Goal: Task Accomplishment & Management: Complete application form

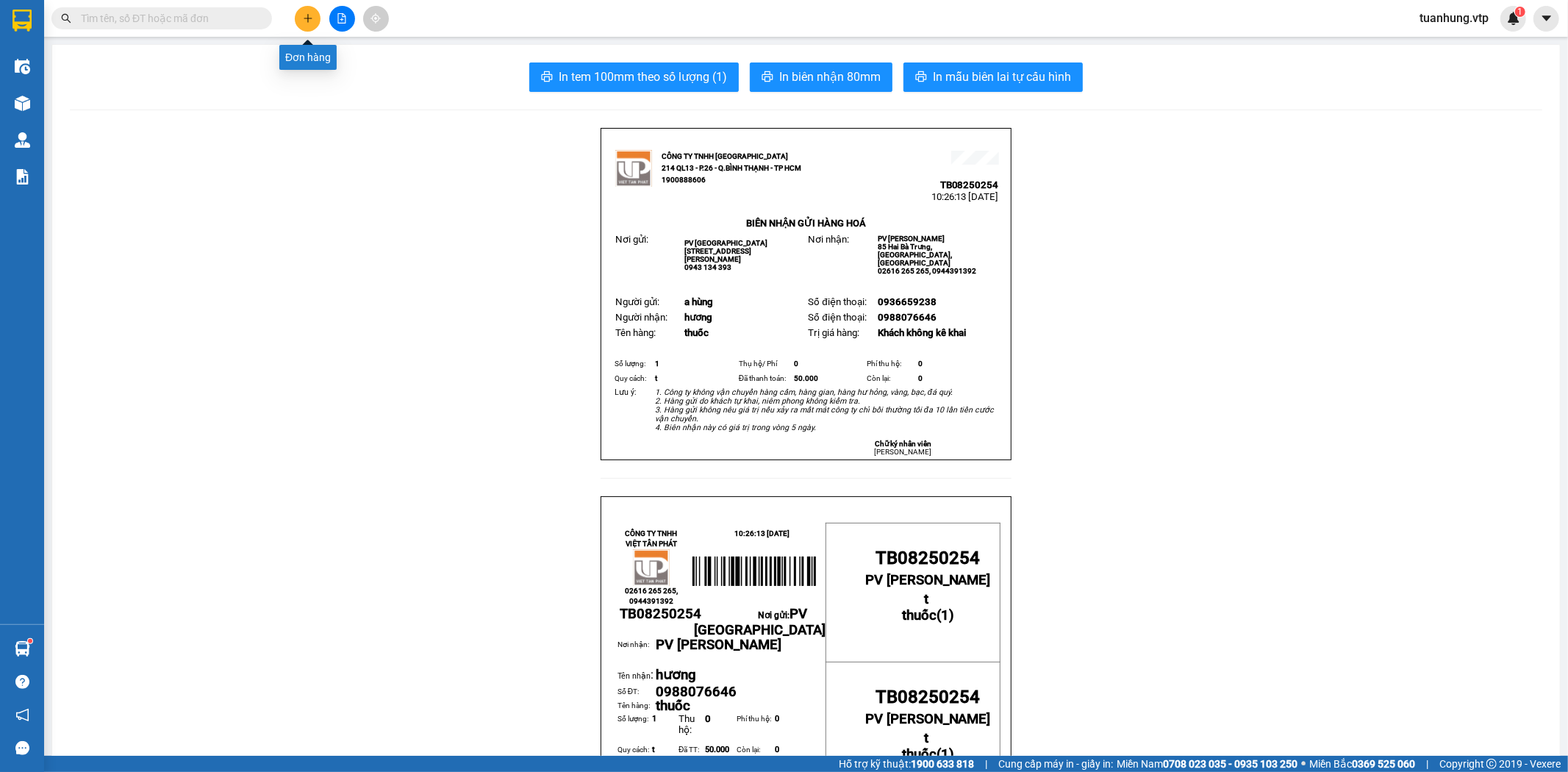
click at [306, 15] on icon "plus" at bounding box center [308, 18] width 10 height 10
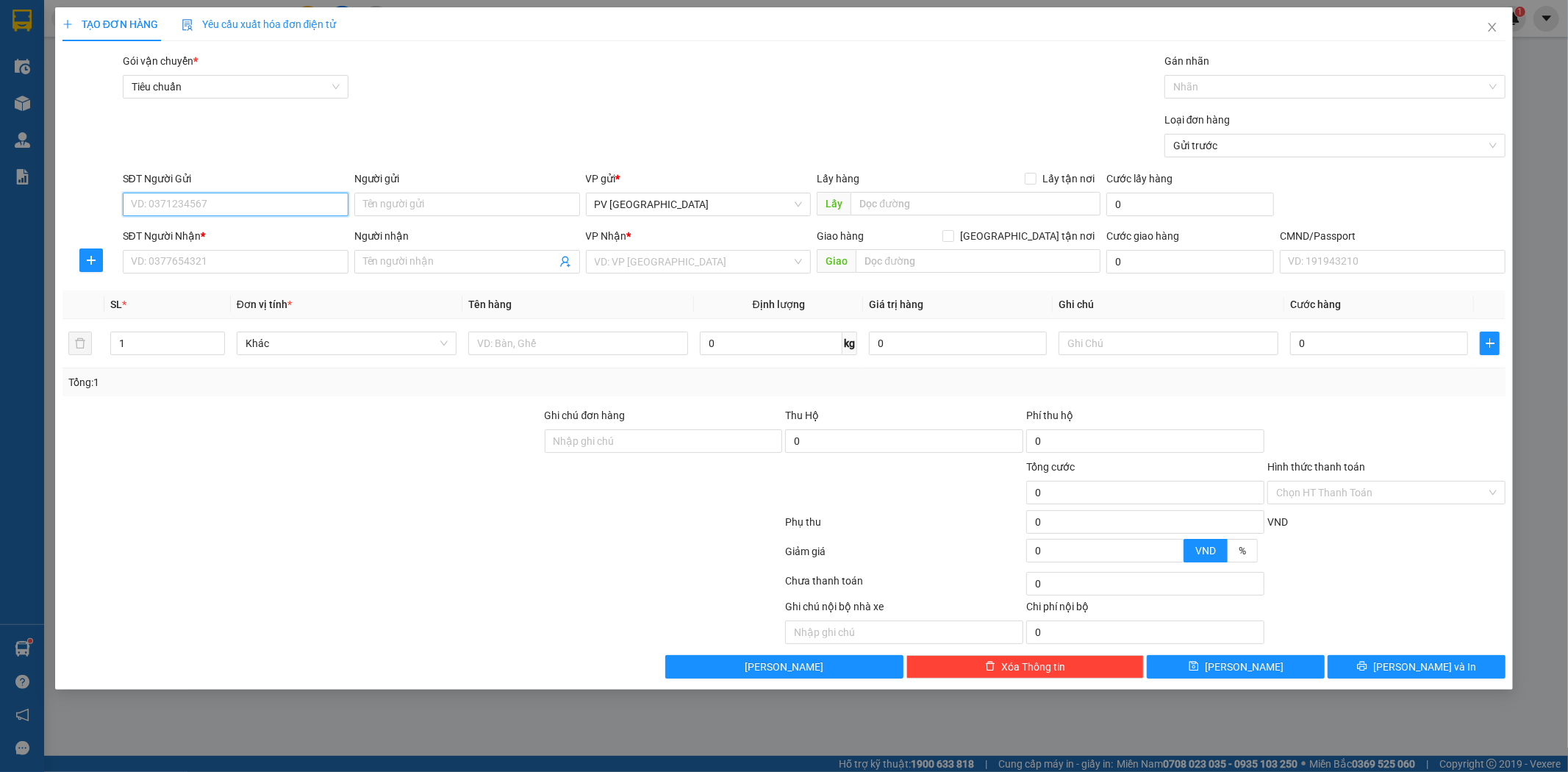
click at [264, 209] on input "SĐT Người Gửi" at bounding box center [235, 205] width 226 height 24
type input "0973123230"
click at [263, 232] on div "0973123230 - trà" at bounding box center [235, 234] width 208 height 17
type input "trà"
type input "0836999948"
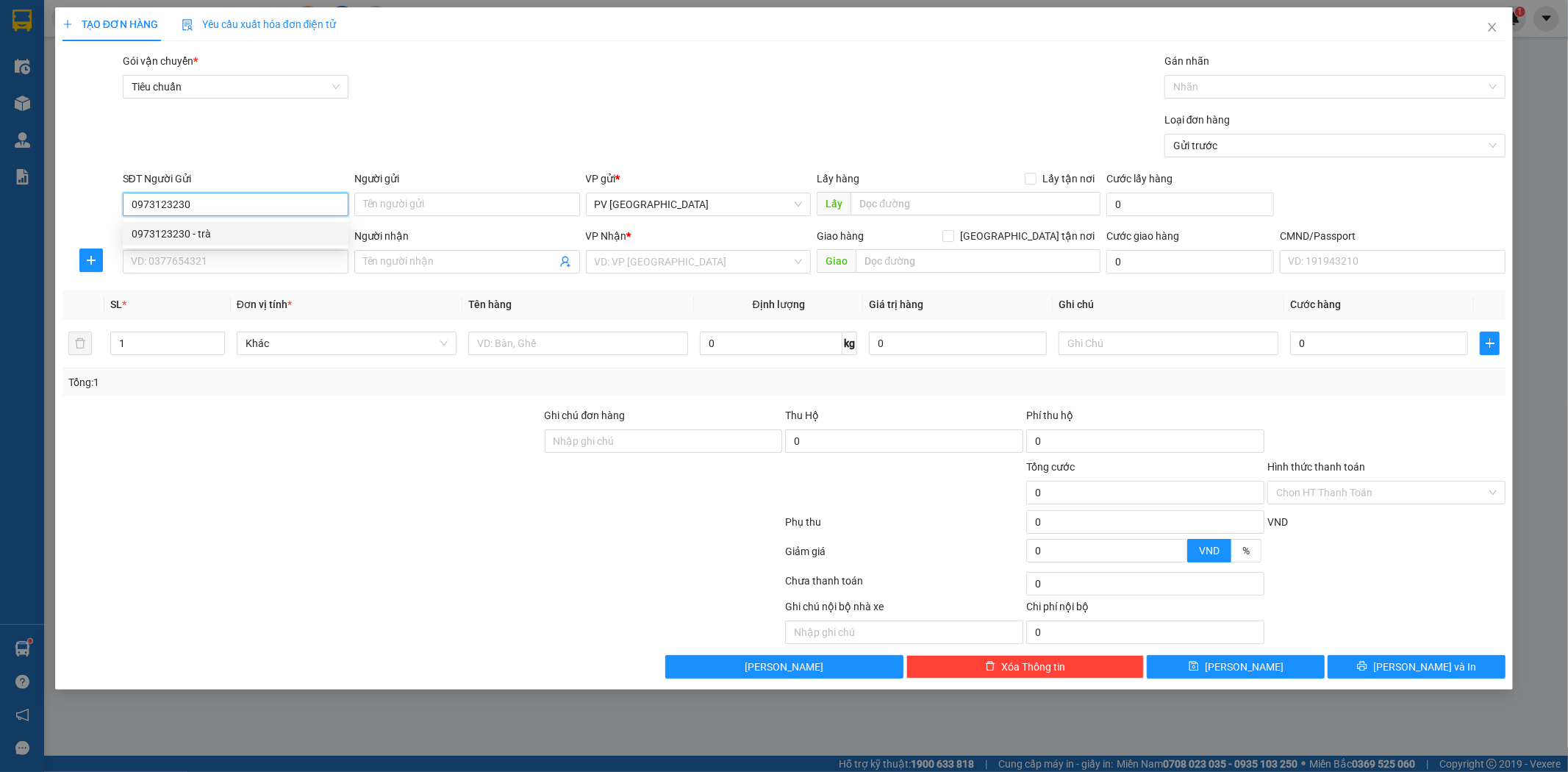
type input "sáng"
type input "[PERSON_NAME] ( đi tài sáng"
type input "0973123230"
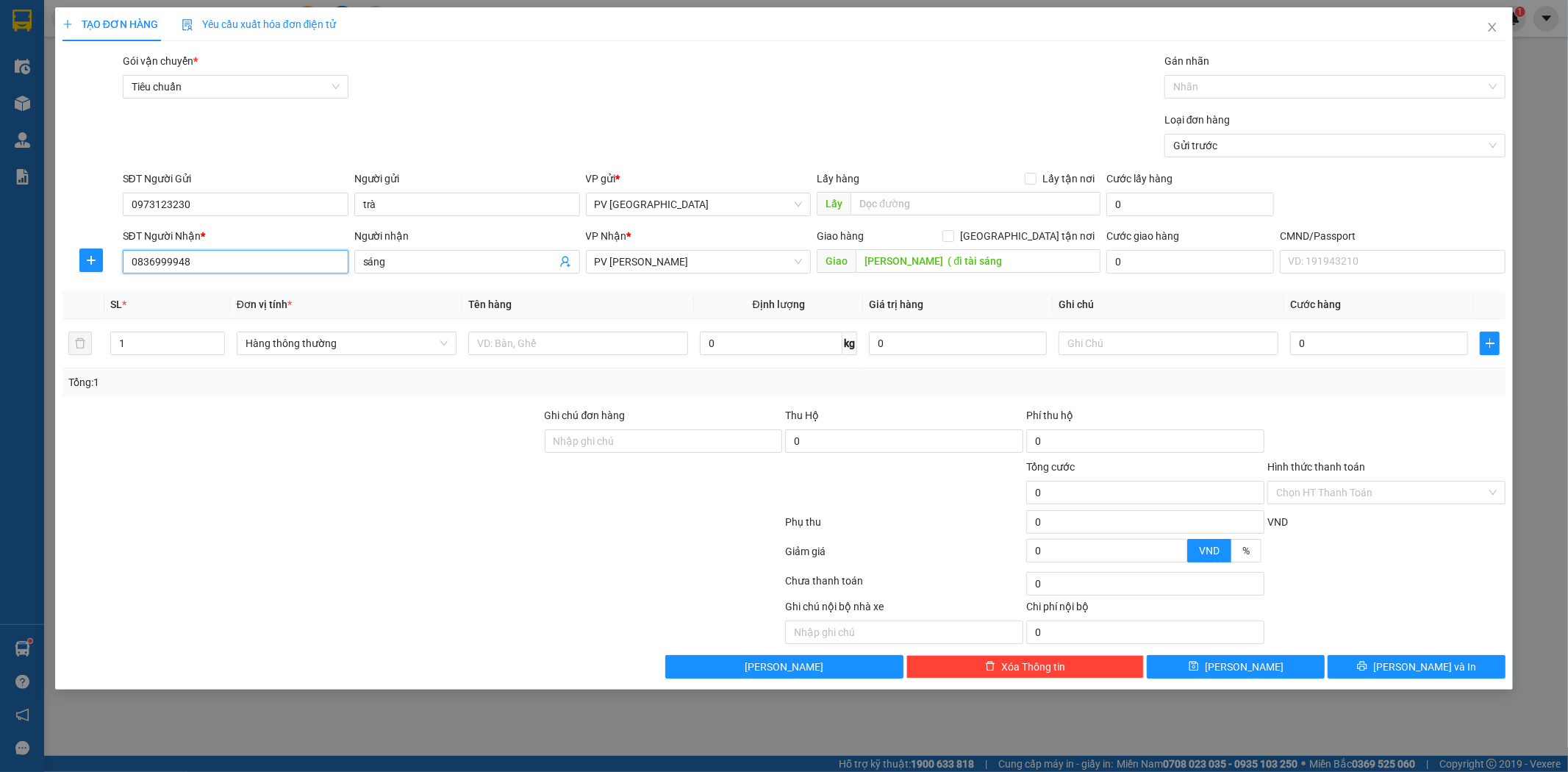
click at [293, 267] on input "0836999948" at bounding box center [235, 262] width 226 height 24
type input "0"
click at [235, 290] on div "0834212325 - quang" at bounding box center [235, 291] width 208 height 17
type input "0834212325"
type input "quang"
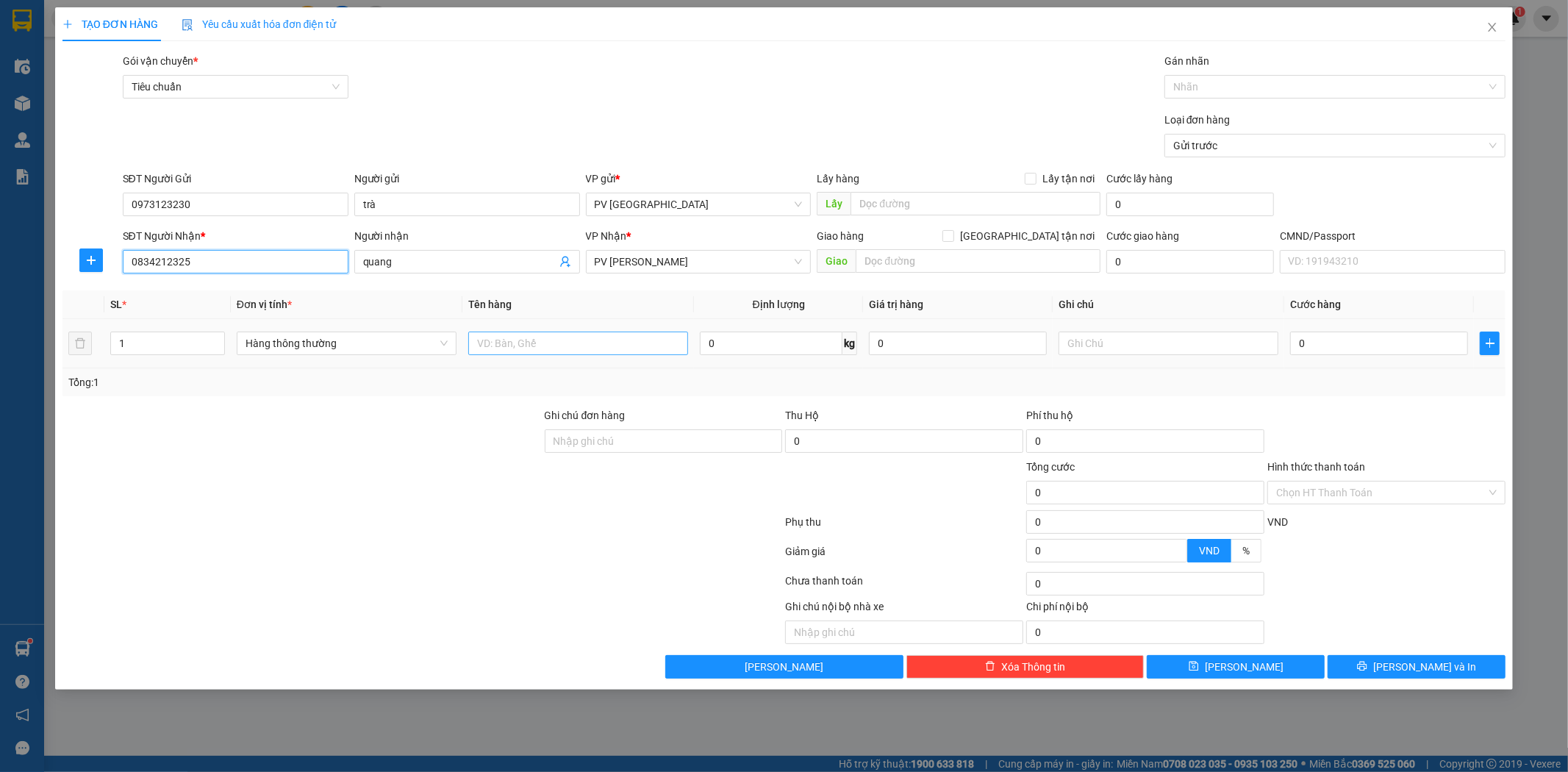
type input "0834212325"
click at [547, 346] on input "text" at bounding box center [577, 343] width 220 height 24
type input "nlt sữa"
type input "t"
click at [125, 342] on input "1" at bounding box center [168, 343] width 113 height 22
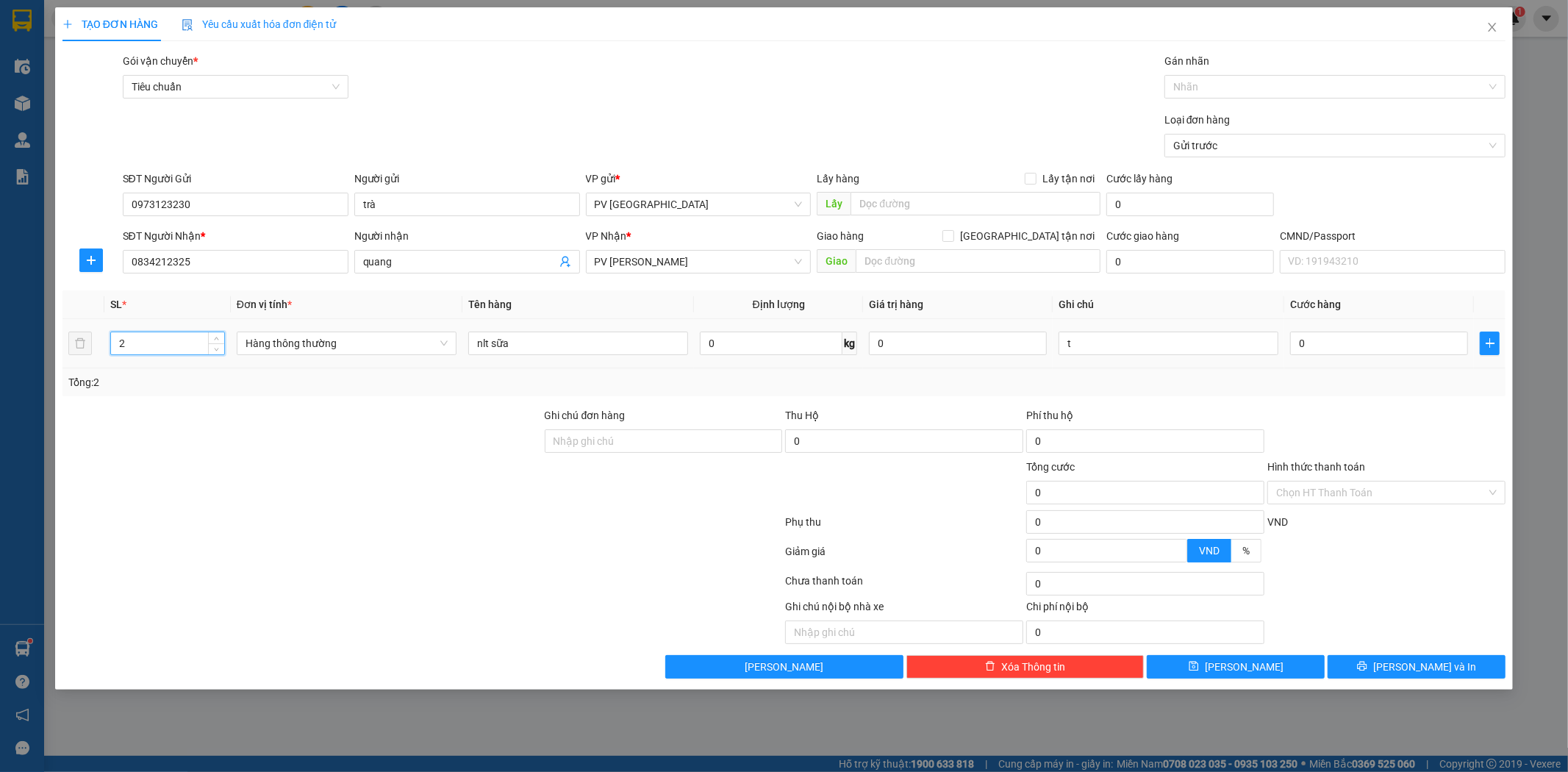
type input "2"
click at [1298, 346] on input "0" at bounding box center [1379, 343] width 178 height 24
type input "1"
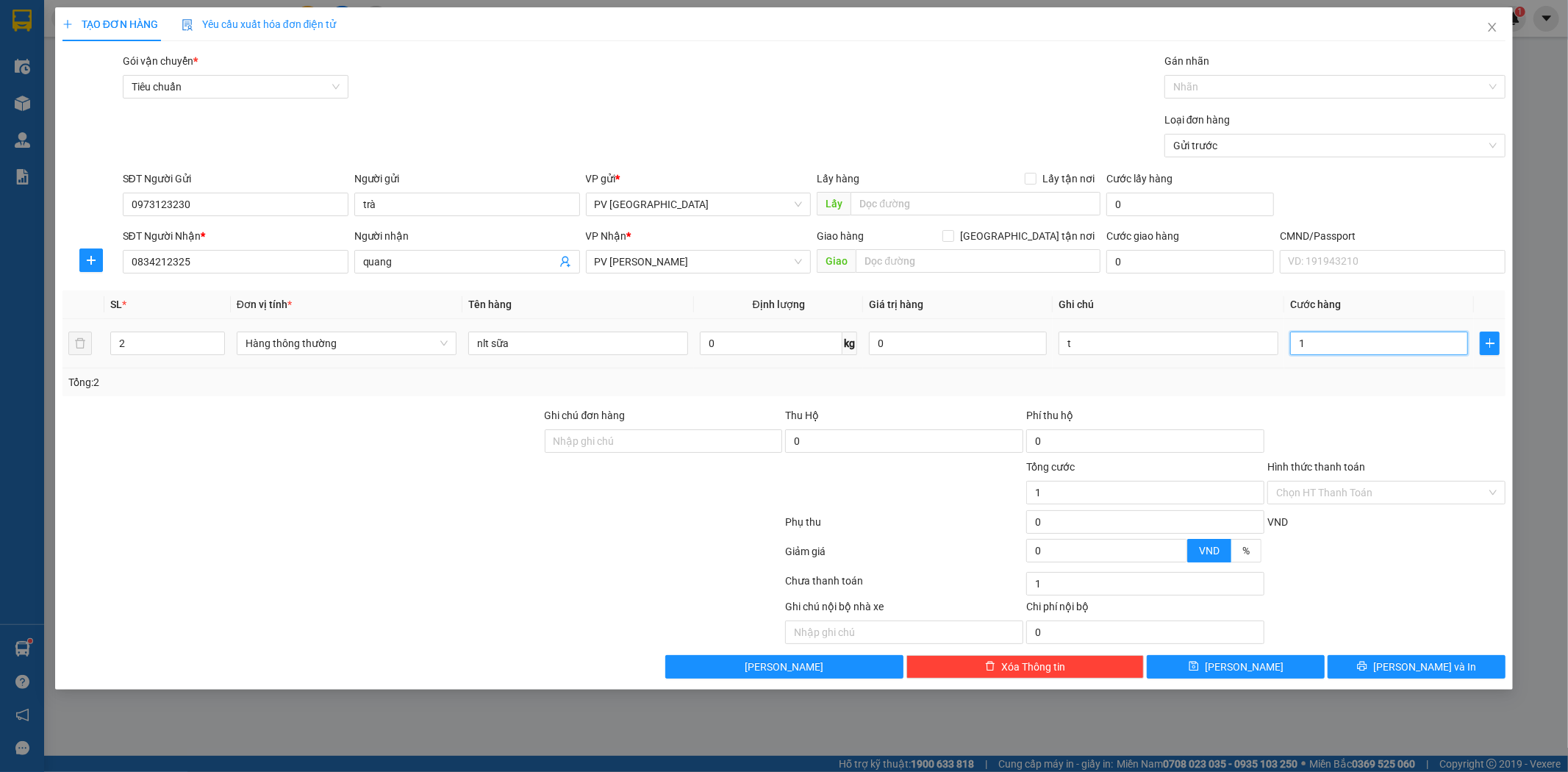
type input "10"
type input "100"
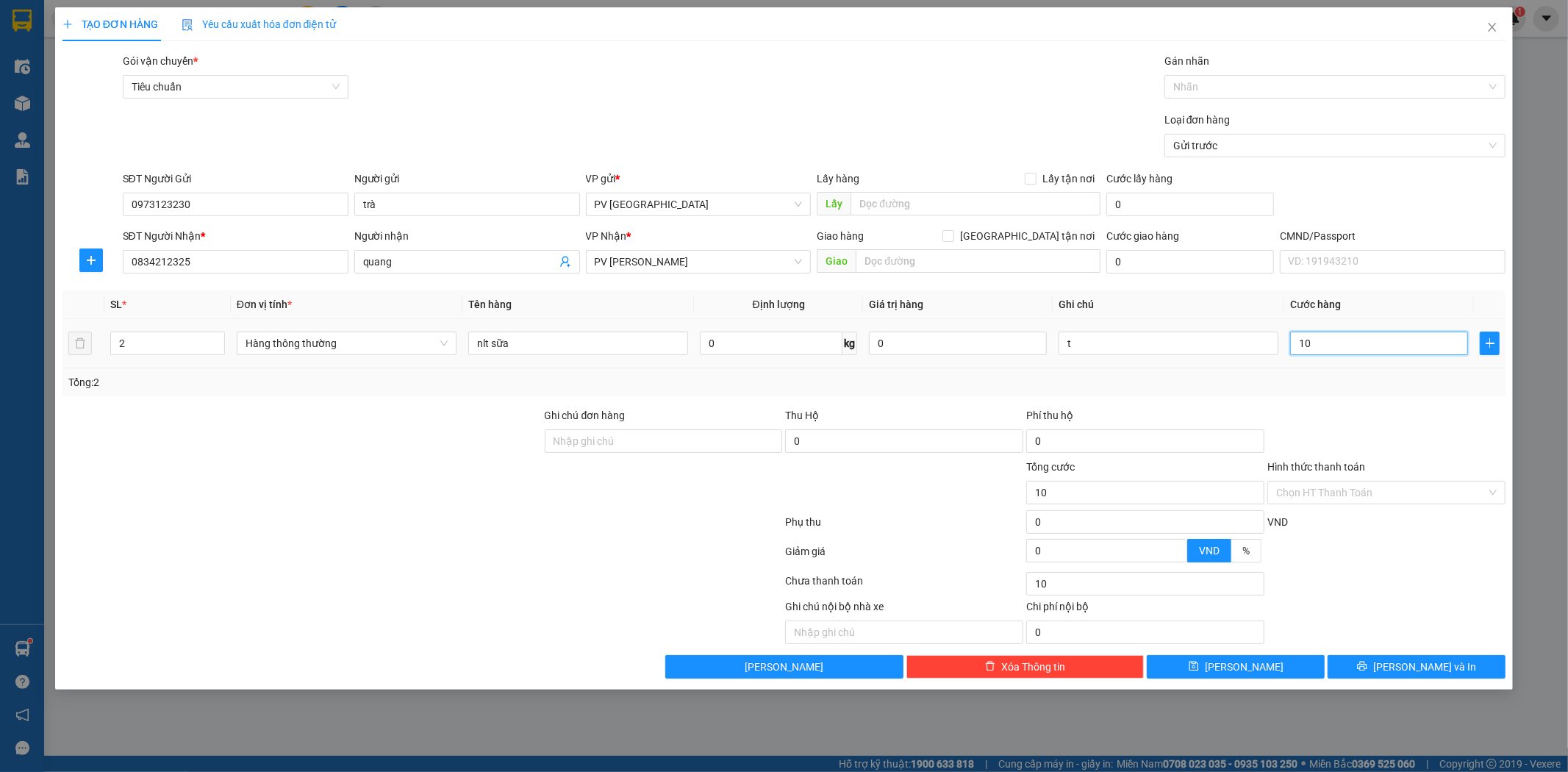
type input "100"
type input "1.000"
type input "10.000"
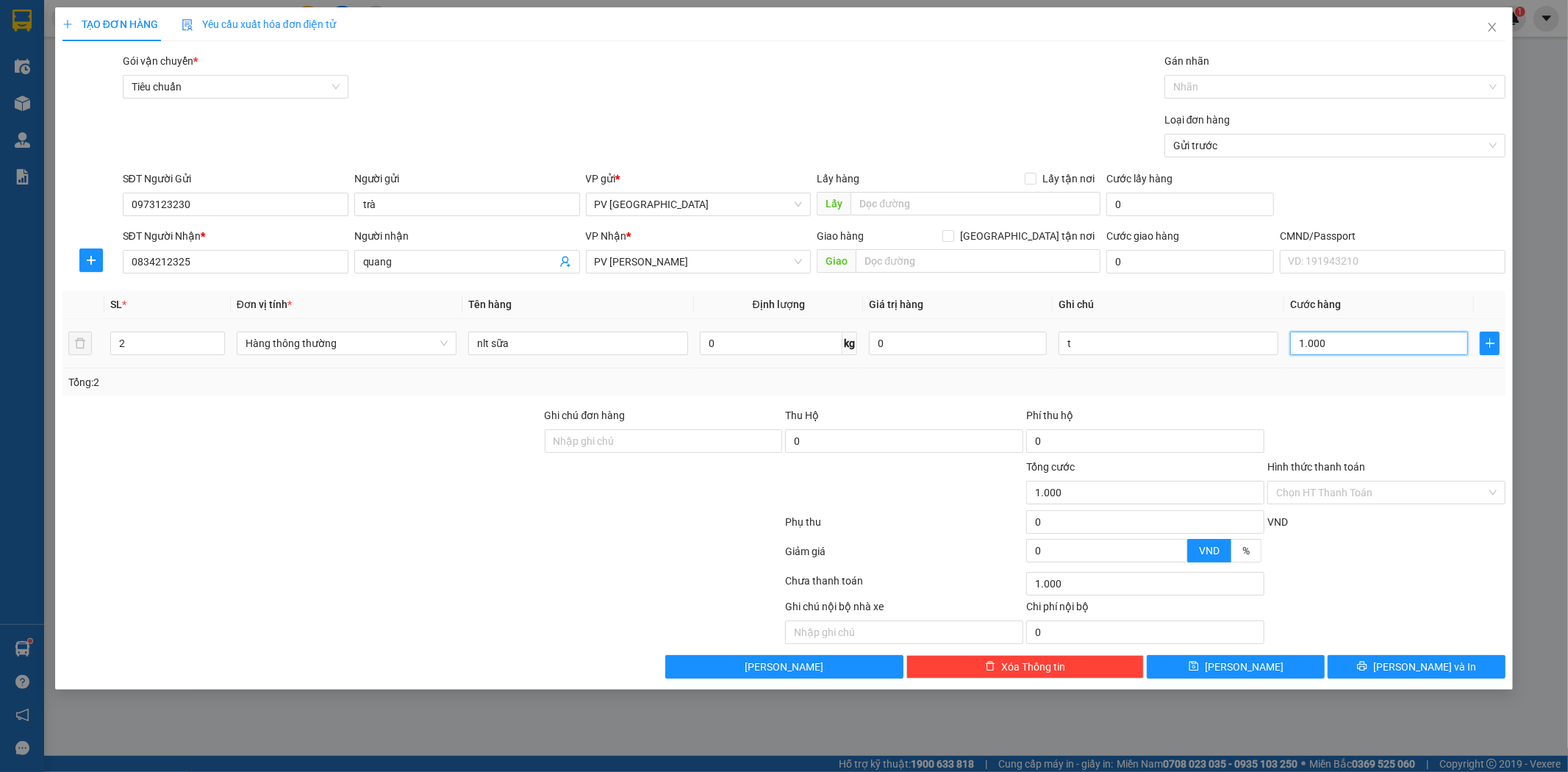
type input "10.000"
type input "100.000"
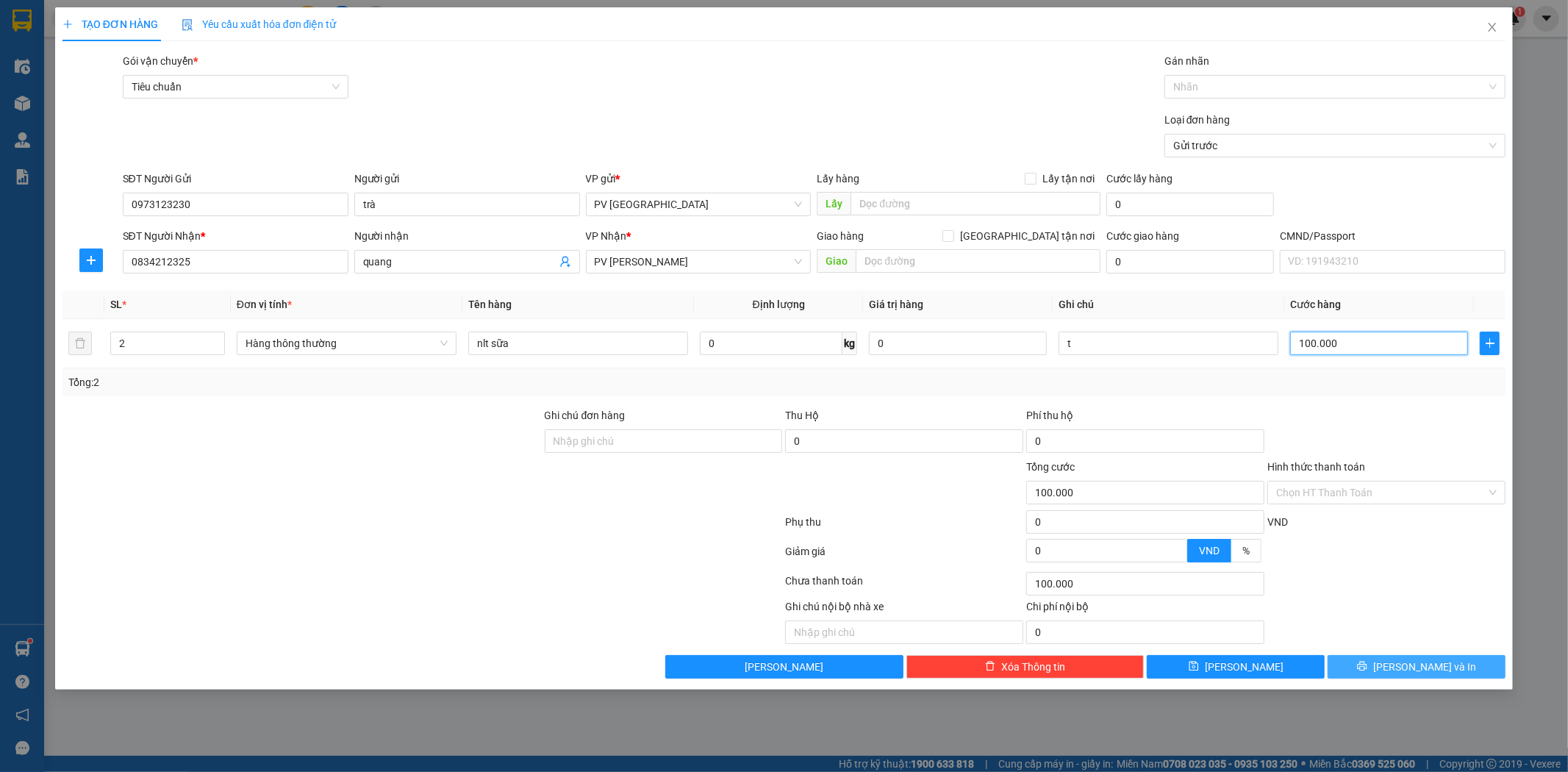
type input "100.000"
click at [1403, 674] on button "[PERSON_NAME] và In" at bounding box center [1417, 667] width 178 height 24
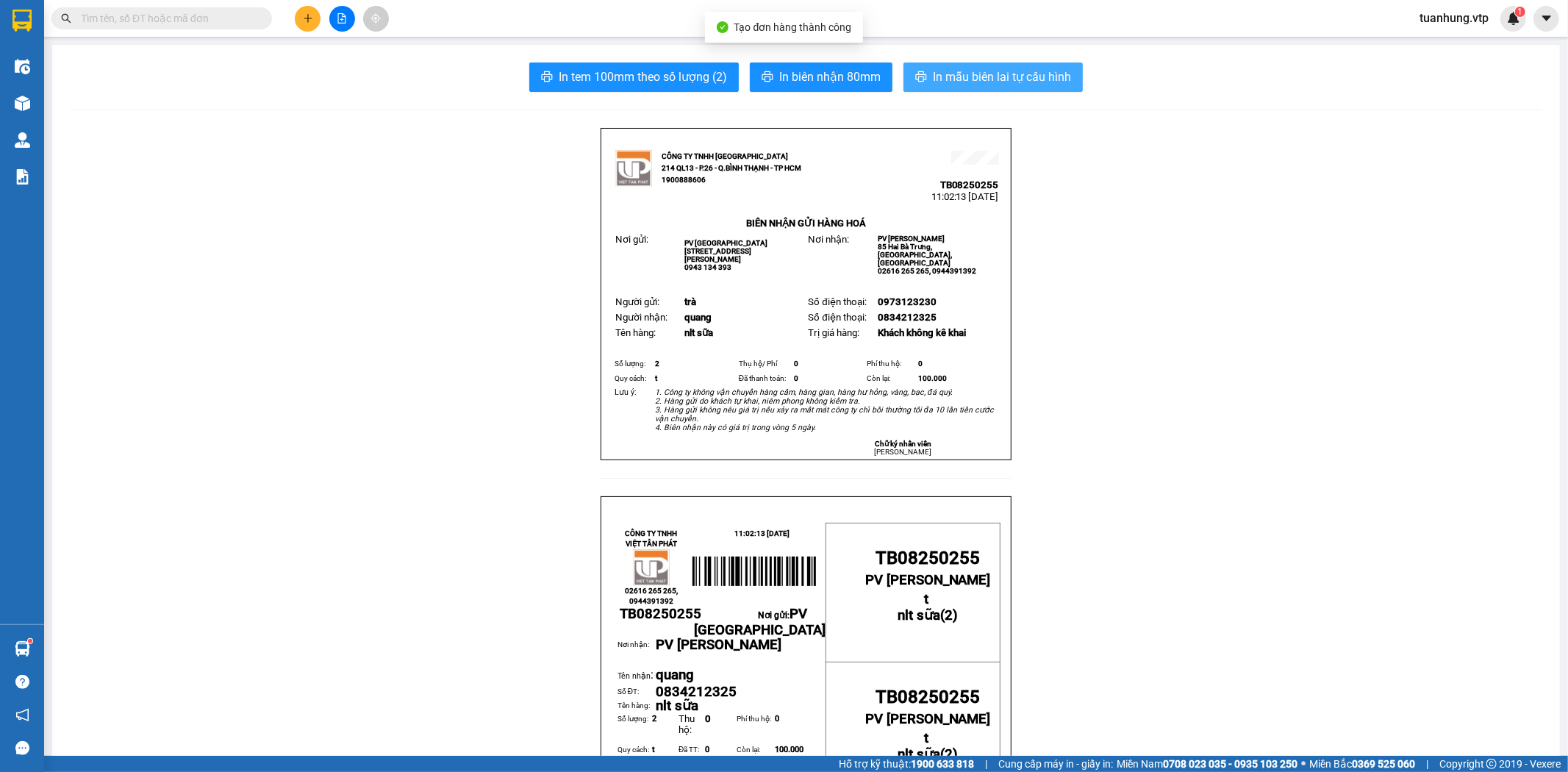
click at [1020, 79] on span "In mẫu biên lai tự cấu hình" at bounding box center [1002, 76] width 138 height 18
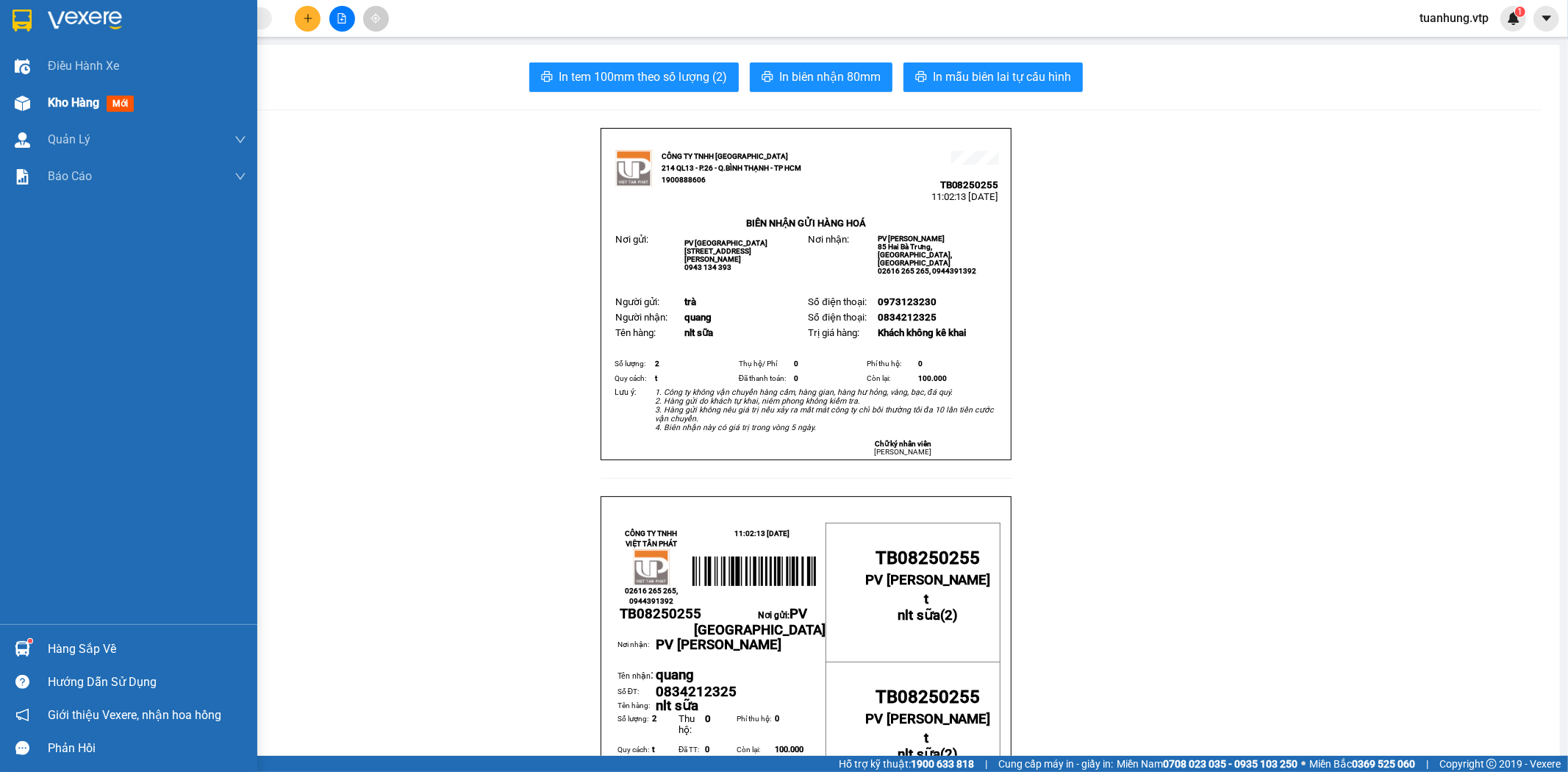
click at [41, 105] on div "Kho hàng mới" at bounding box center [128, 102] width 257 height 37
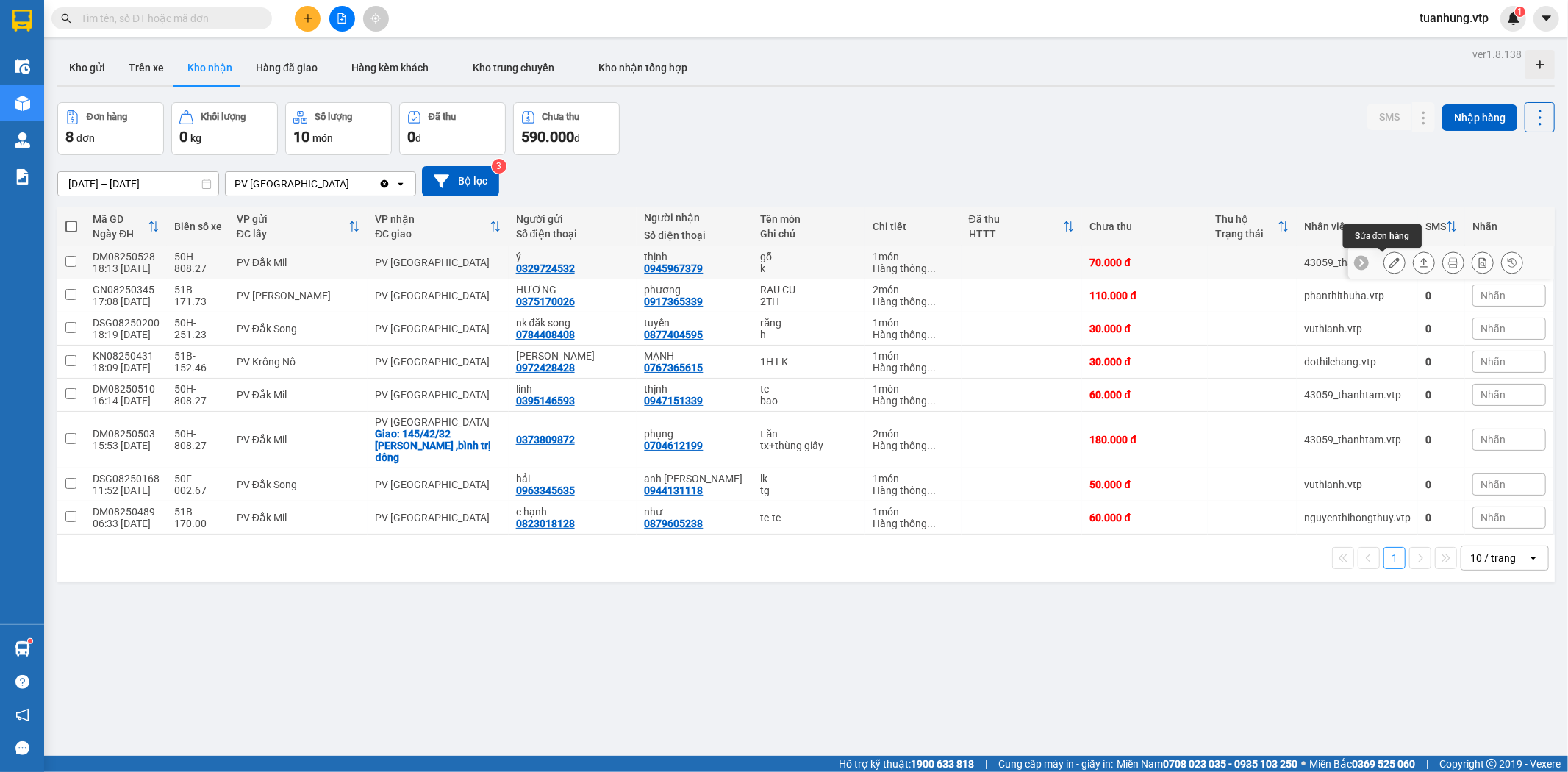
click at [1389, 260] on icon at bounding box center [1394, 262] width 10 height 10
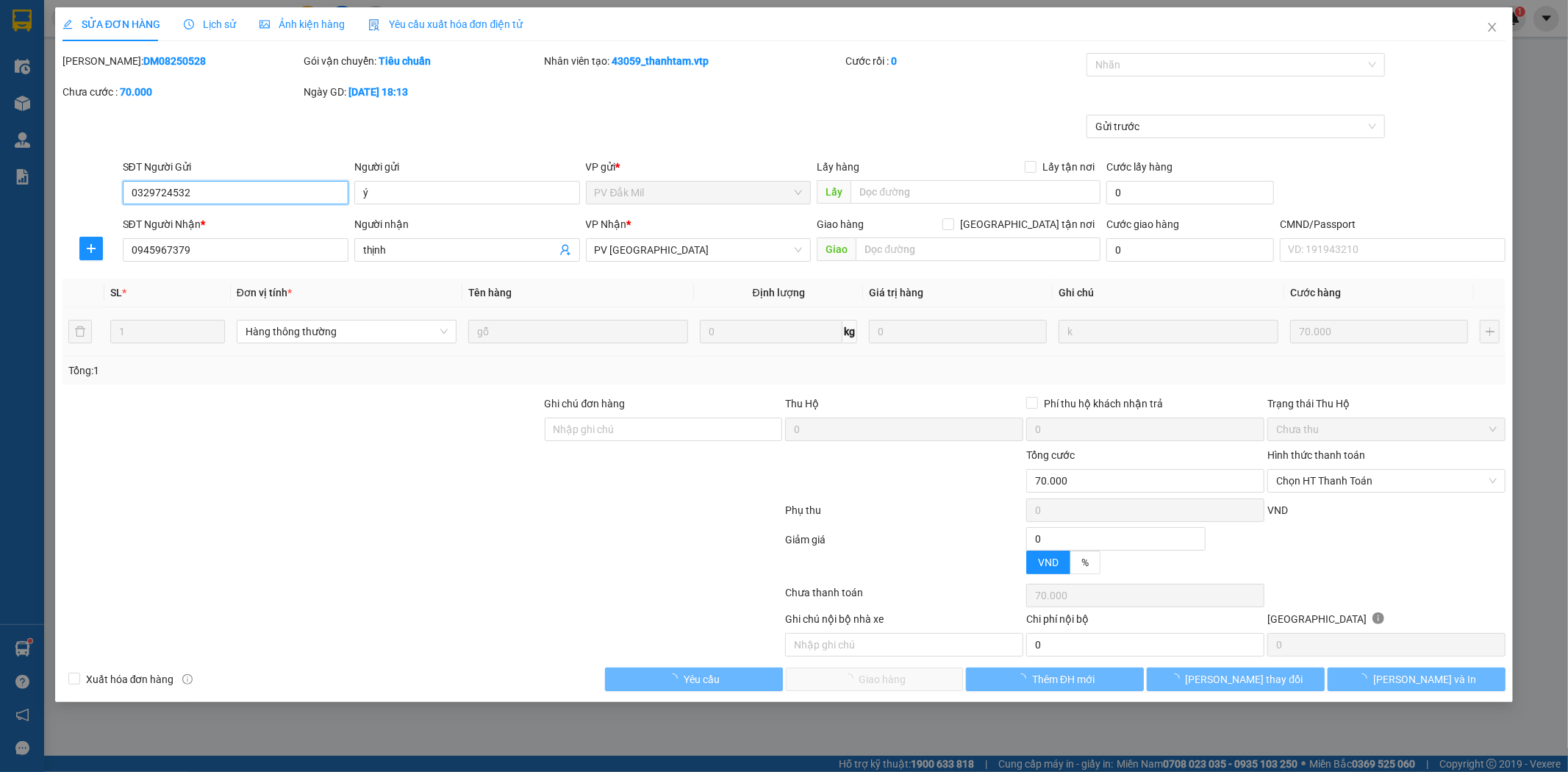
type input "3.500"
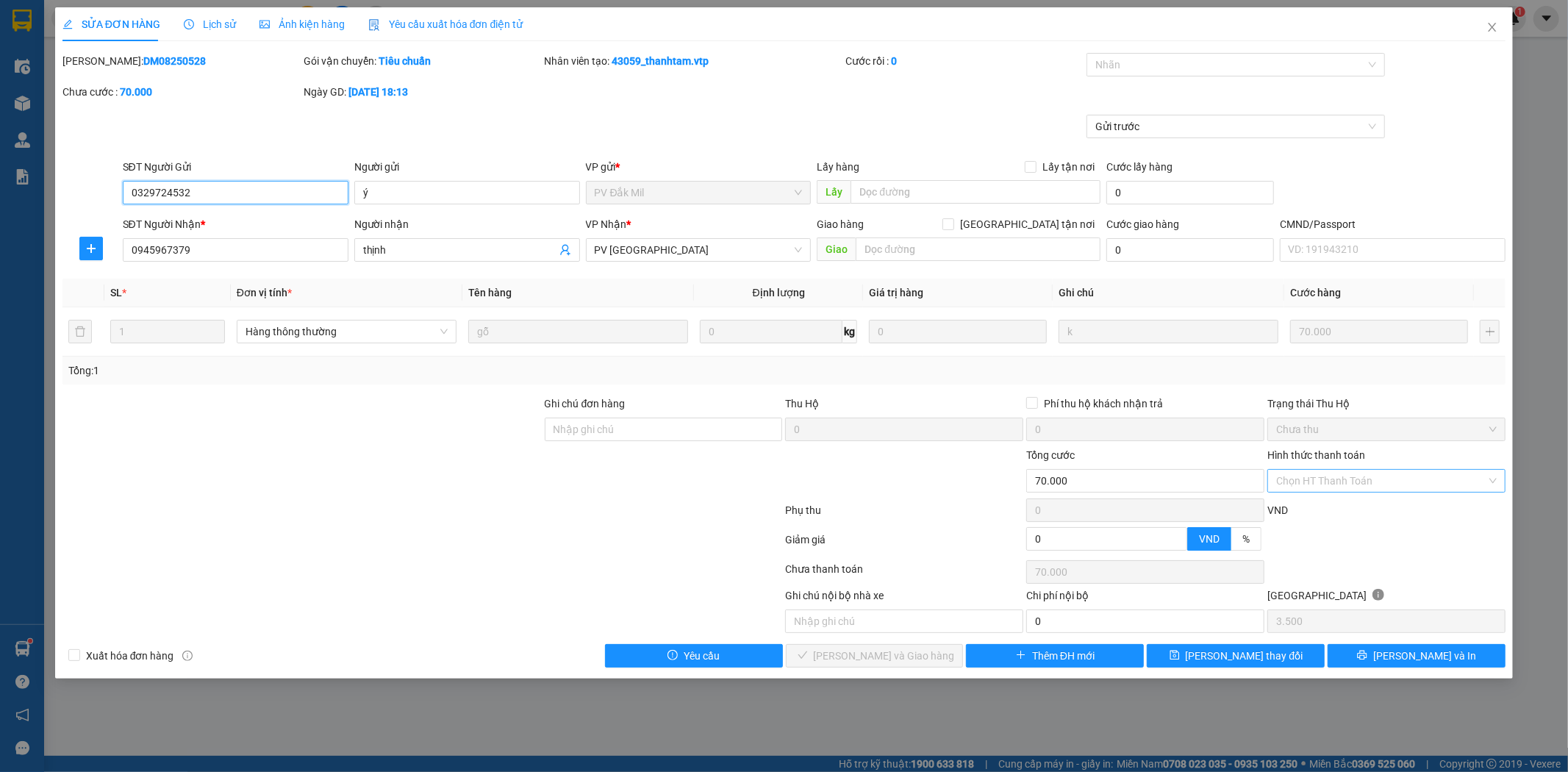
click at [1495, 476] on div "Chọn HT Thanh Toán" at bounding box center [1386, 481] width 238 height 24
click at [1434, 509] on div "Tại văn phòng" at bounding box center [1387, 510] width 220 height 17
type input "0"
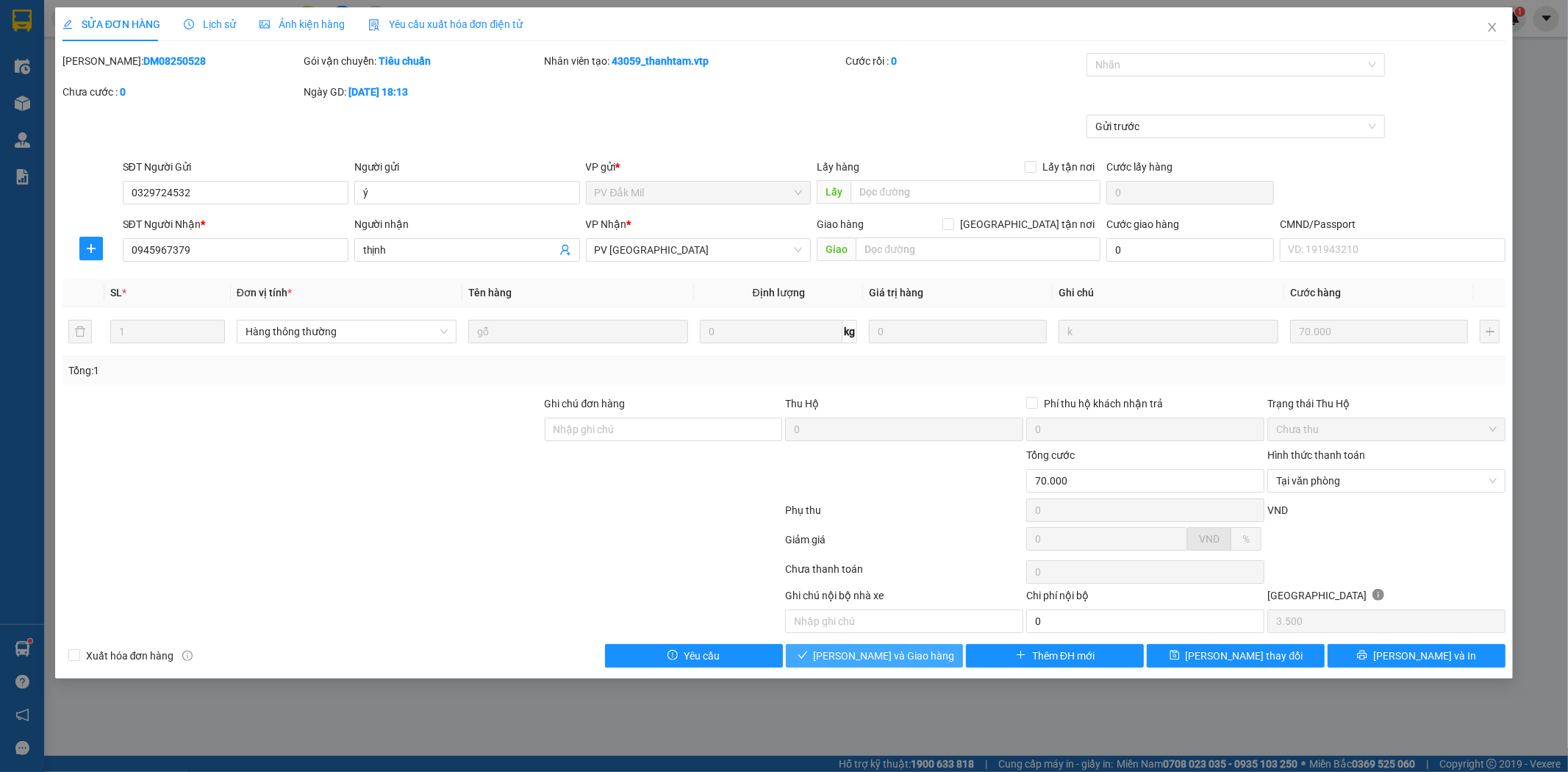
click at [913, 659] on span "[PERSON_NAME] và Giao hàng" at bounding box center [884, 656] width 141 height 17
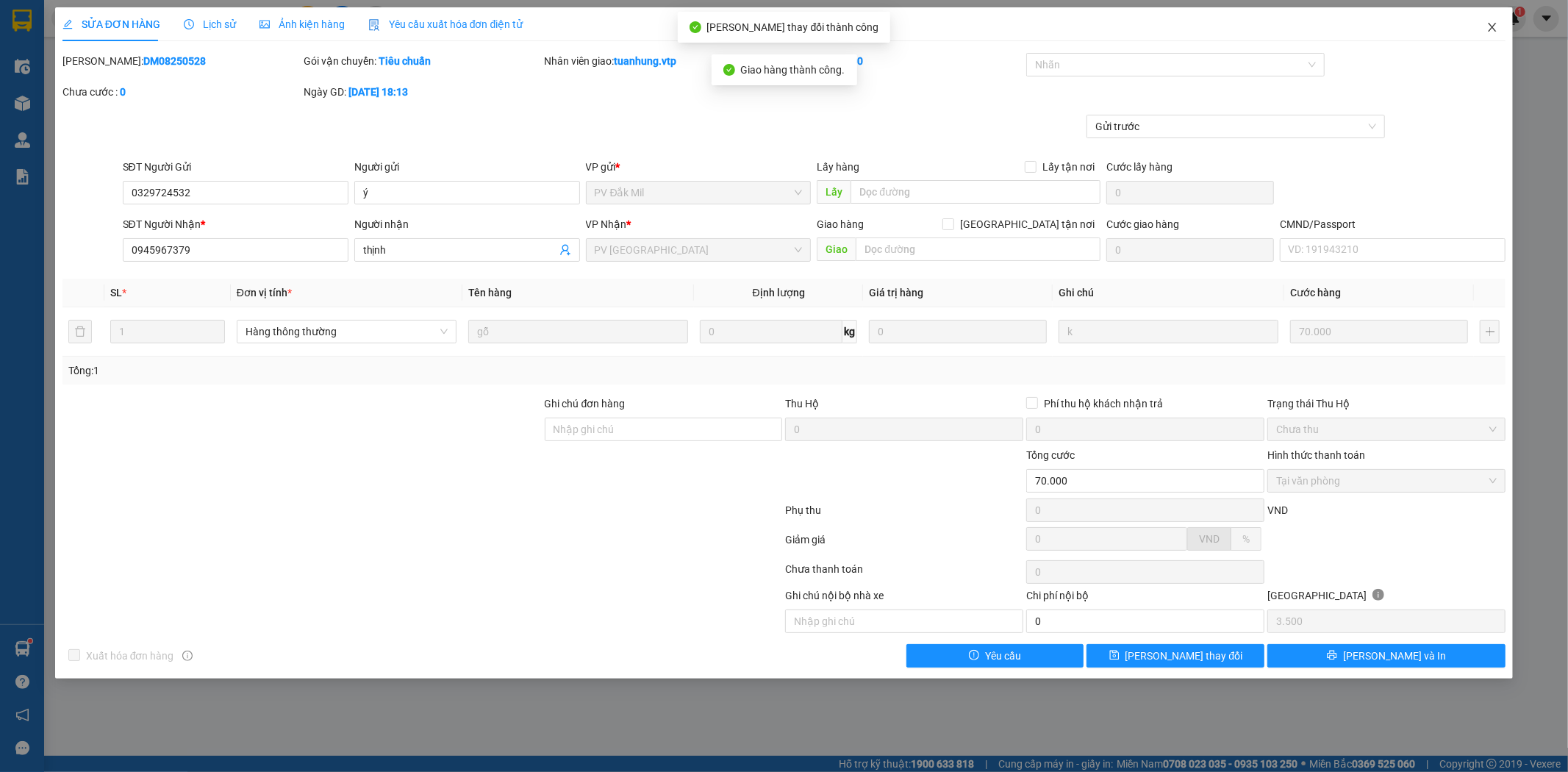
click at [1493, 24] on icon "close" at bounding box center [1492, 27] width 12 height 12
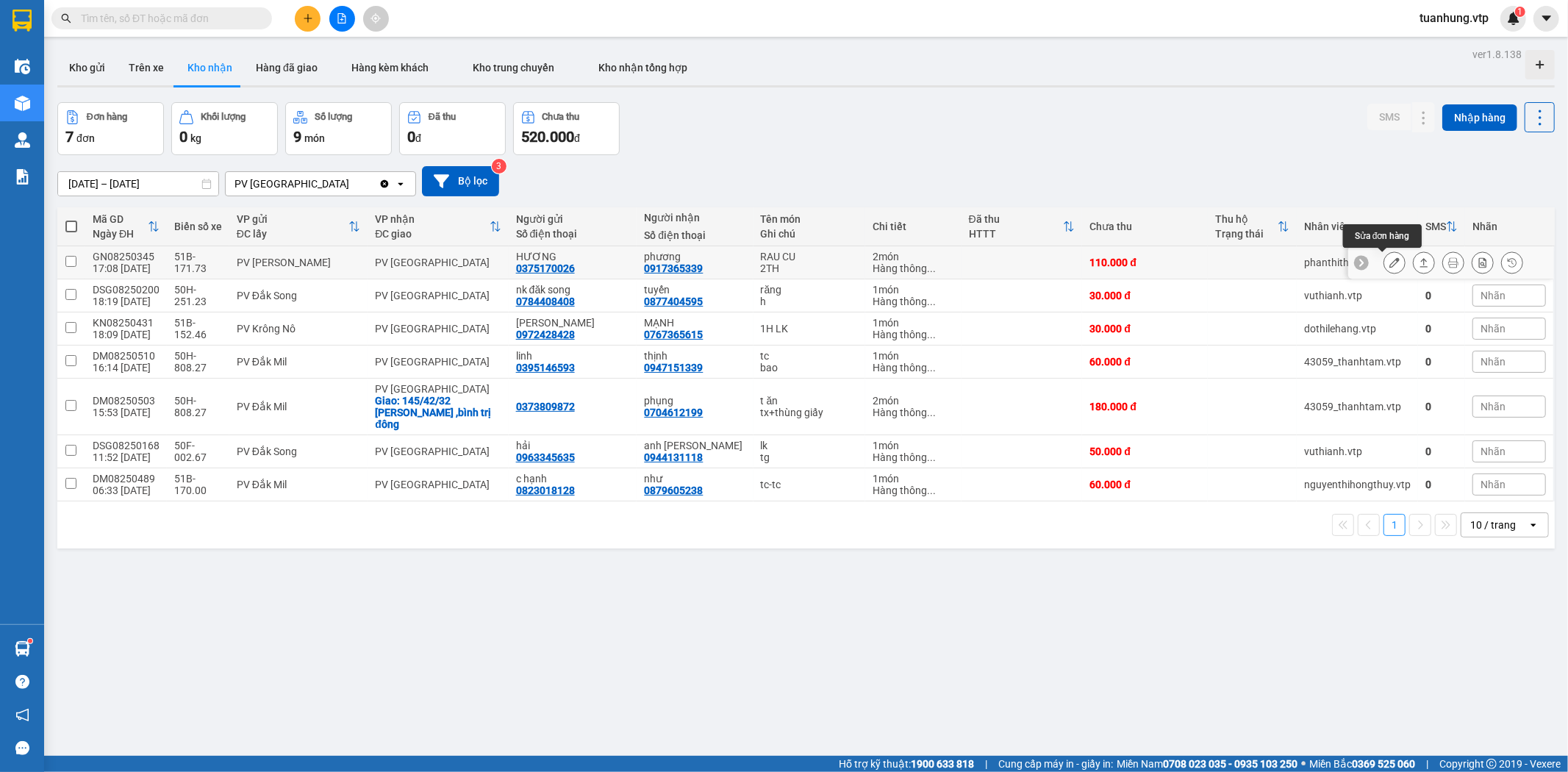
click at [1389, 261] on icon at bounding box center [1394, 262] width 10 height 10
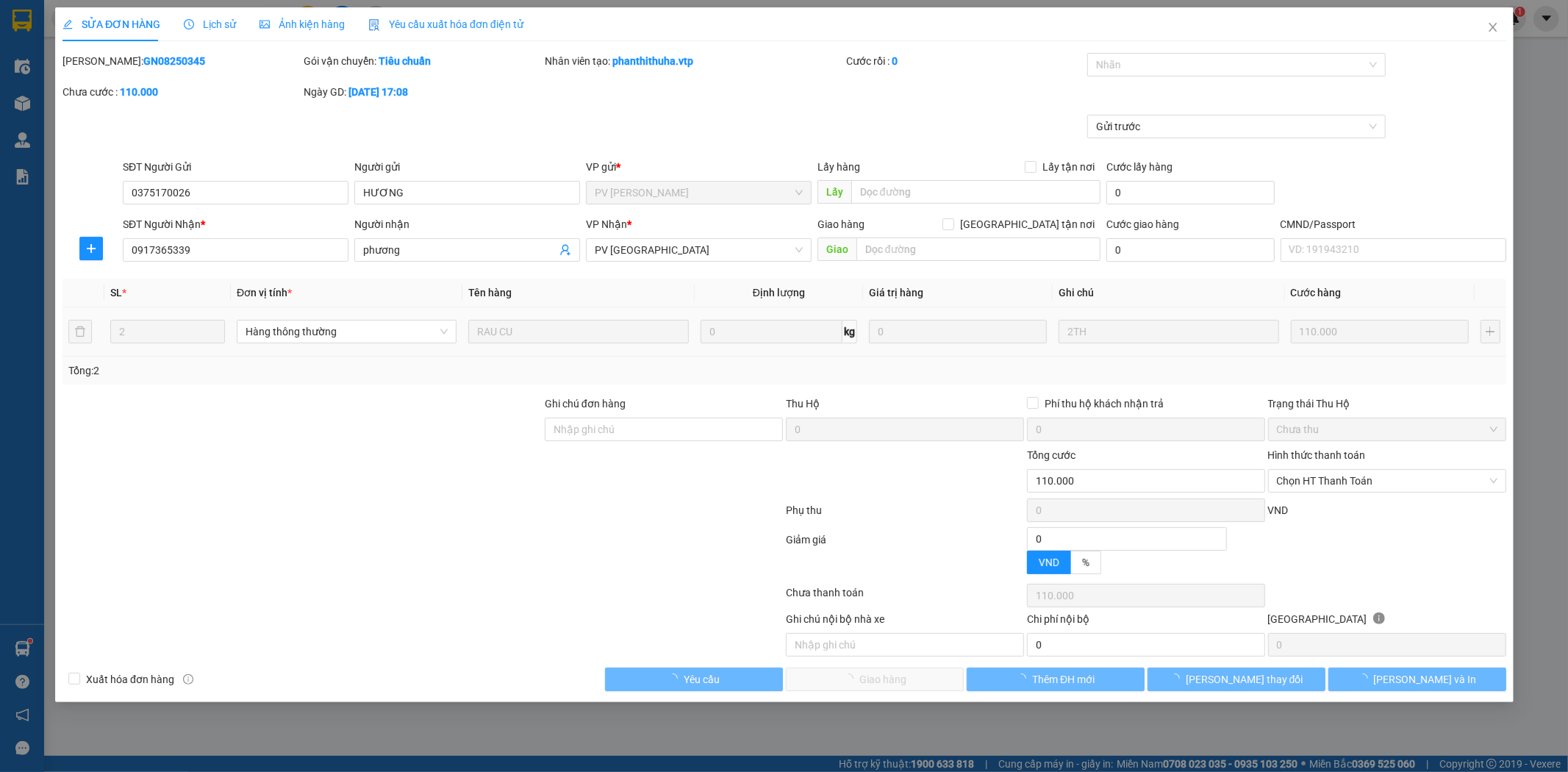
type input "5.500"
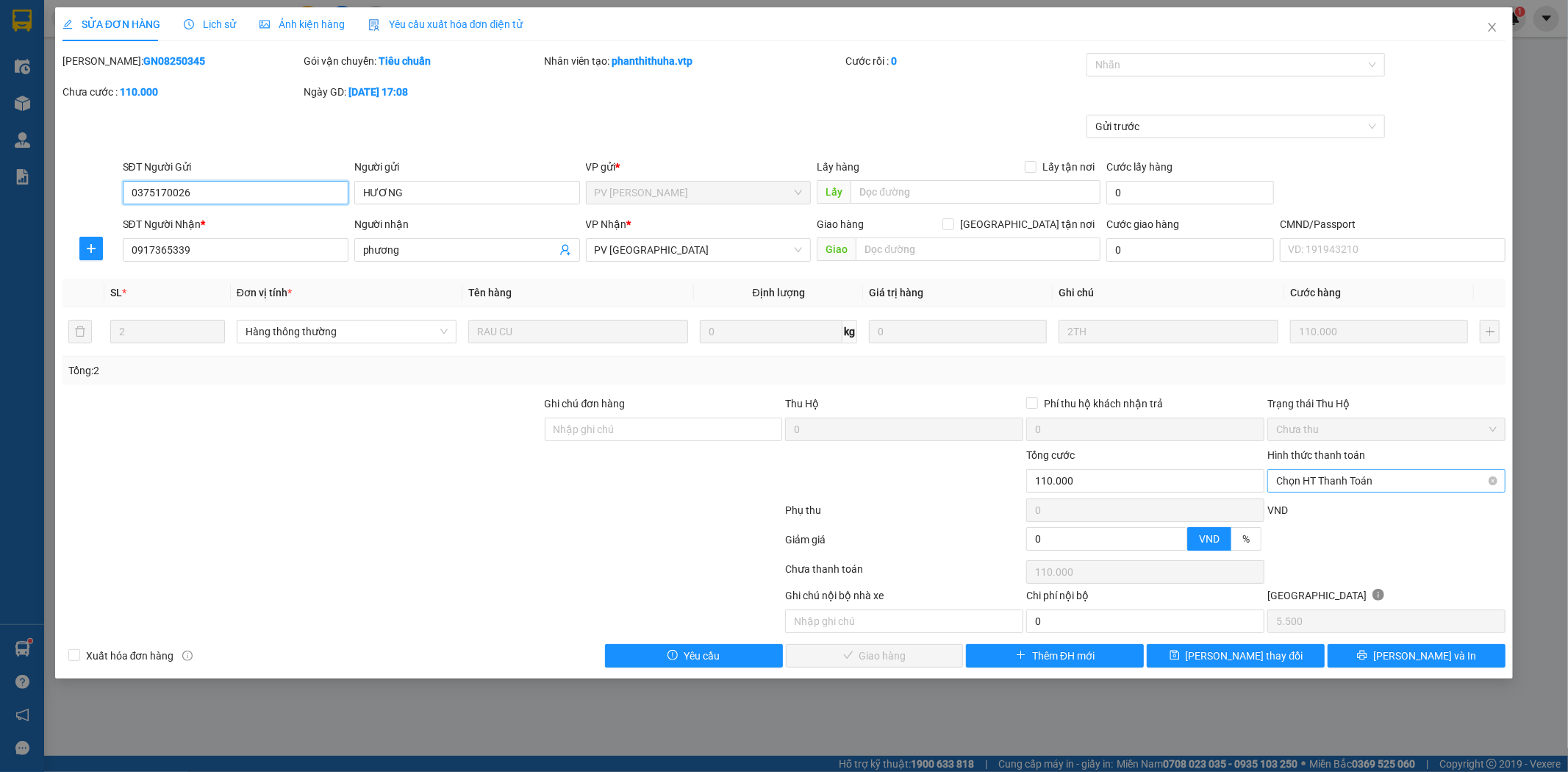
click at [1497, 478] on div "Chọn HT Thanh Toán" at bounding box center [1386, 481] width 238 height 24
click at [1452, 512] on div "Tại văn phòng" at bounding box center [1387, 510] width 220 height 17
type input "0"
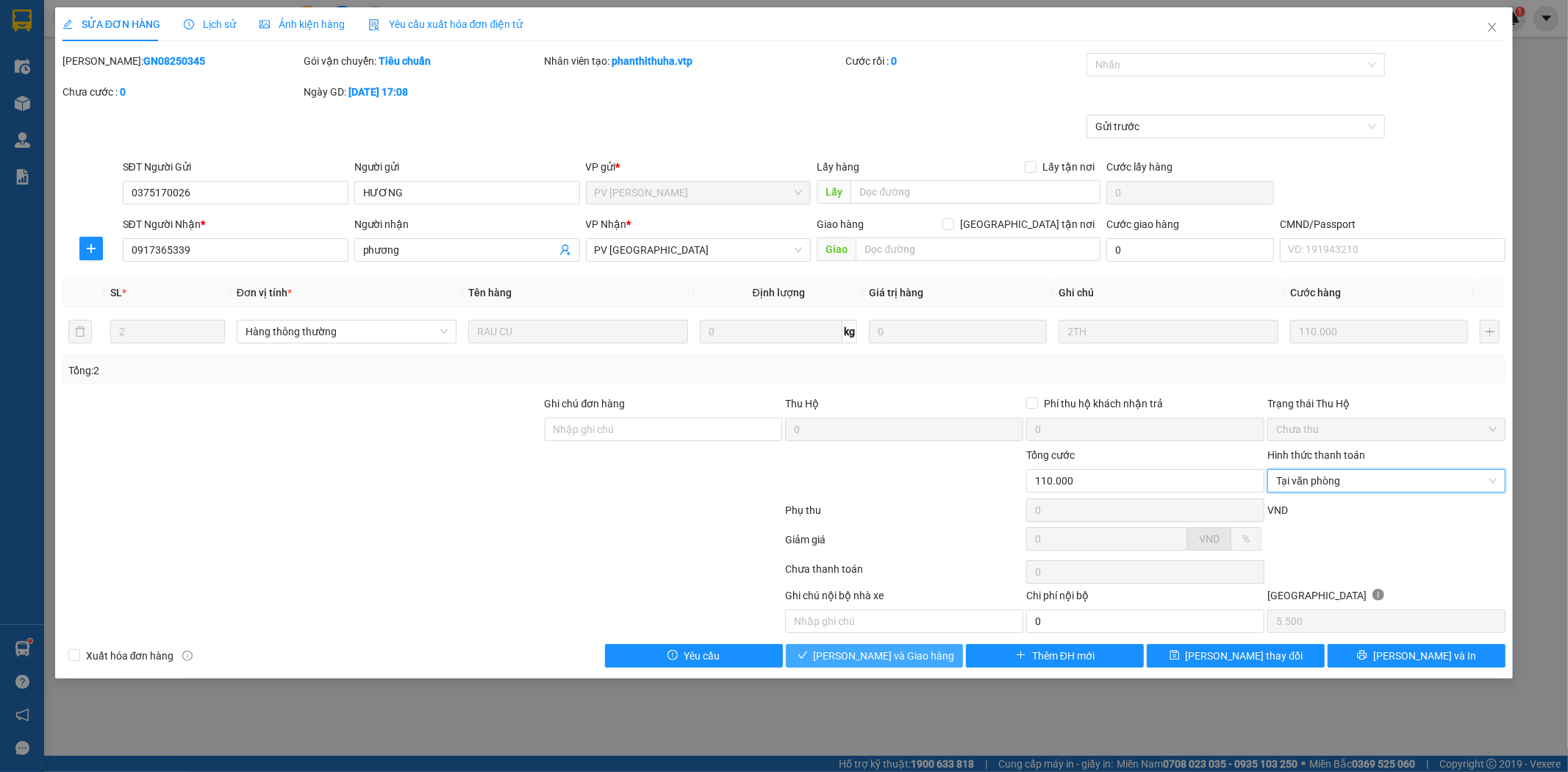
click at [909, 666] on button "[PERSON_NAME] và Giao hàng" at bounding box center [875, 656] width 178 height 24
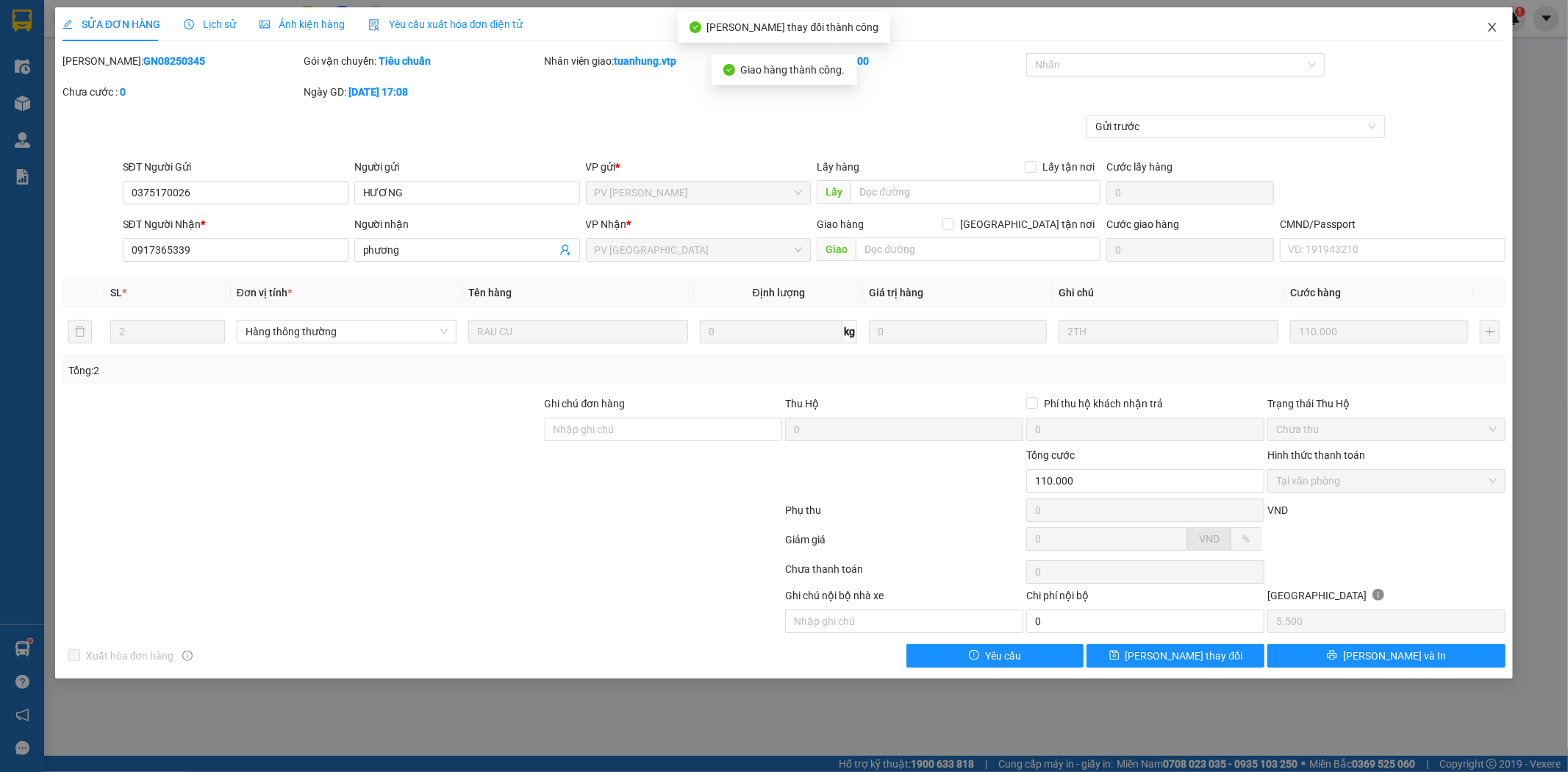
click at [1496, 31] on icon "close" at bounding box center [1492, 27] width 12 height 12
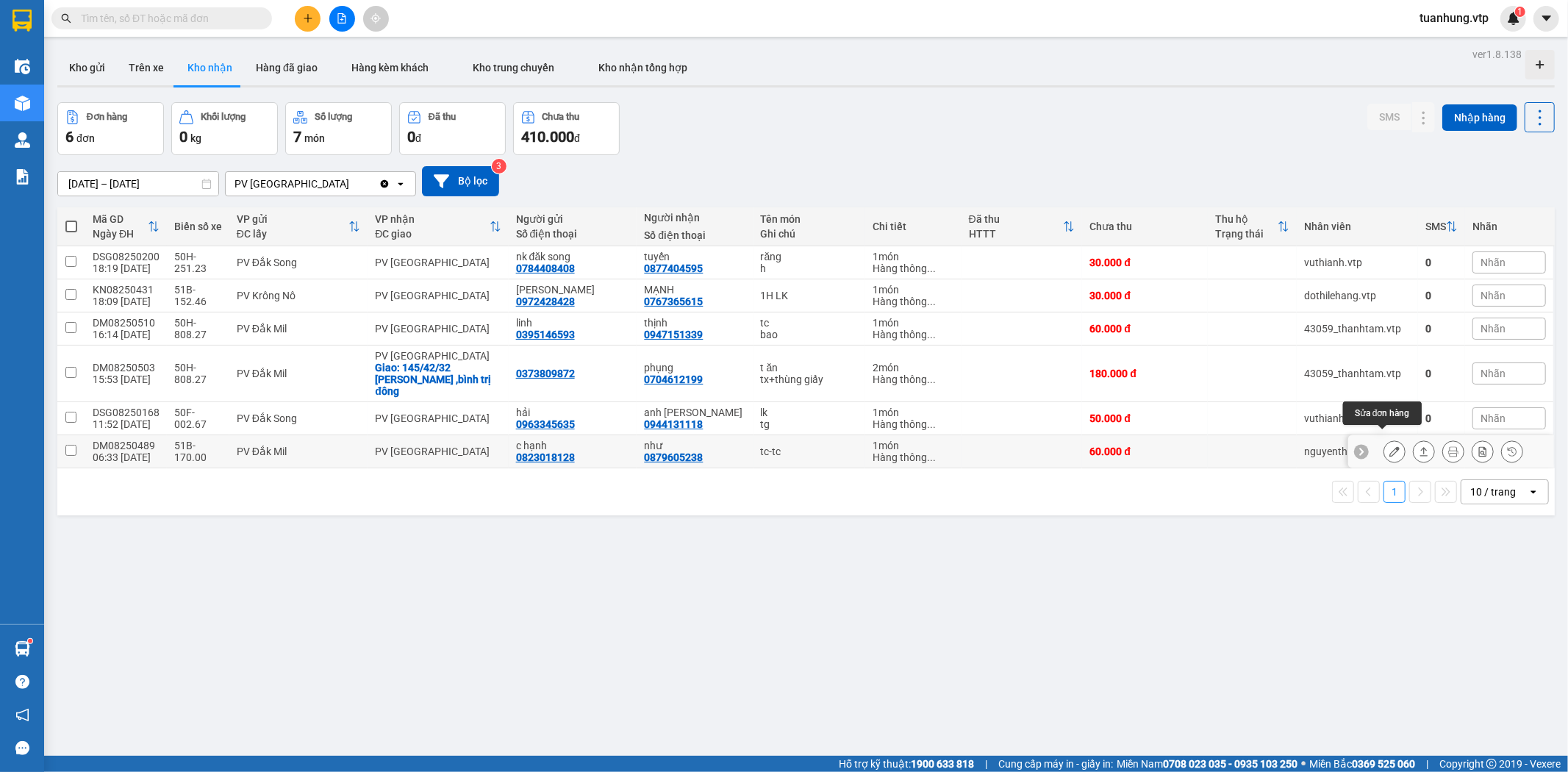
click at [1389, 446] on icon at bounding box center [1394, 451] width 10 height 10
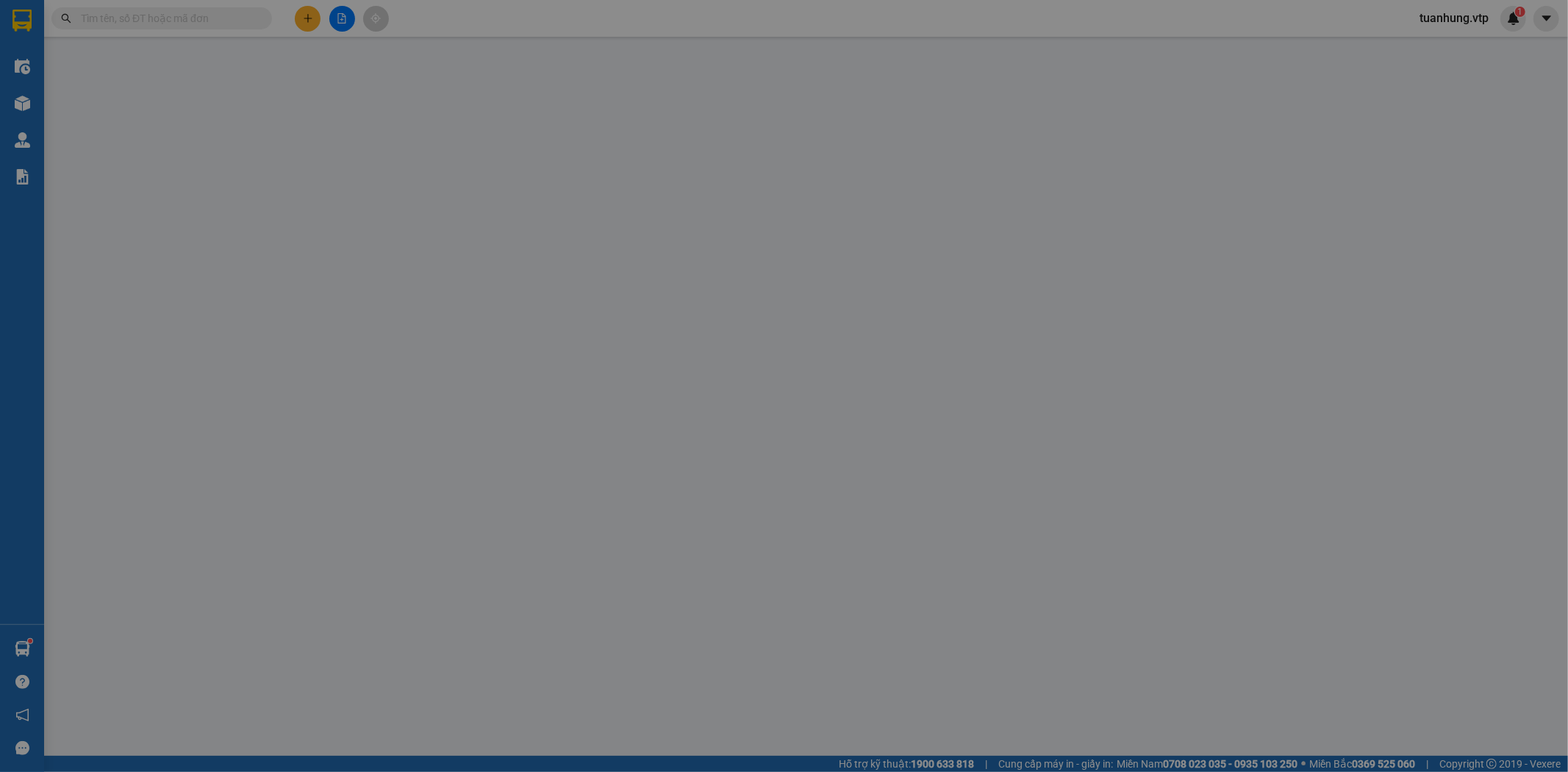
type input "0823018128"
type input "c hạnh"
type input "0879605238"
type input "như"
type input "60.000"
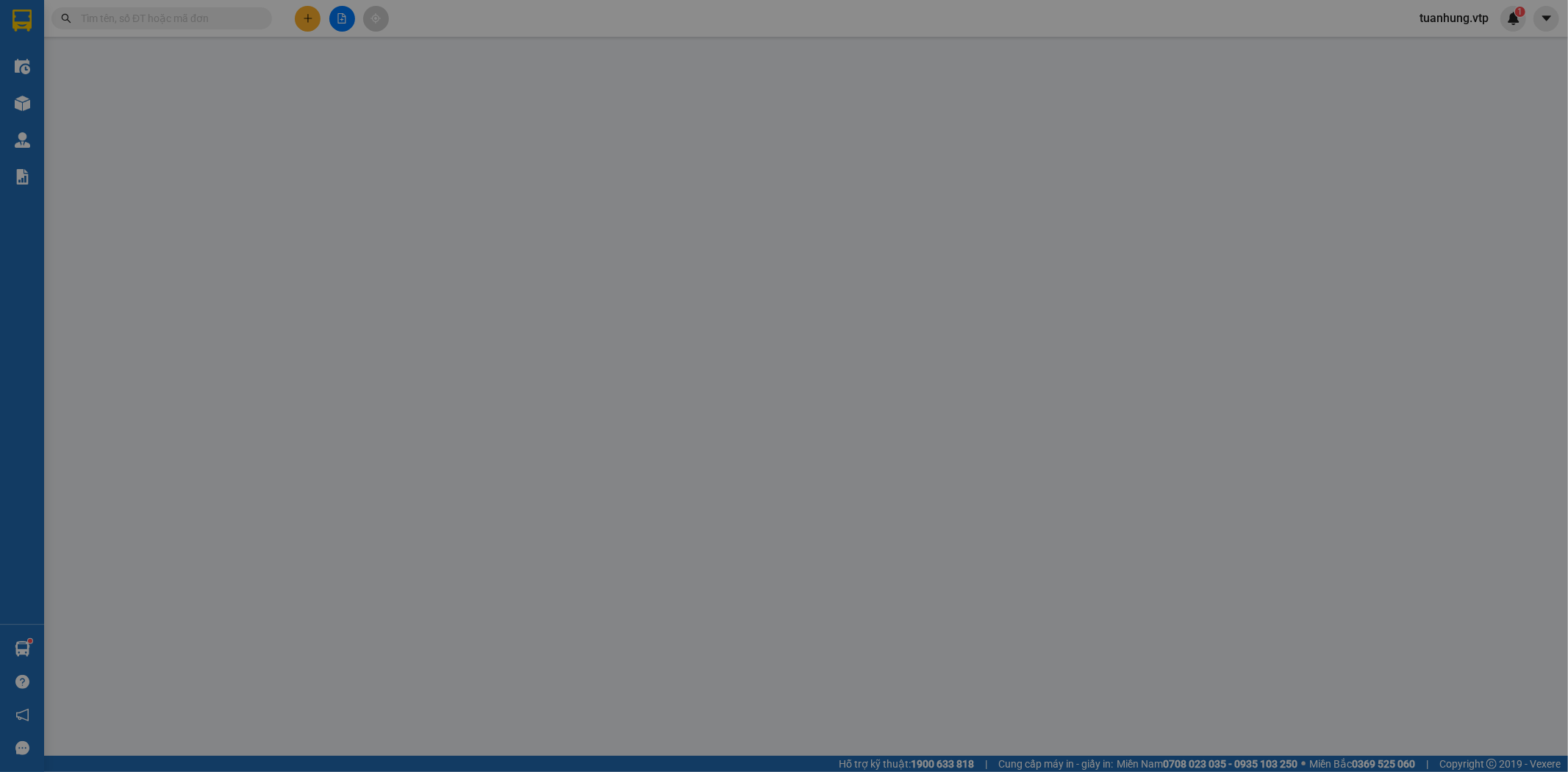
type input "60.000"
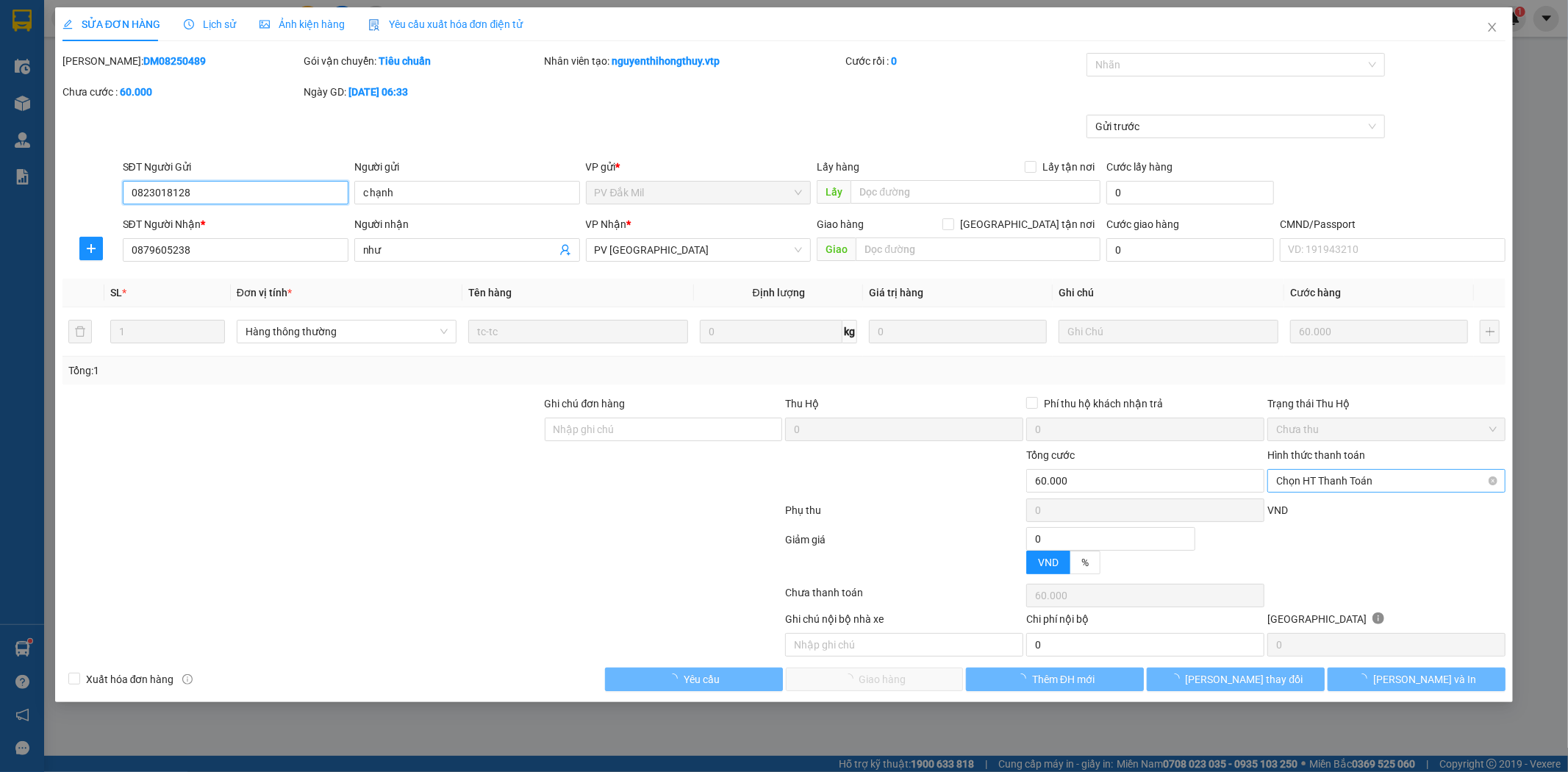
type input "3.000"
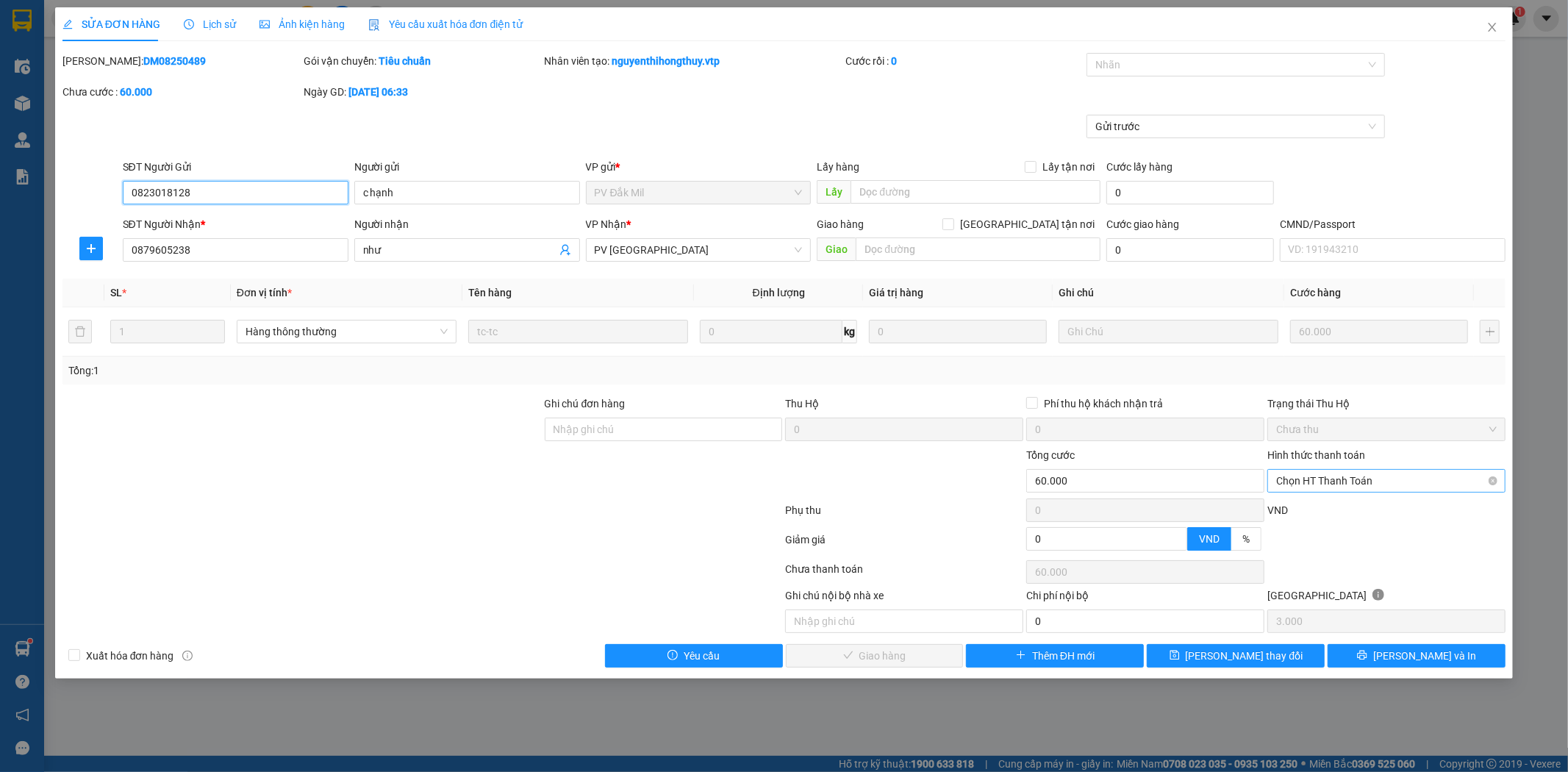
click at [1489, 474] on span "Chọn HT Thanh Toán" at bounding box center [1386, 481] width 220 height 22
click at [1413, 503] on div "Tại văn phòng" at bounding box center [1387, 510] width 220 height 17
type input "0"
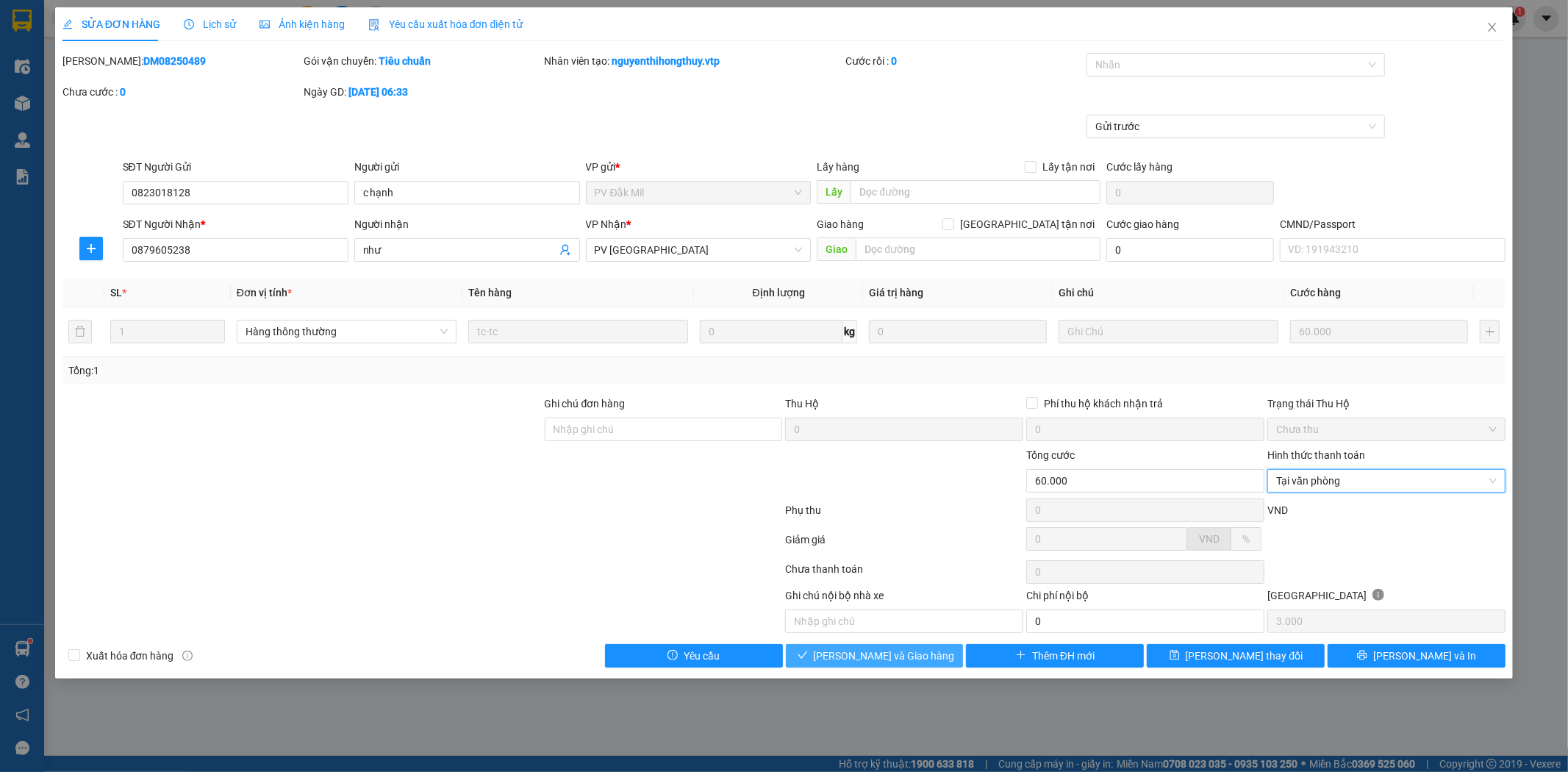
click at [858, 656] on span "[PERSON_NAME] và Giao hàng" at bounding box center [884, 656] width 141 height 17
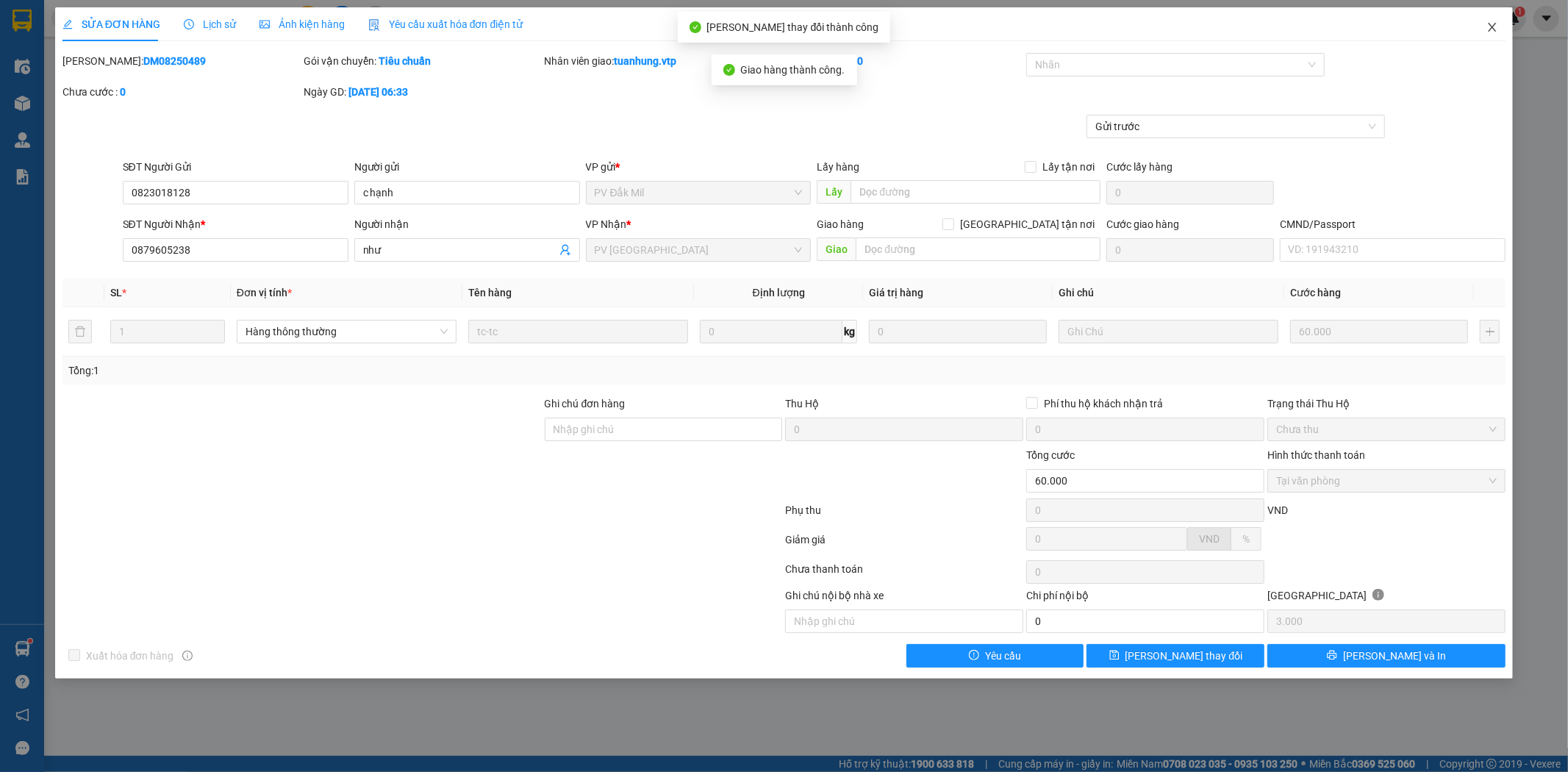
click at [1500, 27] on span "Close" at bounding box center [1492, 28] width 41 height 41
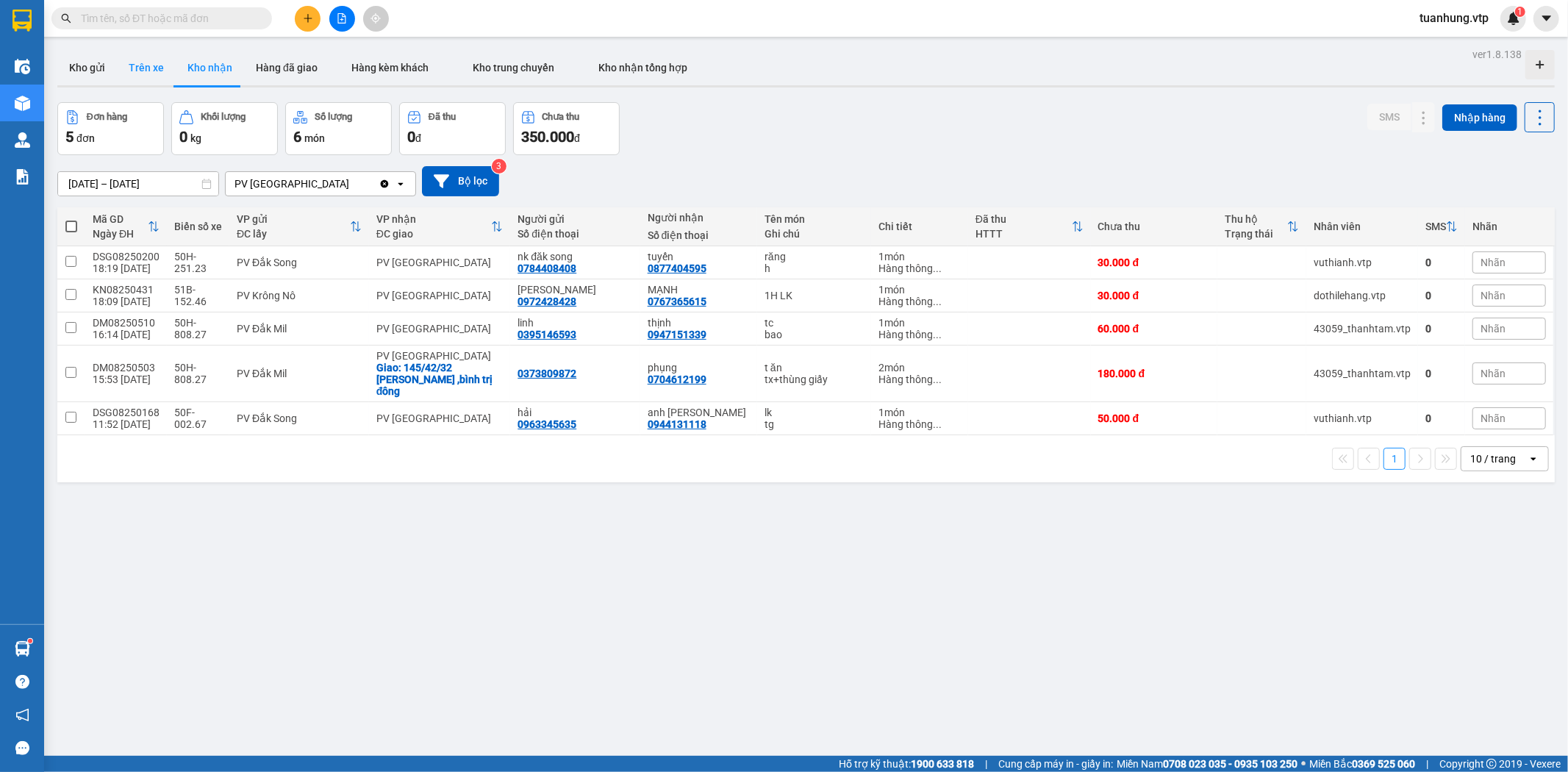
click at [138, 70] on button "Trên xe" at bounding box center [146, 68] width 59 height 35
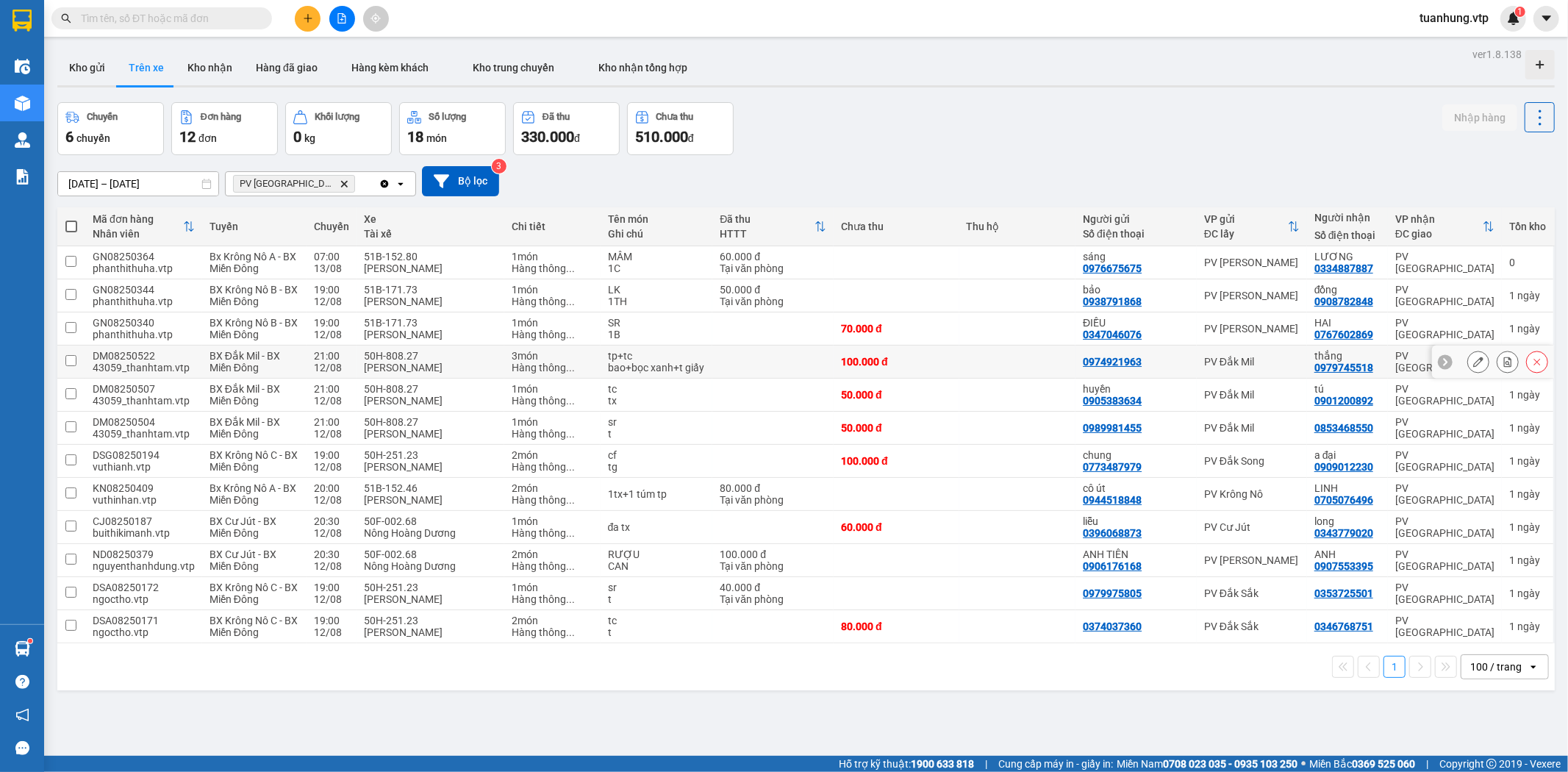
click at [783, 364] on td at bounding box center [773, 362] width 121 height 33
checkbox input "true"
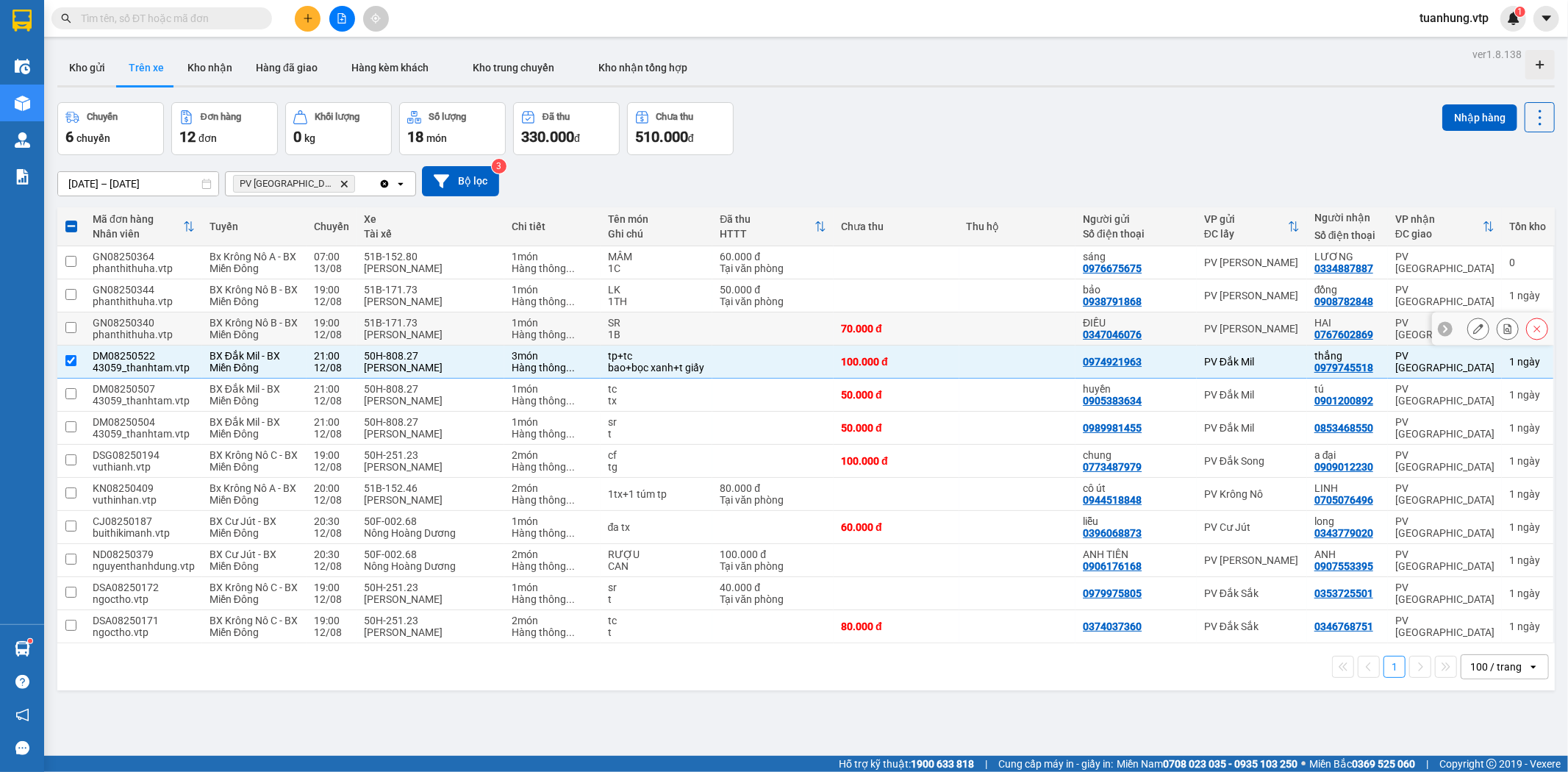
click at [1026, 332] on td at bounding box center [1017, 329] width 117 height 33
checkbox input "true"
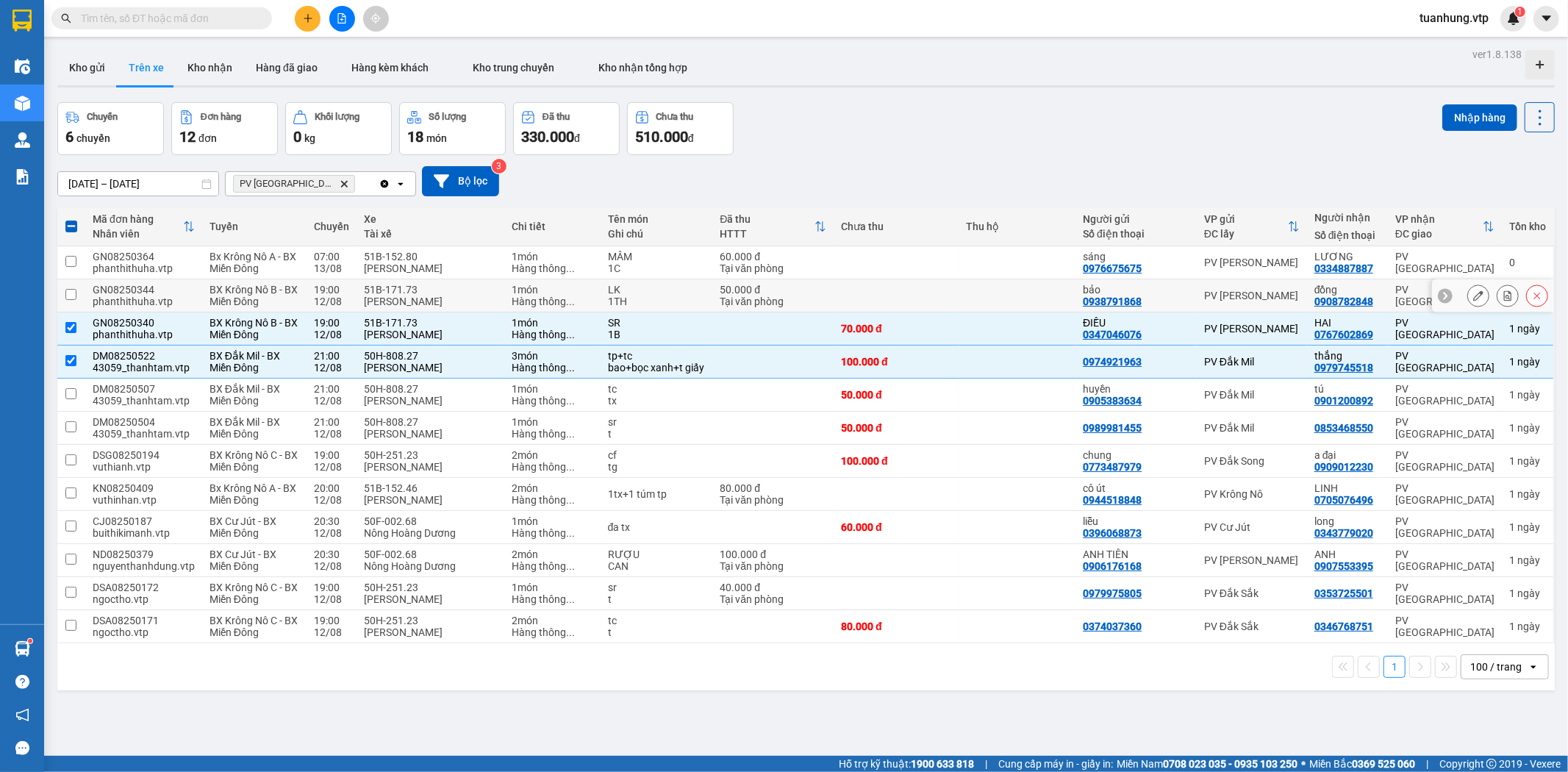
click at [967, 296] on td at bounding box center [1017, 296] width 117 height 33
checkbox input "true"
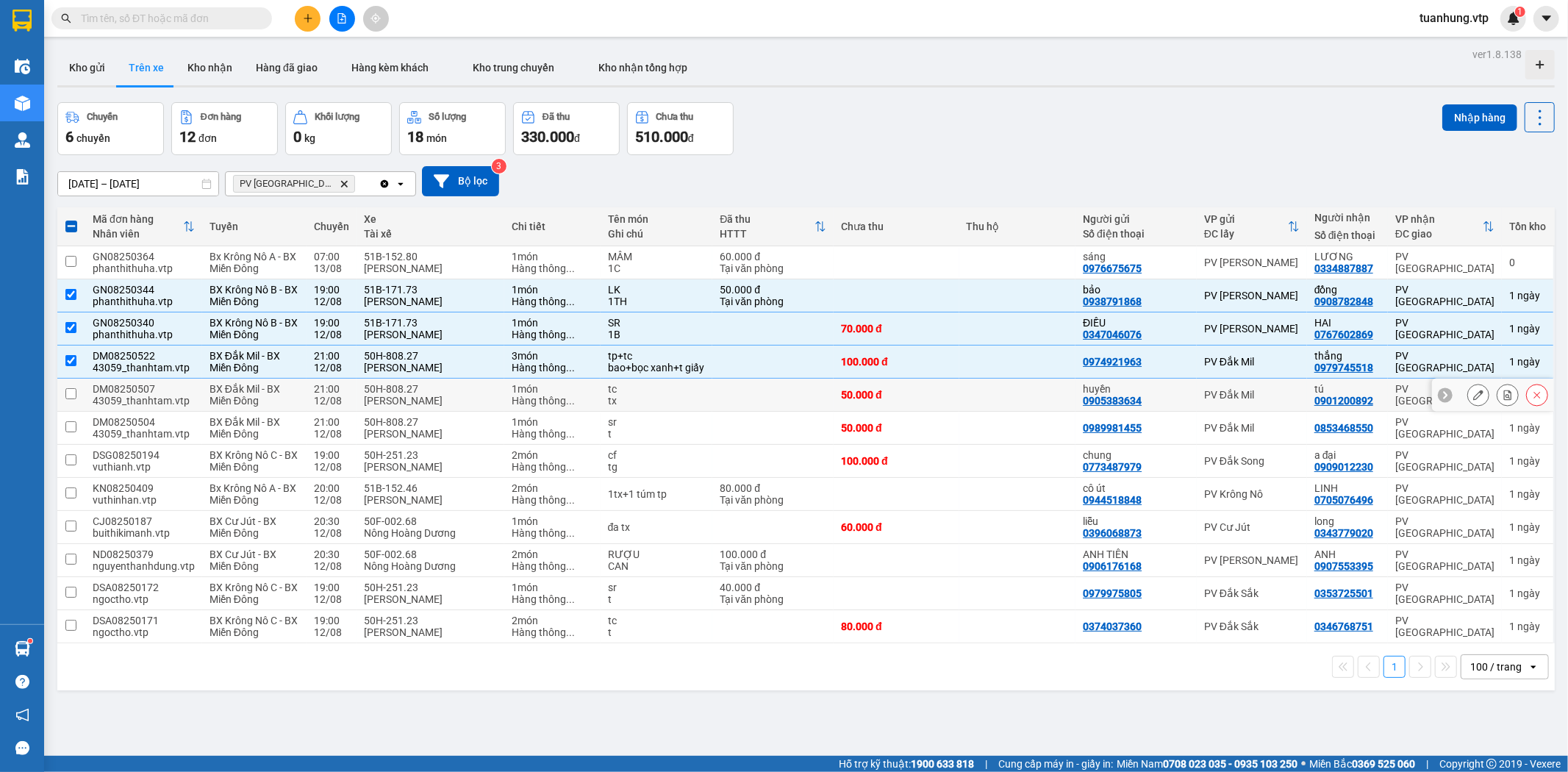
click at [1240, 412] on td "PV Đắk Mil" at bounding box center [1252, 395] width 110 height 33
checkbox input "true"
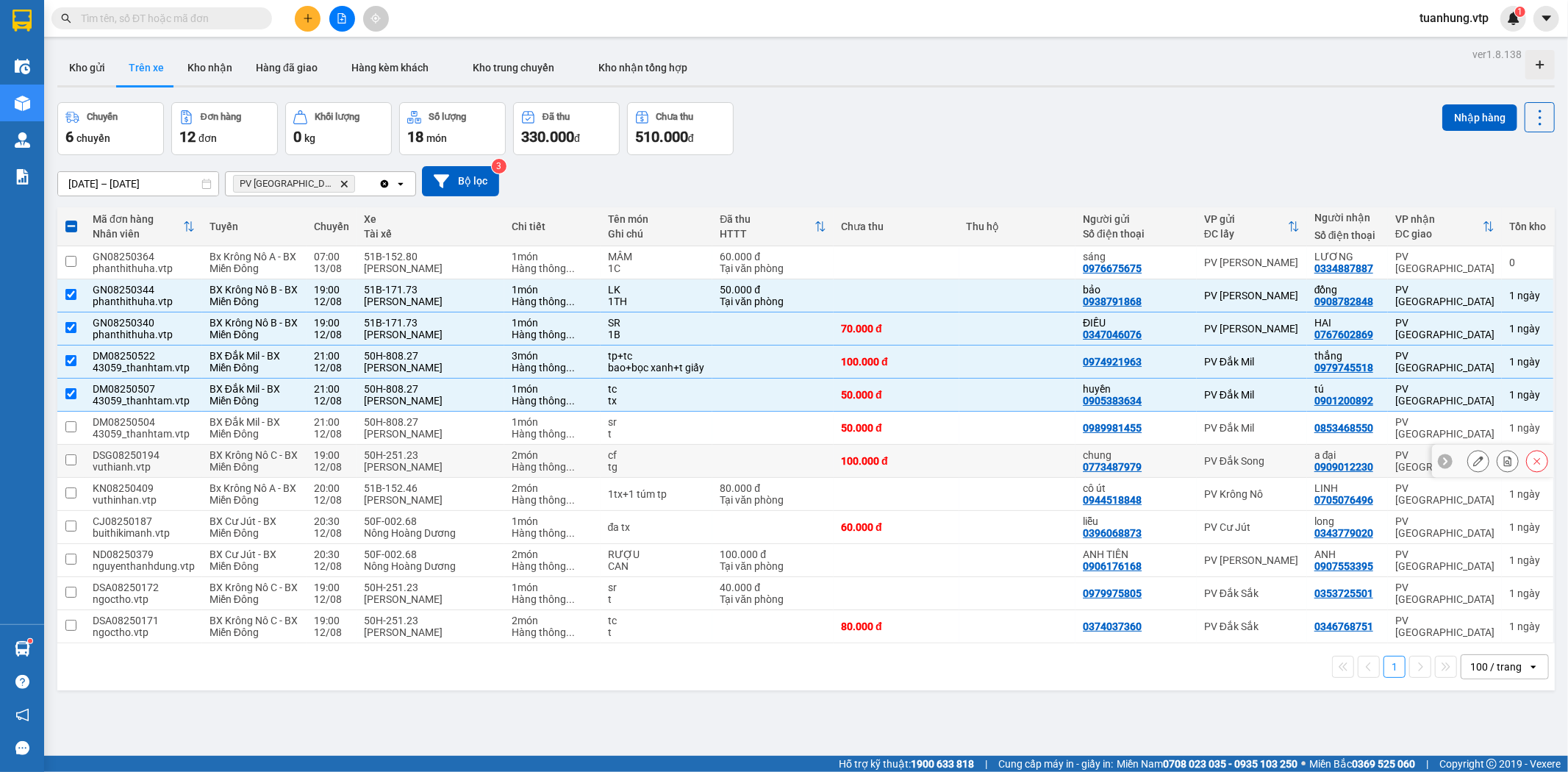
click at [1224, 467] on div "PV Đắk Song" at bounding box center [1252, 460] width 95 height 12
checkbox input "true"
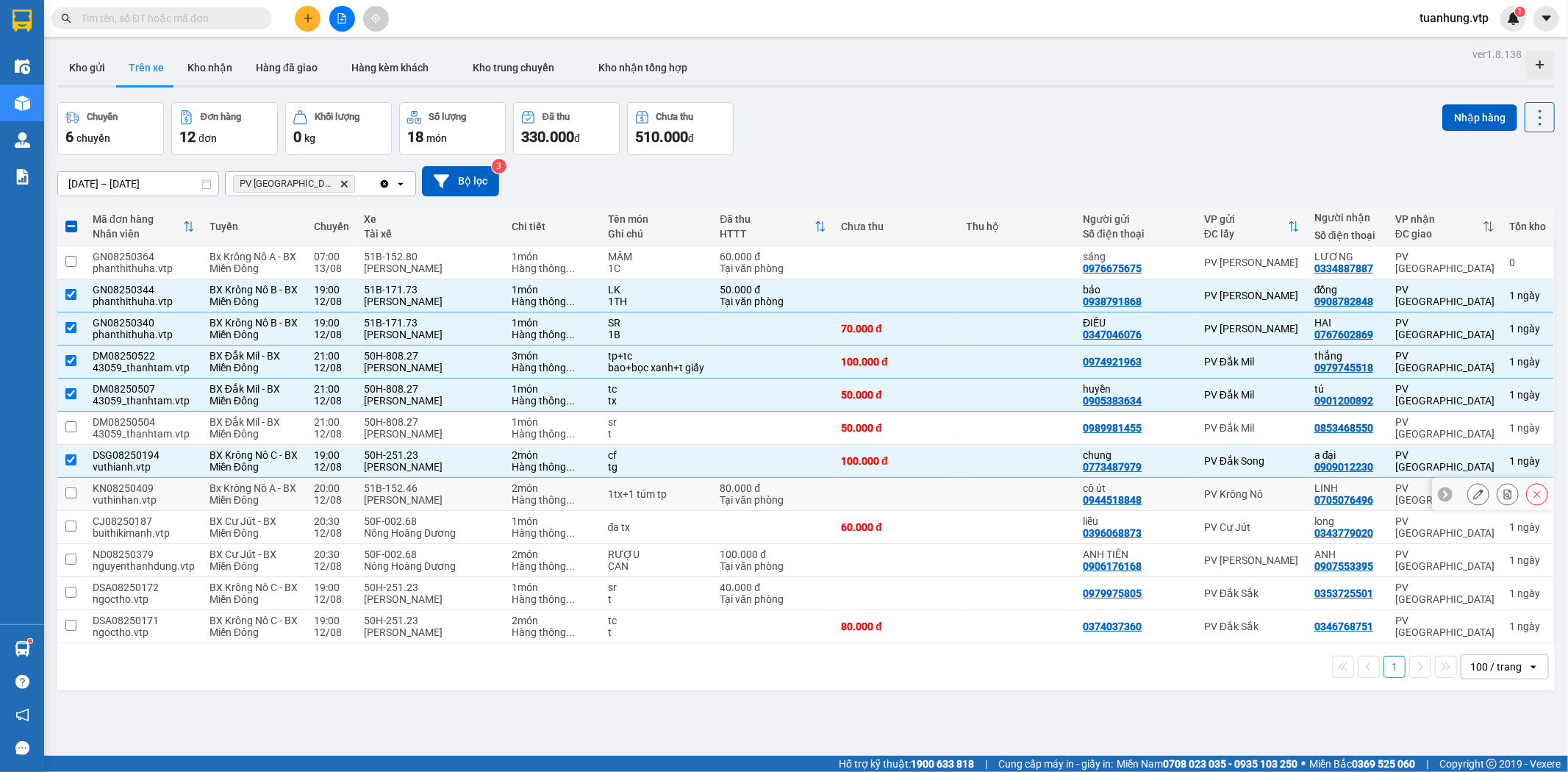
click at [1252, 500] on div "PV Krông Nô" at bounding box center [1252, 493] width 95 height 12
checkbox input "true"
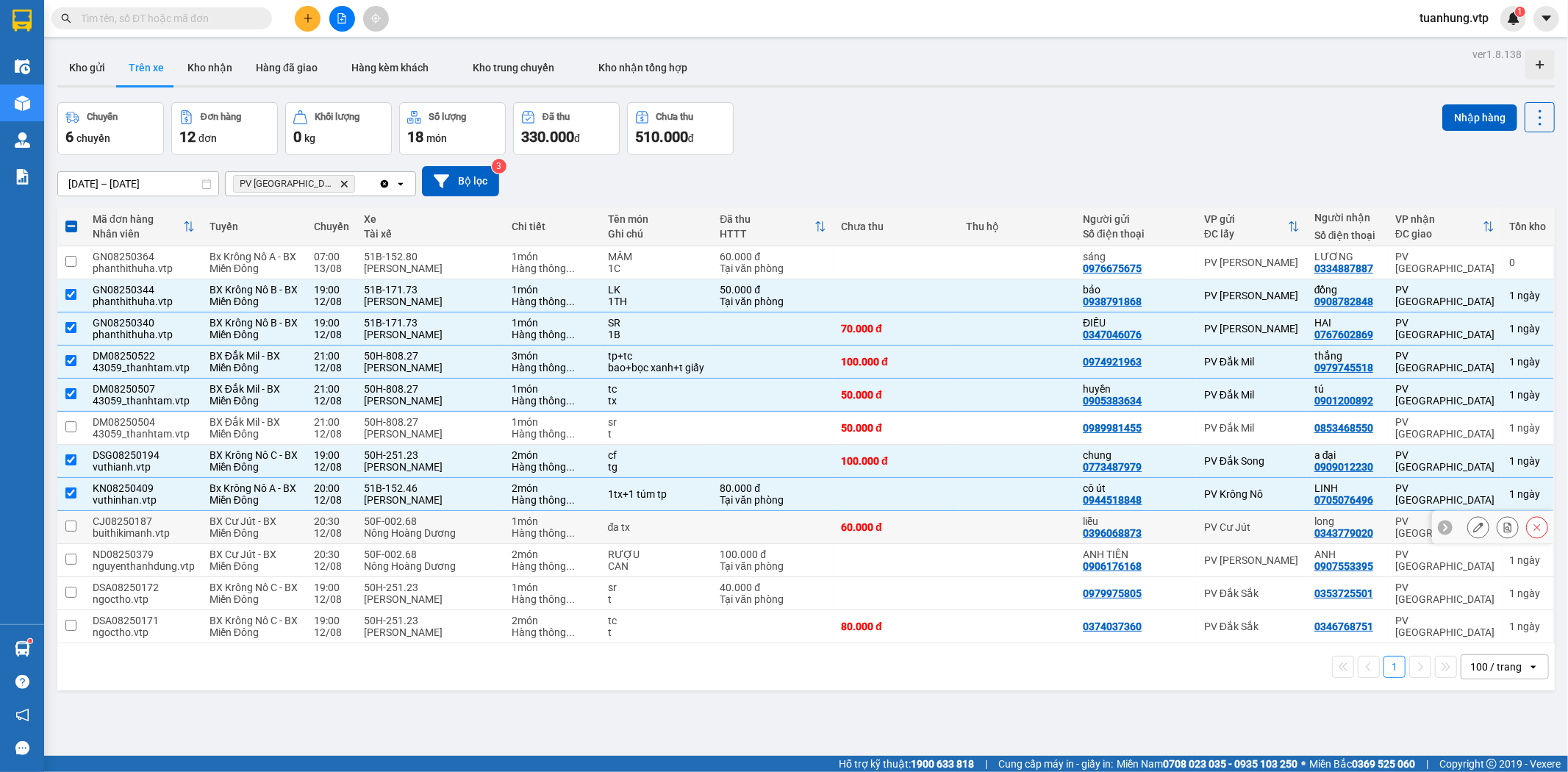
drag, startPoint x: 1232, startPoint y: 545, endPoint x: 1216, endPoint y: 561, distance: 22.6
click at [1231, 533] on div "PV Cư Jút" at bounding box center [1252, 527] width 95 height 12
checkbox input "true"
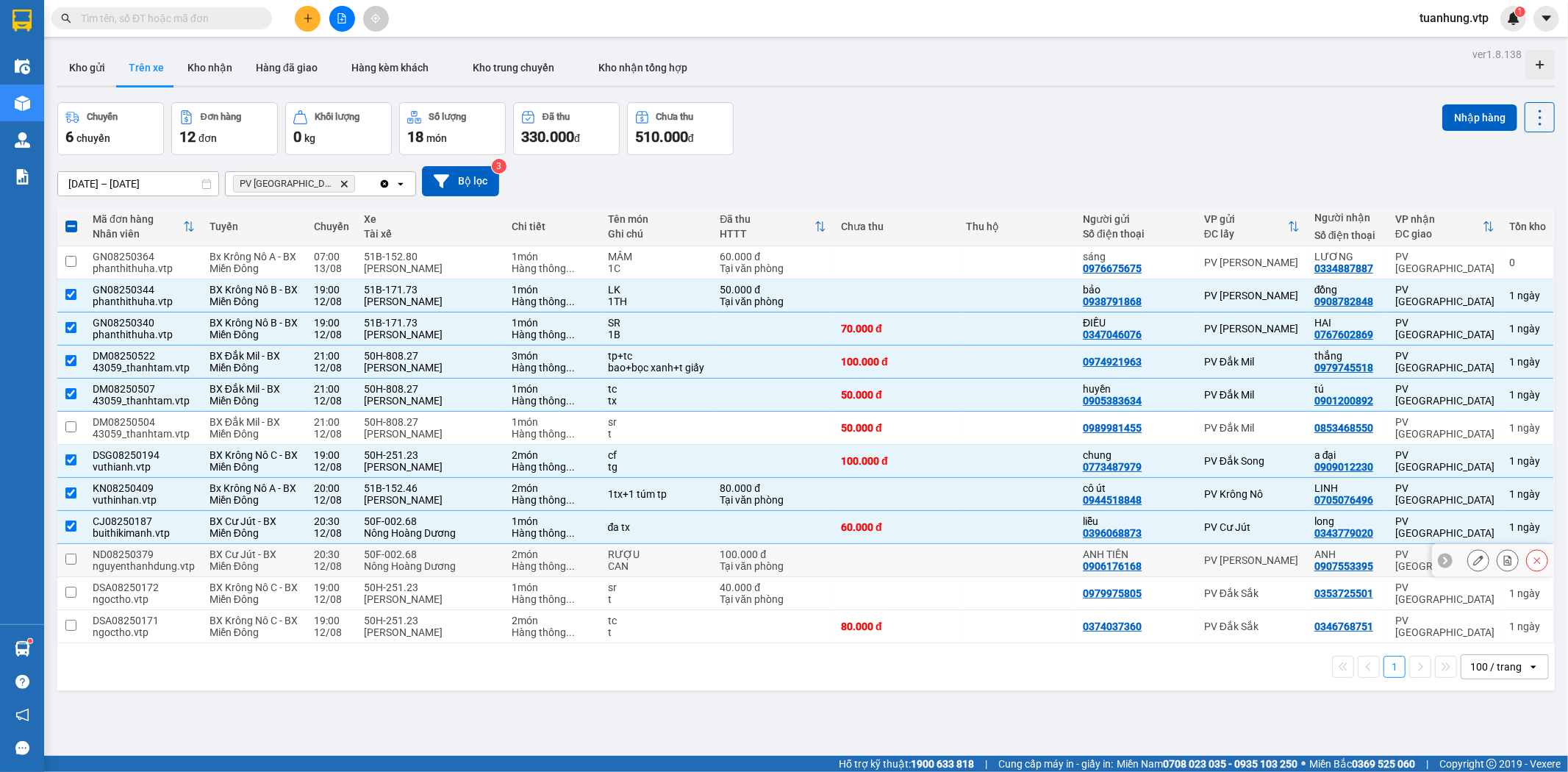
click at [1211, 566] on div "PV [PERSON_NAME]" at bounding box center [1252, 560] width 95 height 12
checkbox input "true"
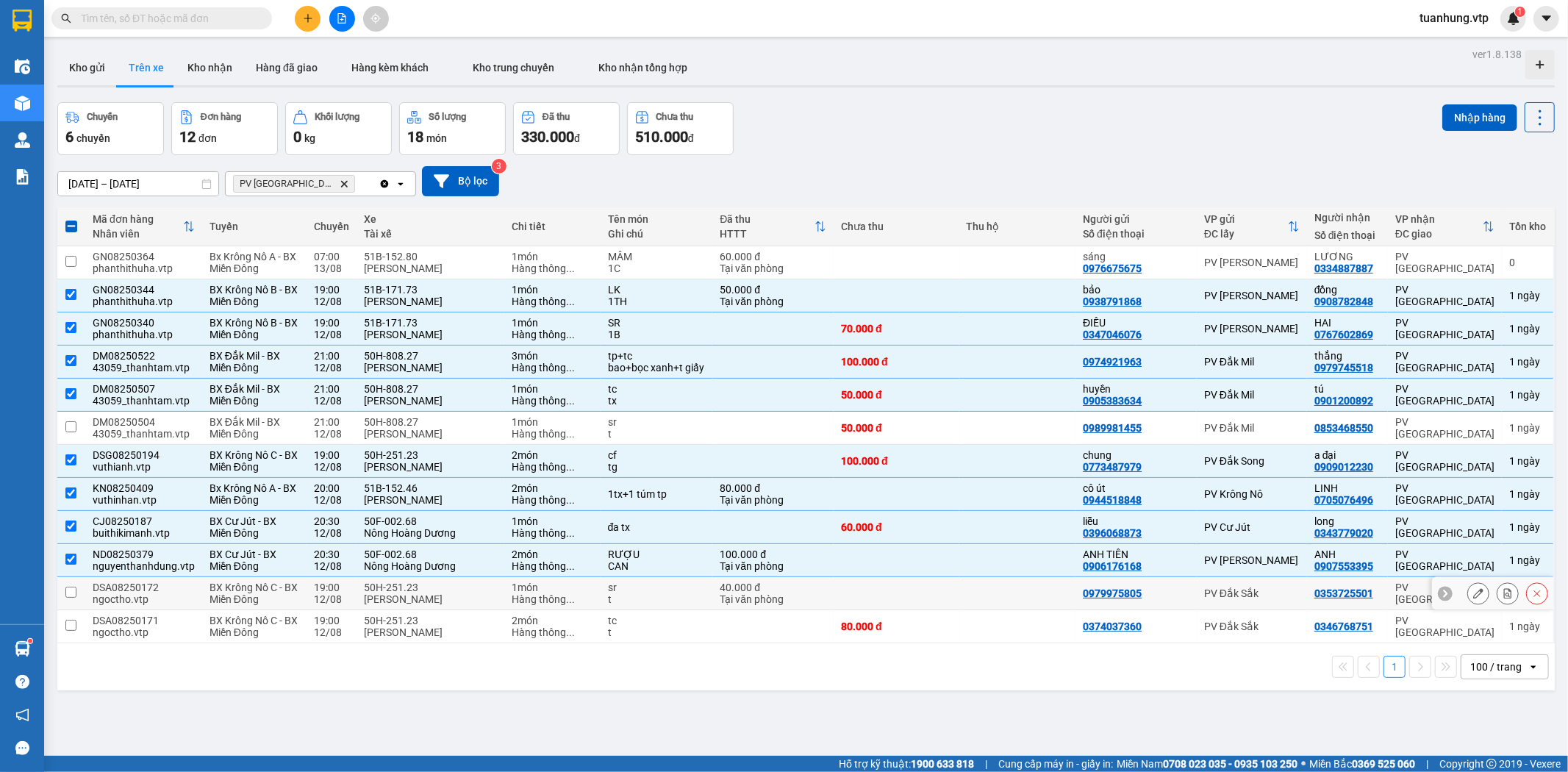
click at [1238, 600] on div "PV Đắk Sắk" at bounding box center [1252, 593] width 95 height 12
checkbox input "true"
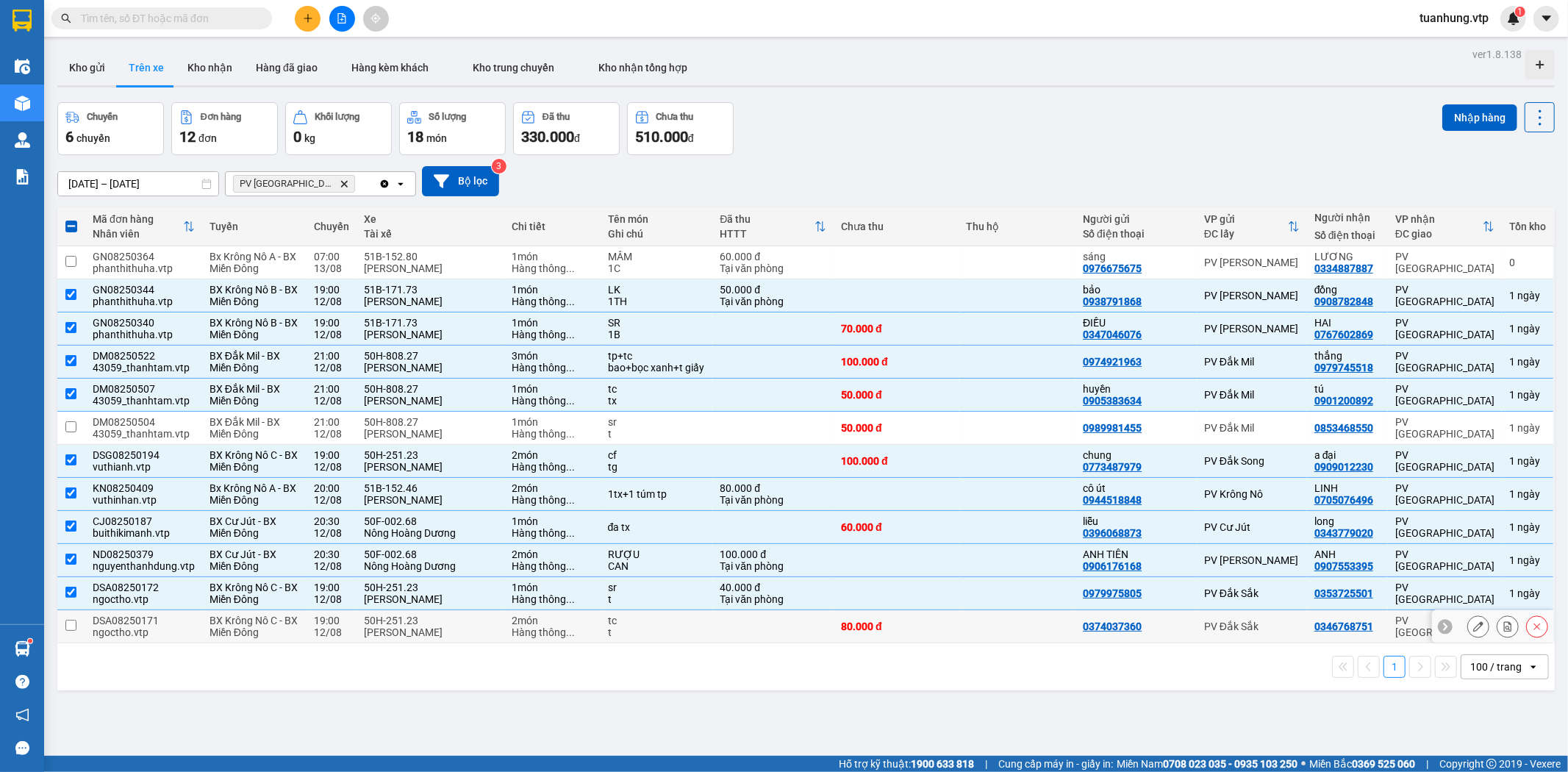
click at [1218, 633] on div "PV Đắk Sắk" at bounding box center [1252, 626] width 95 height 12
checkbox input "true"
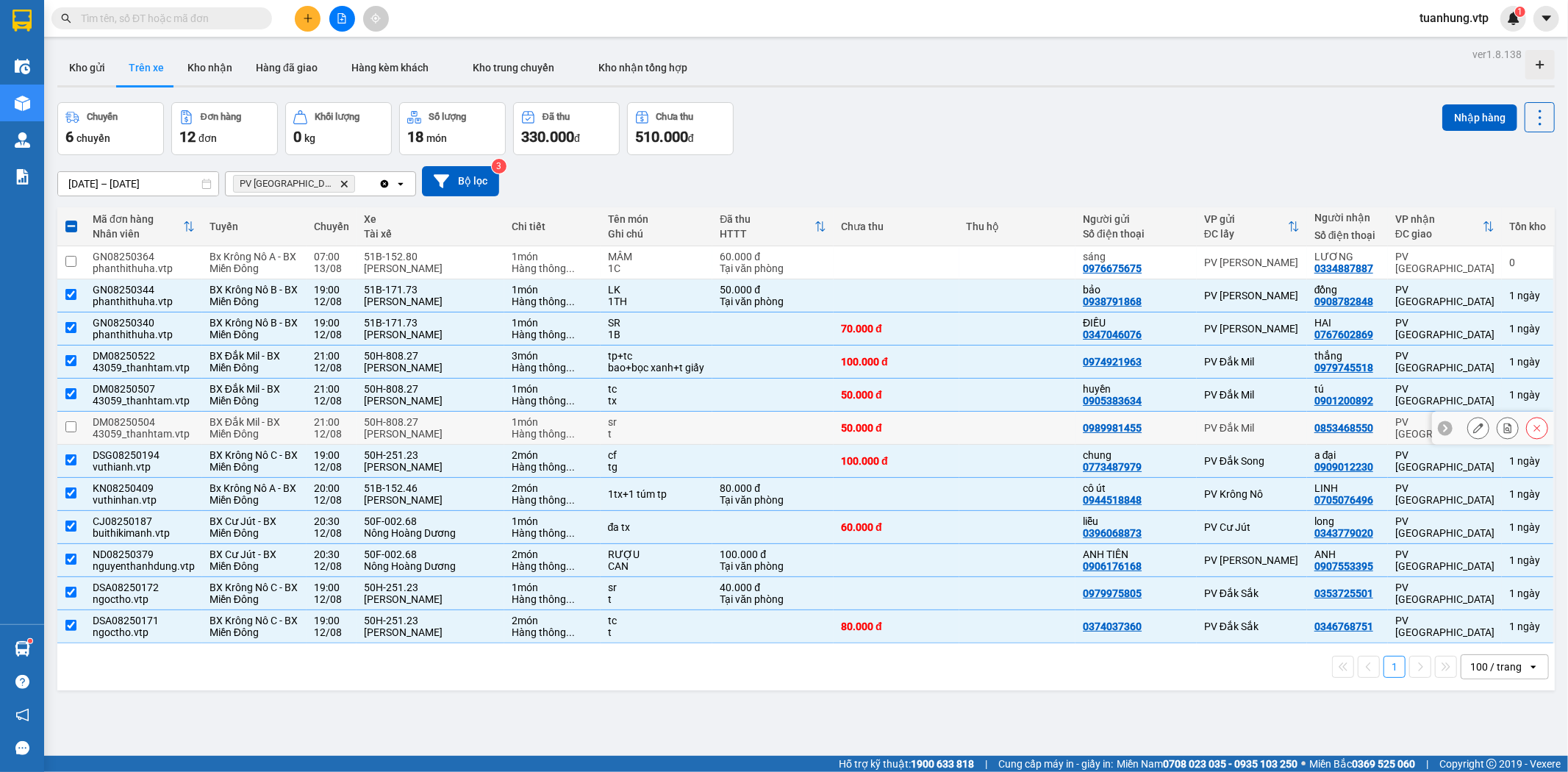
click at [1315, 434] on div "0853468550" at bounding box center [1344, 427] width 59 height 12
click at [352, 435] on td "21:00 [DATE]" at bounding box center [332, 428] width 50 height 33
checkbox input "true"
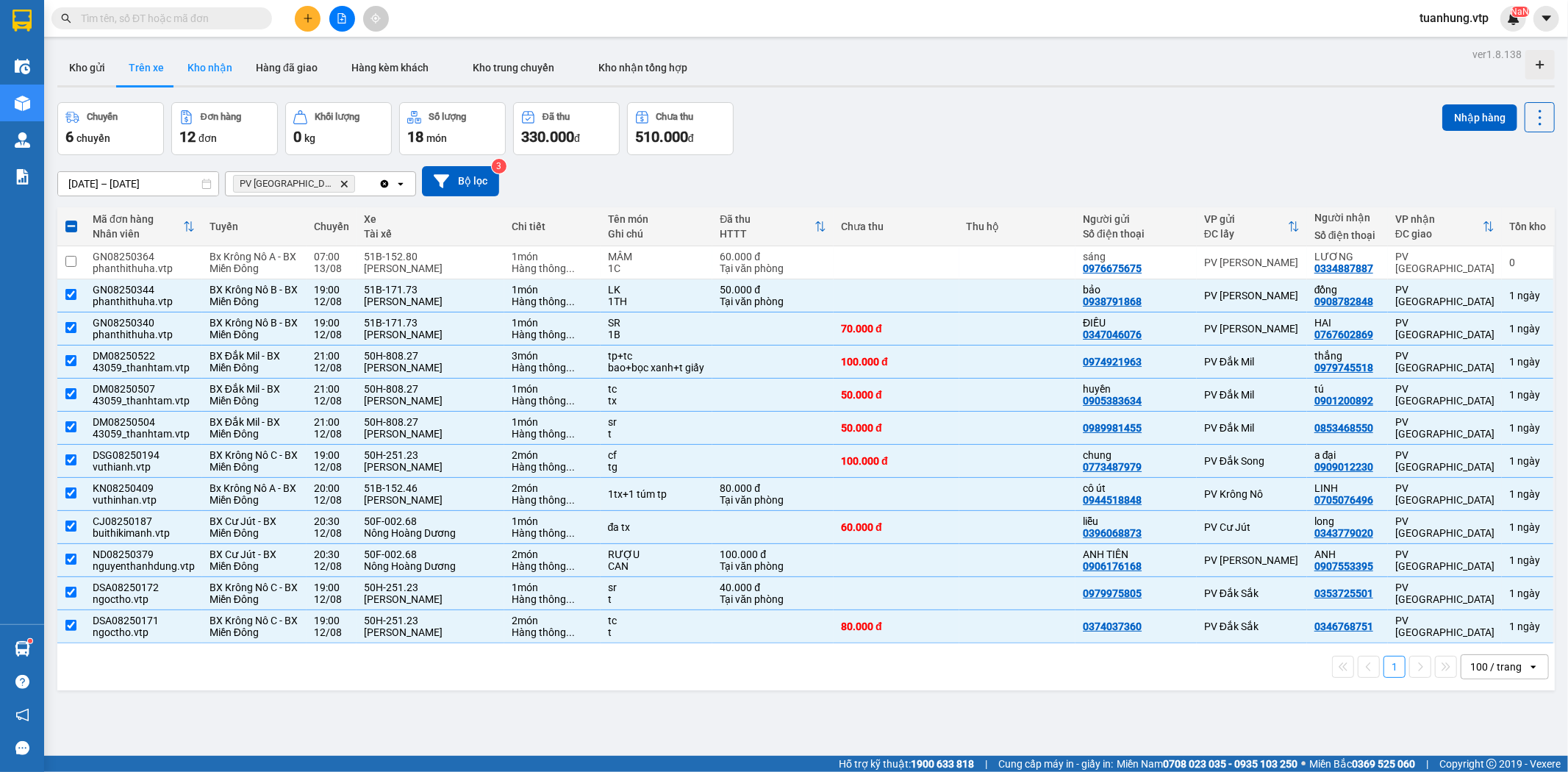
click at [200, 70] on button "Kho nhận" at bounding box center [209, 68] width 68 height 35
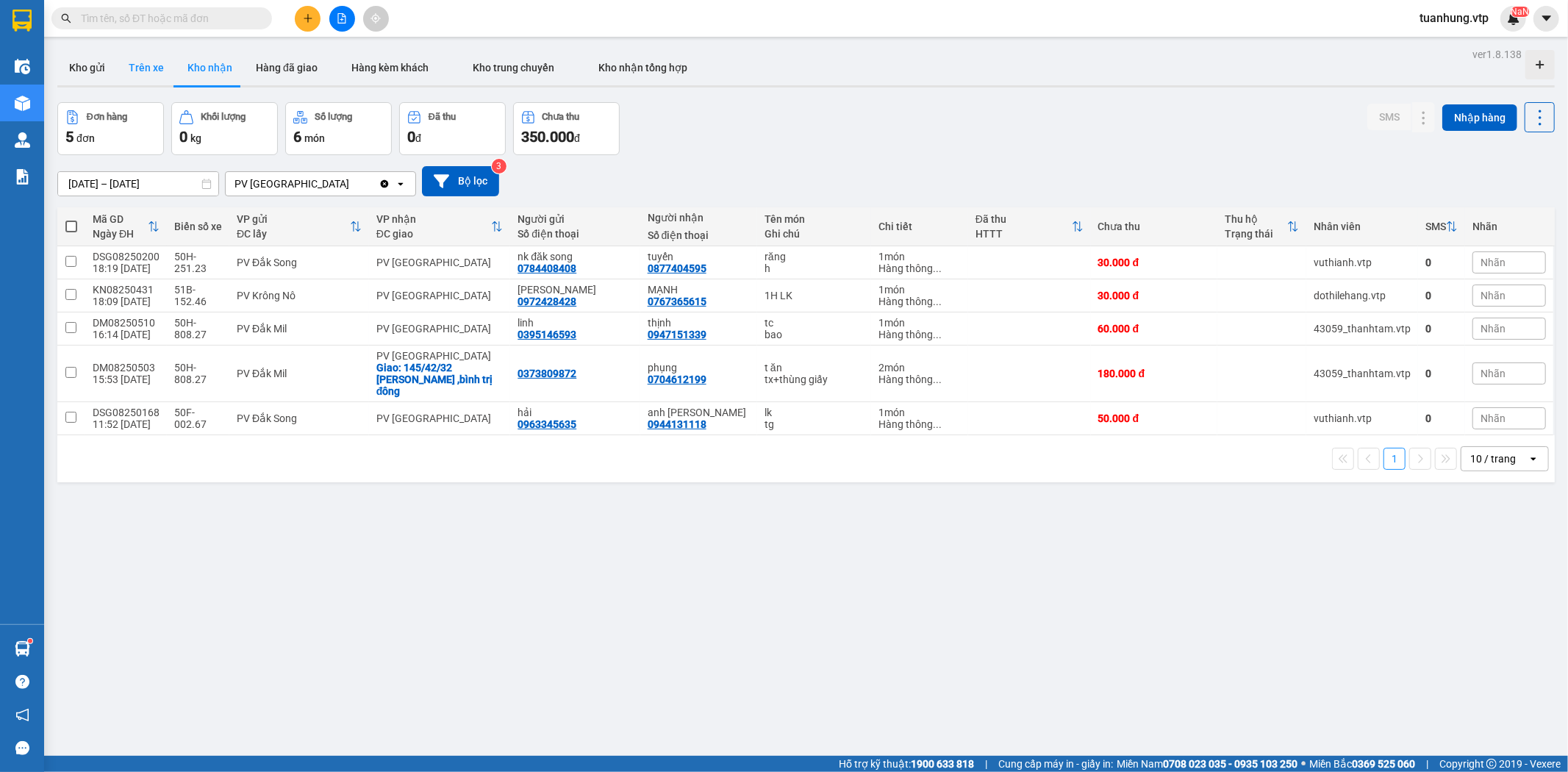
click at [133, 62] on button "Trên xe" at bounding box center [146, 68] width 59 height 35
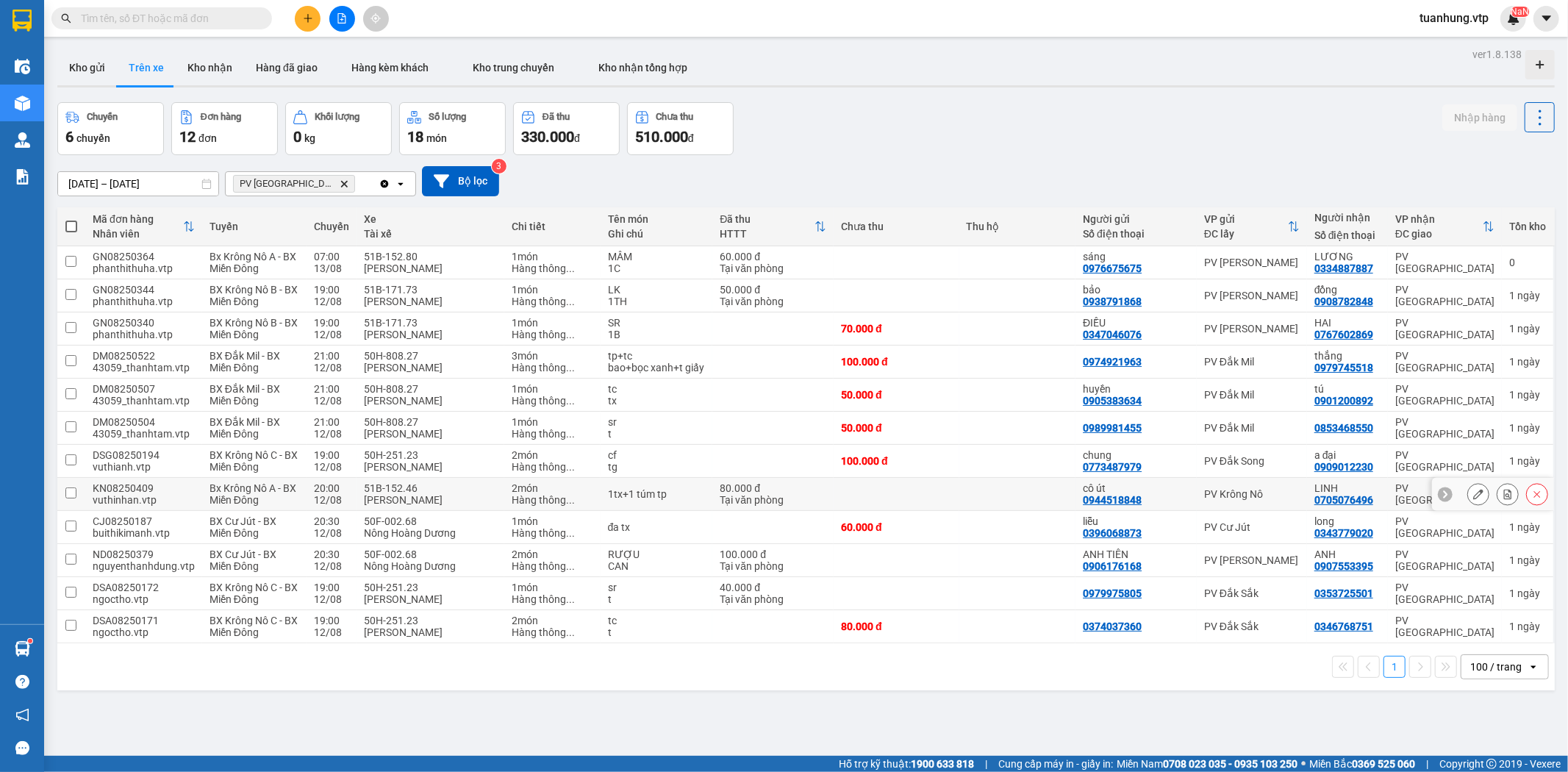
click at [1358, 506] on div "0705076496" at bounding box center [1344, 500] width 59 height 12
click at [1253, 500] on div "PV Krông Nô" at bounding box center [1252, 493] width 95 height 12
checkbox input "true"
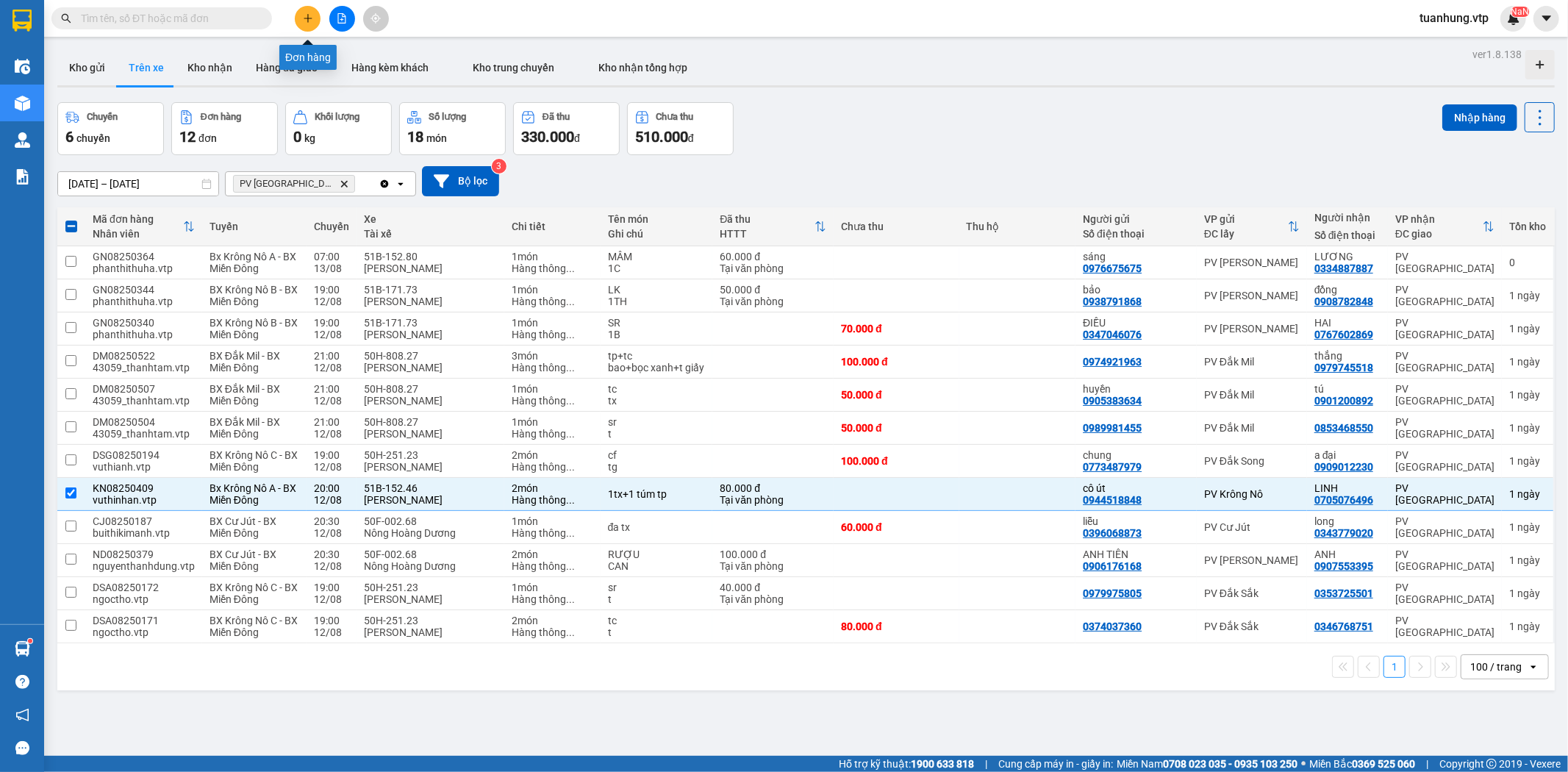
click at [306, 9] on button at bounding box center [308, 18] width 26 height 26
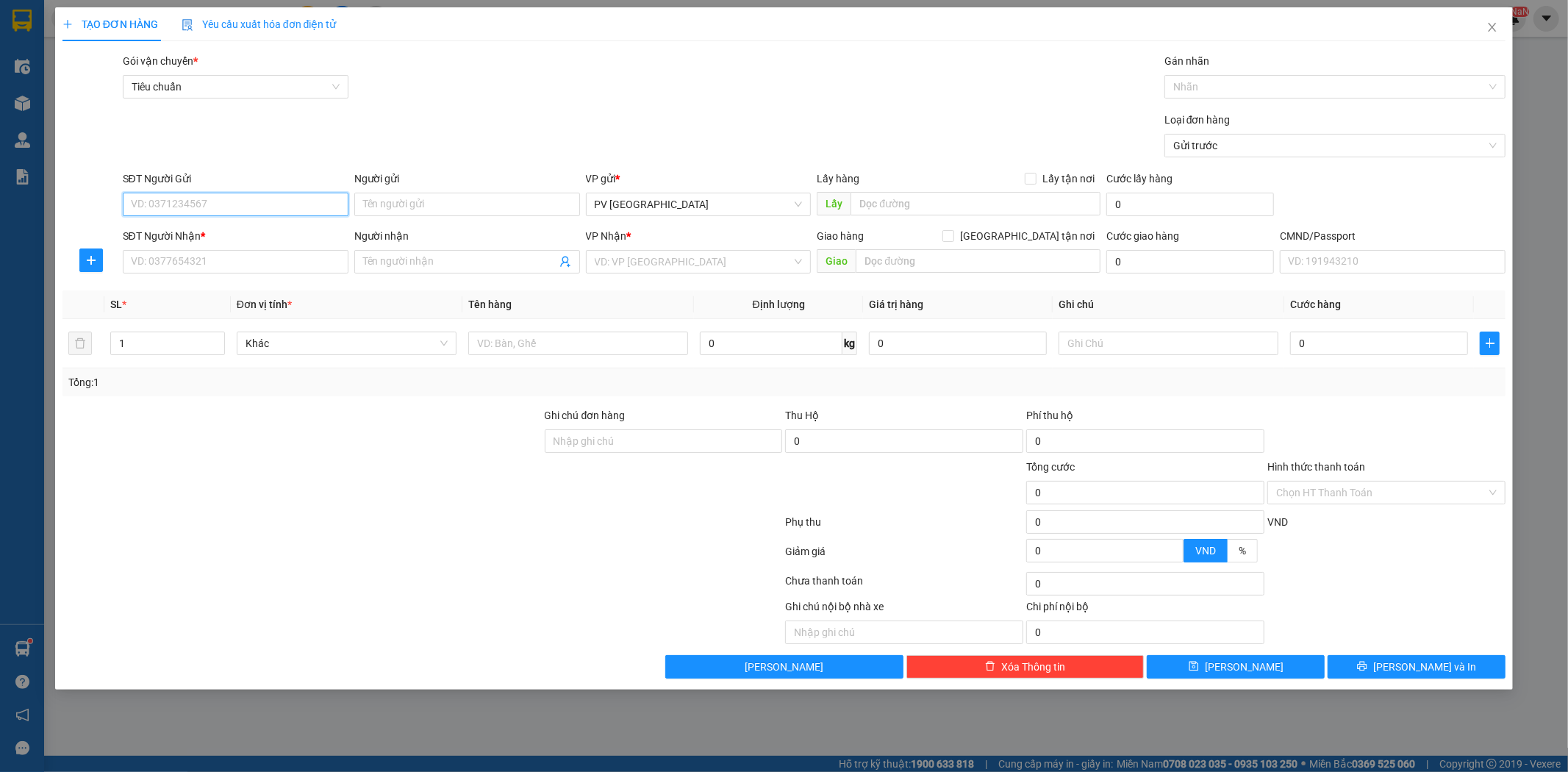
click at [292, 201] on input "SĐT Người Gửi" at bounding box center [235, 205] width 226 height 24
type input "0919030411"
type input "c"
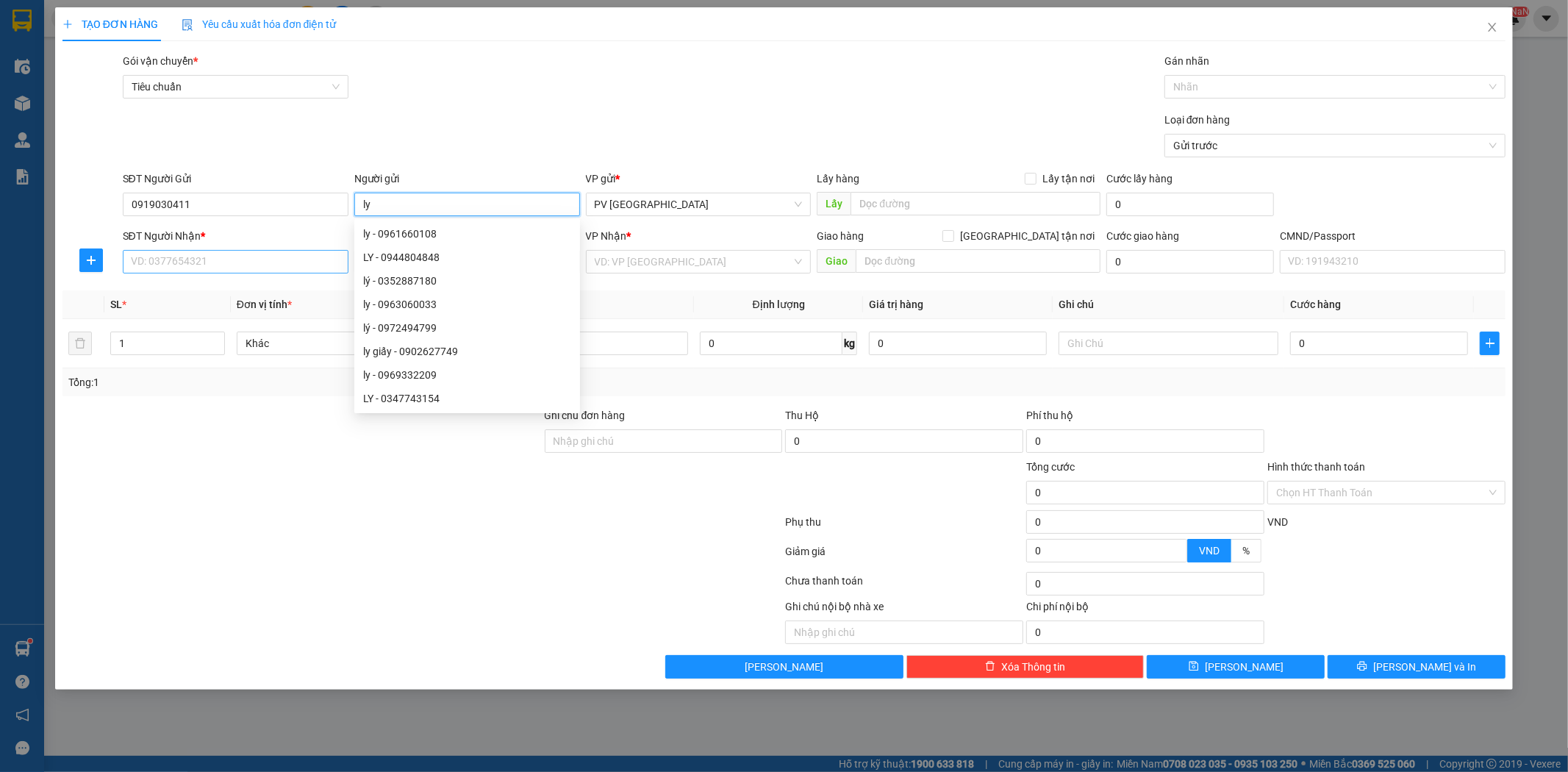
type input "ly"
click at [194, 263] on input "SĐT Người Nhận *" at bounding box center [235, 262] width 226 height 24
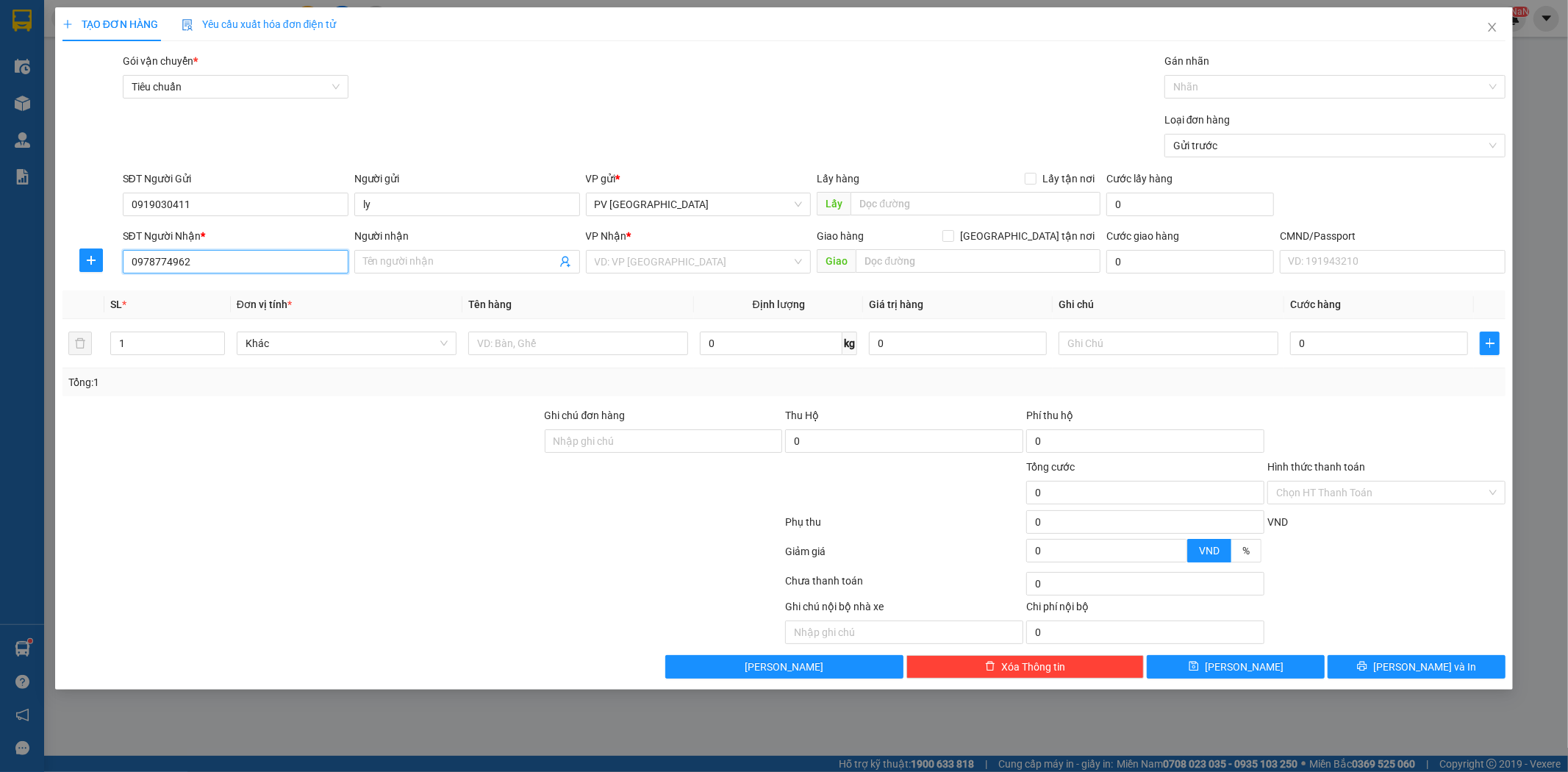
type input "0978774962"
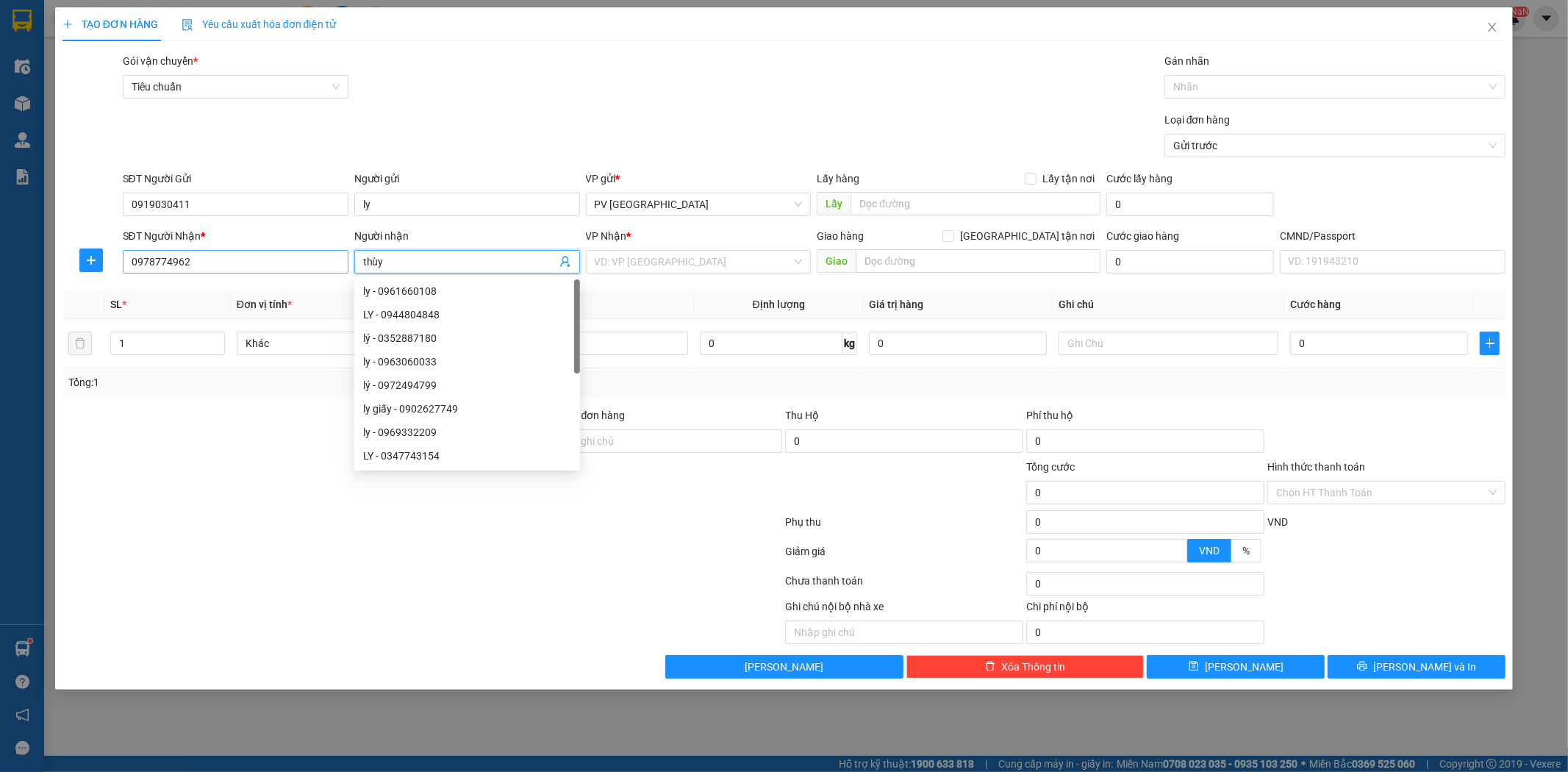
type input "thùy"
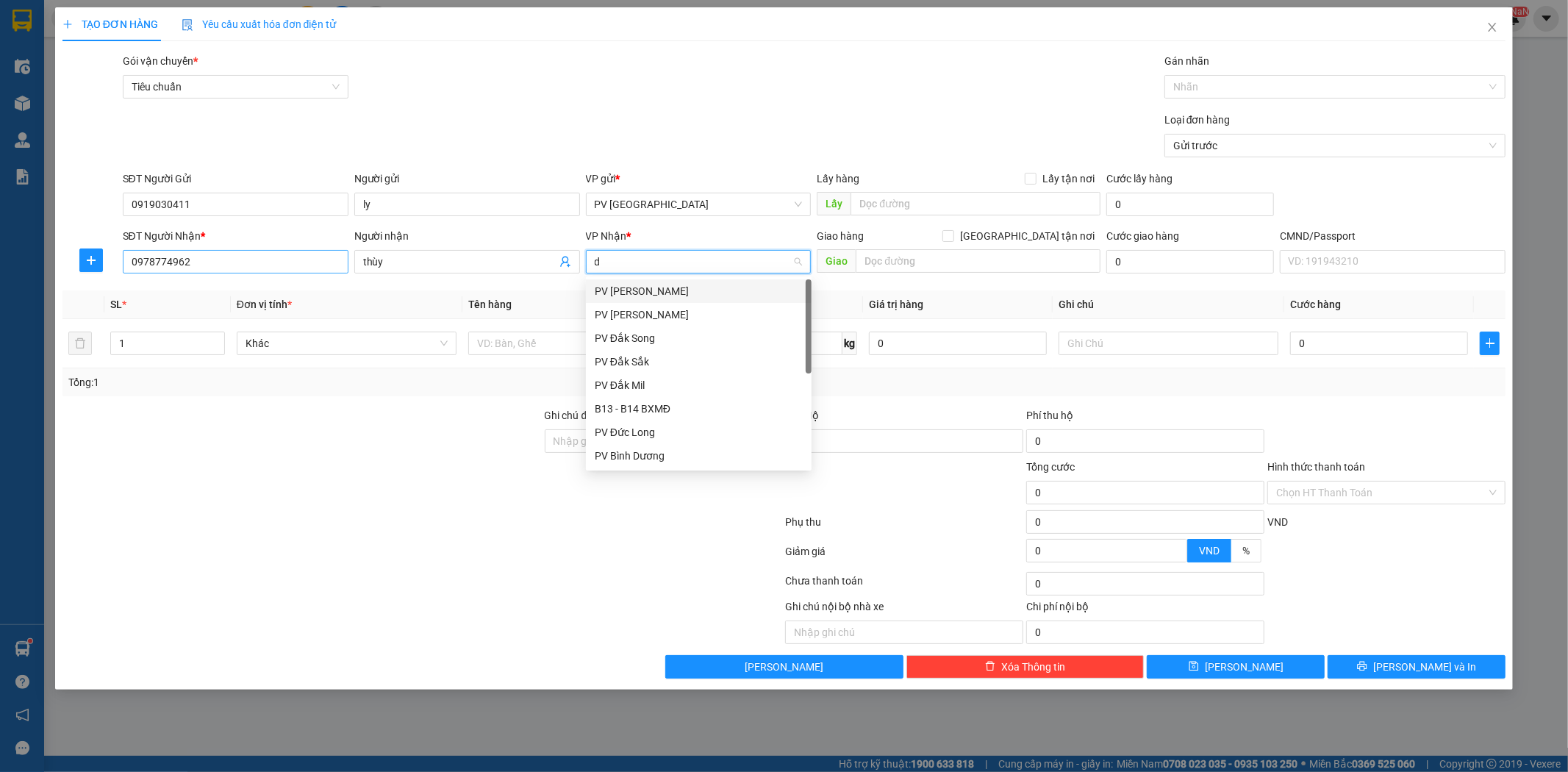
type input "dm"
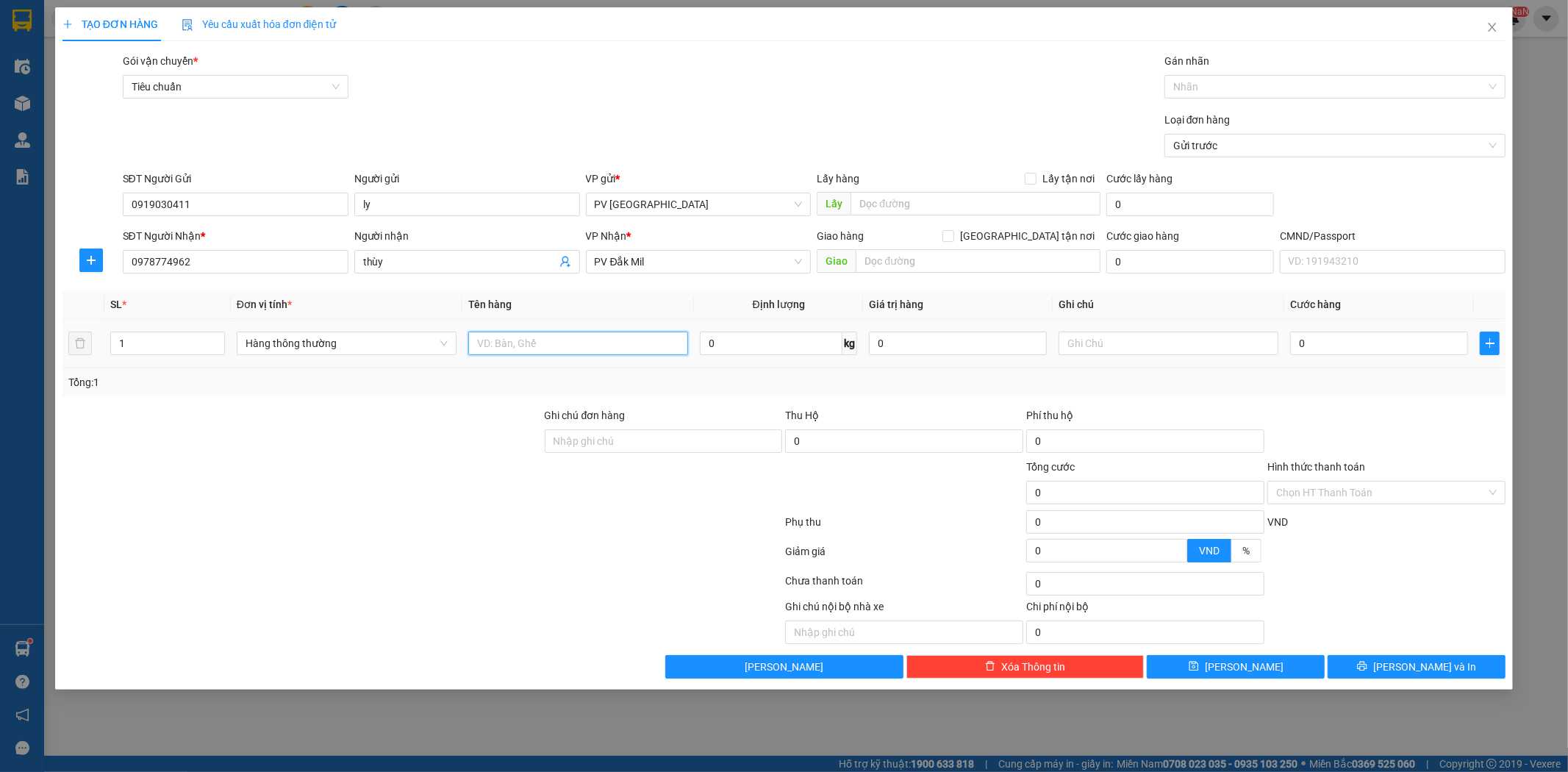
click at [507, 352] on input "text" at bounding box center [577, 343] width 220 height 24
type input "vải"
type input "b"
type input "8"
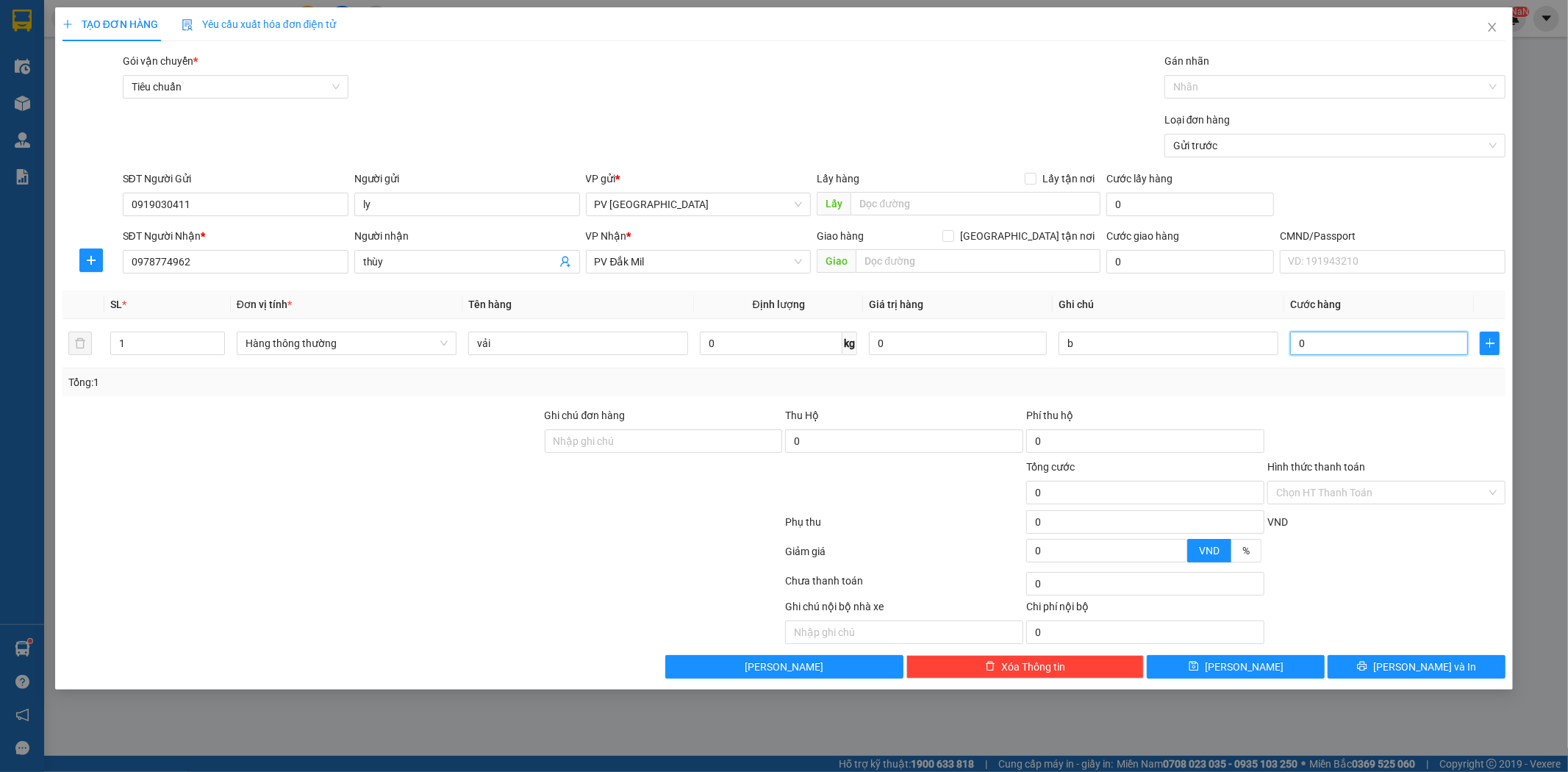
type input "8"
type input "0"
type input "07"
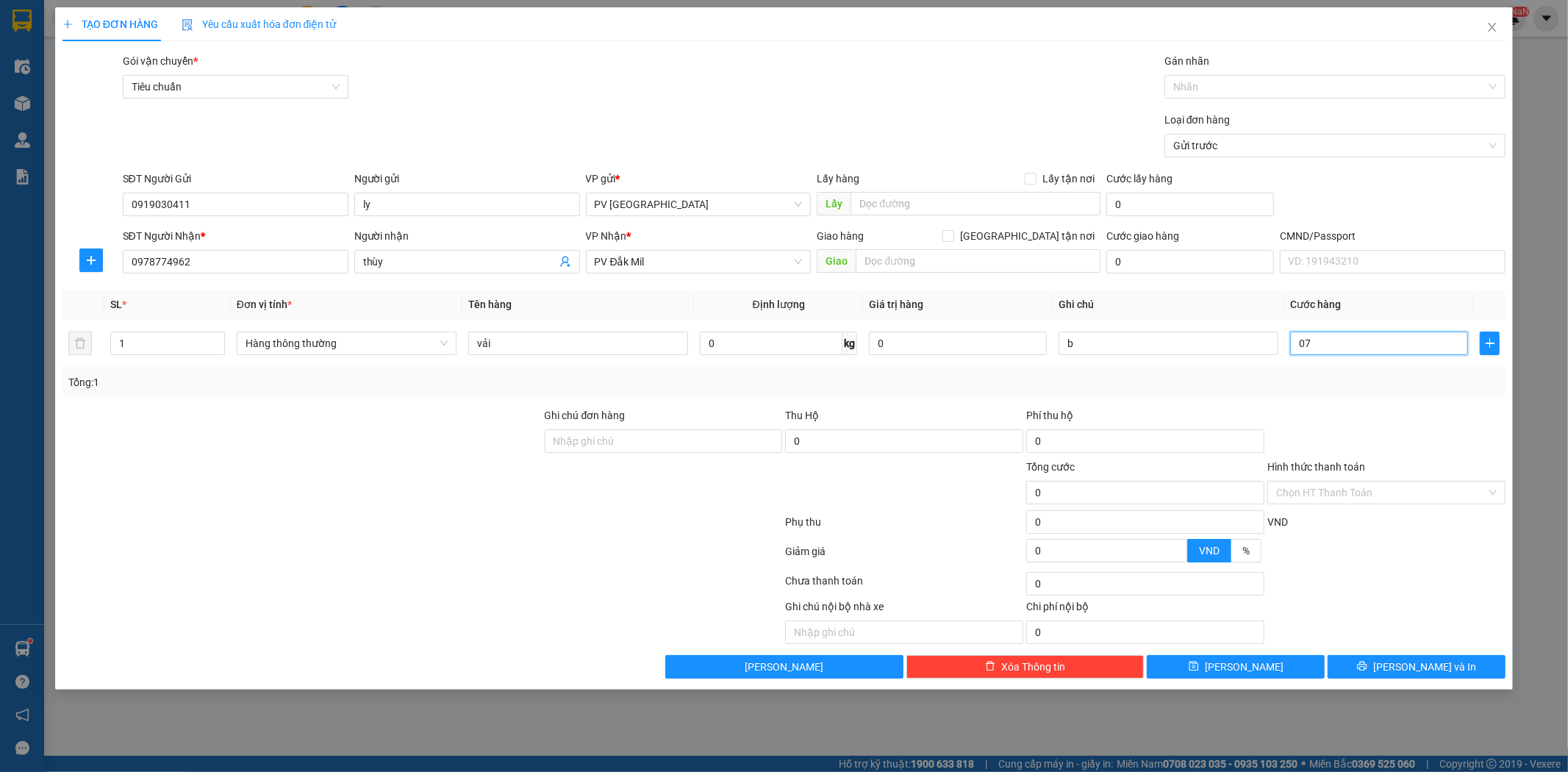
type input "7"
type input "070"
type input "70"
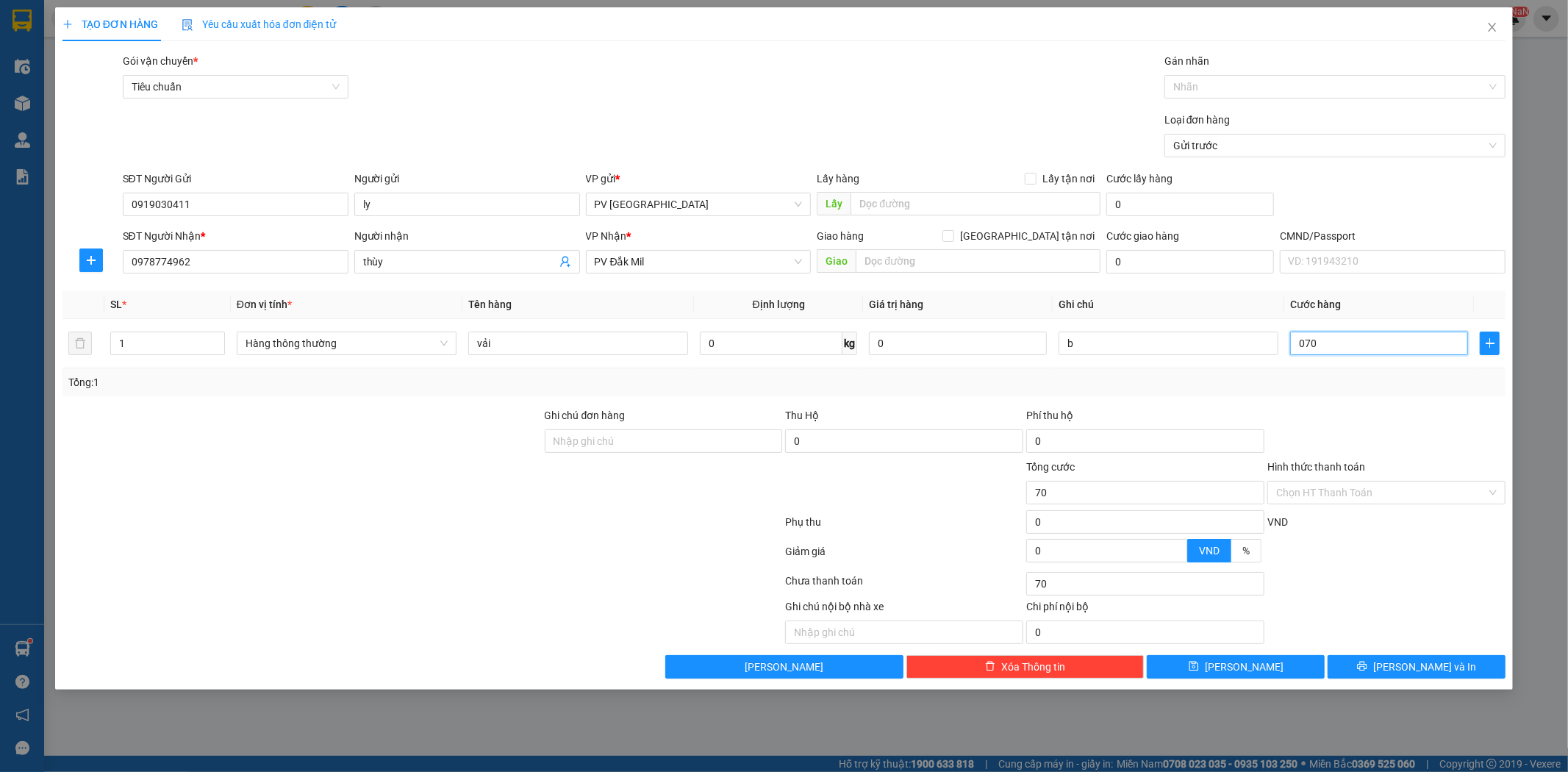
type input "0.700"
type input "700"
type input "07.000"
type input "7.000"
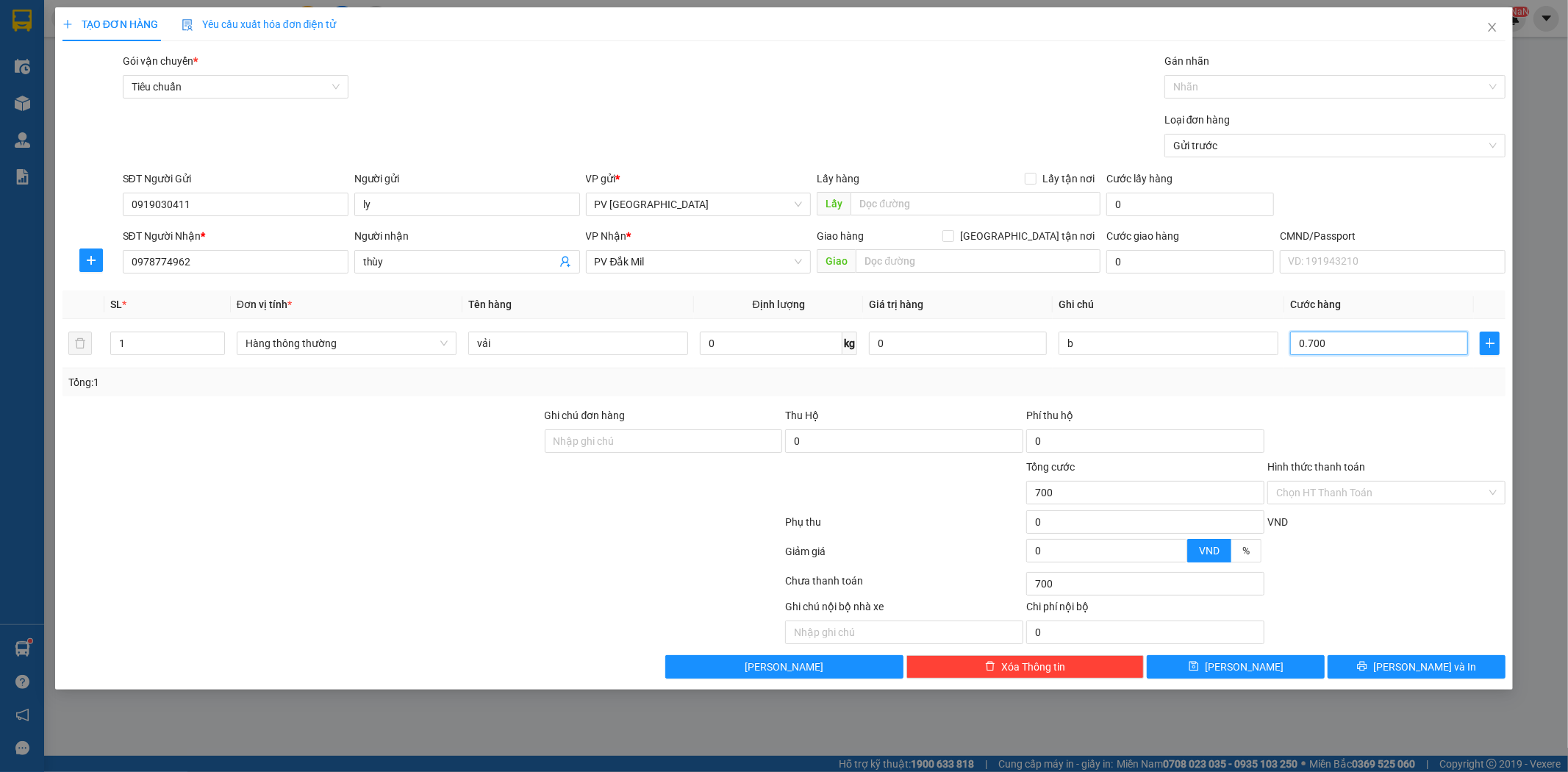
type input "7.000"
type input "070.000"
type input "70.000"
click at [1306, 342] on input "070.000" at bounding box center [1379, 343] width 178 height 24
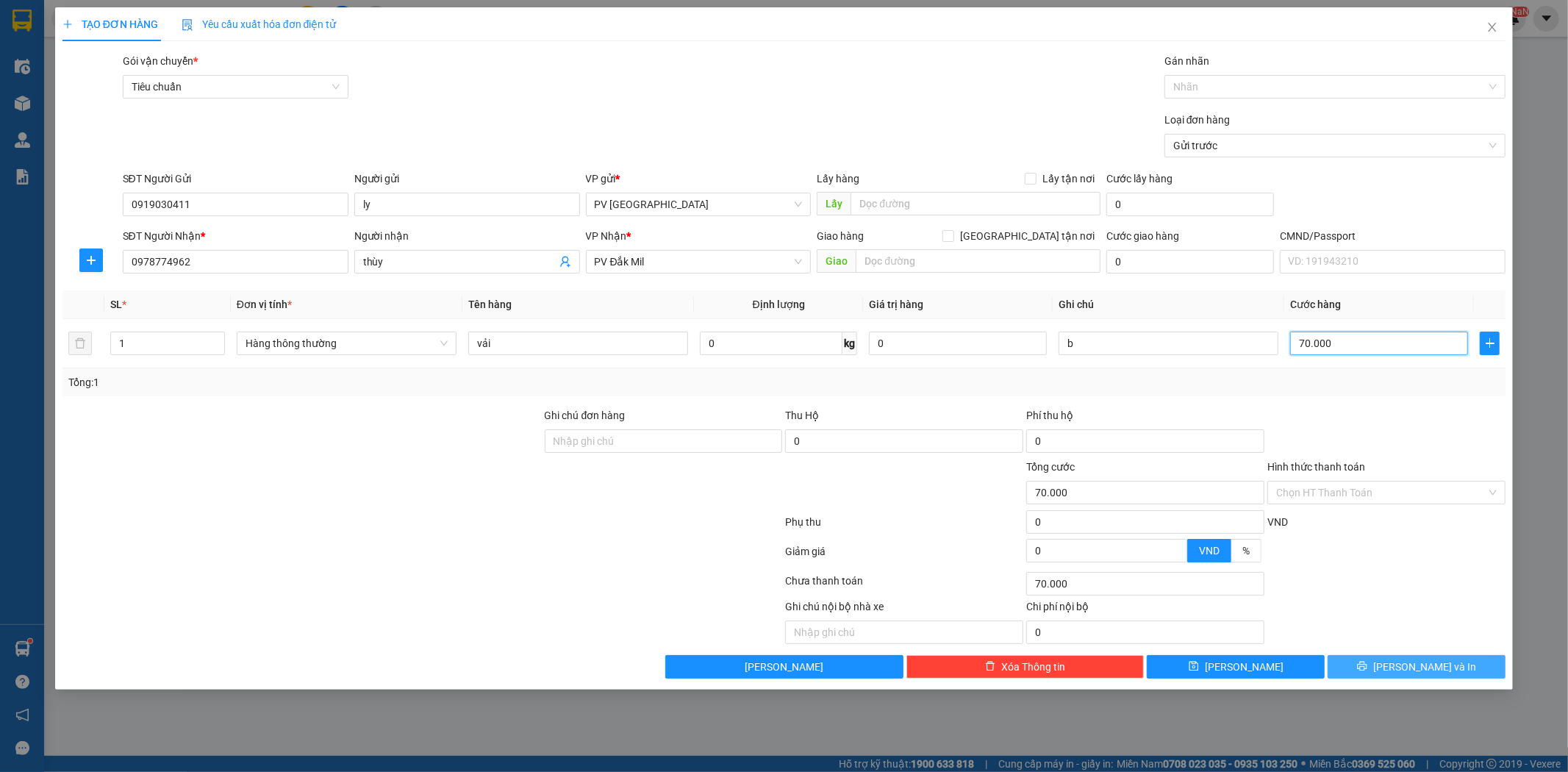
type input "70.000"
click at [1465, 667] on button "[PERSON_NAME] và In" at bounding box center [1417, 667] width 178 height 24
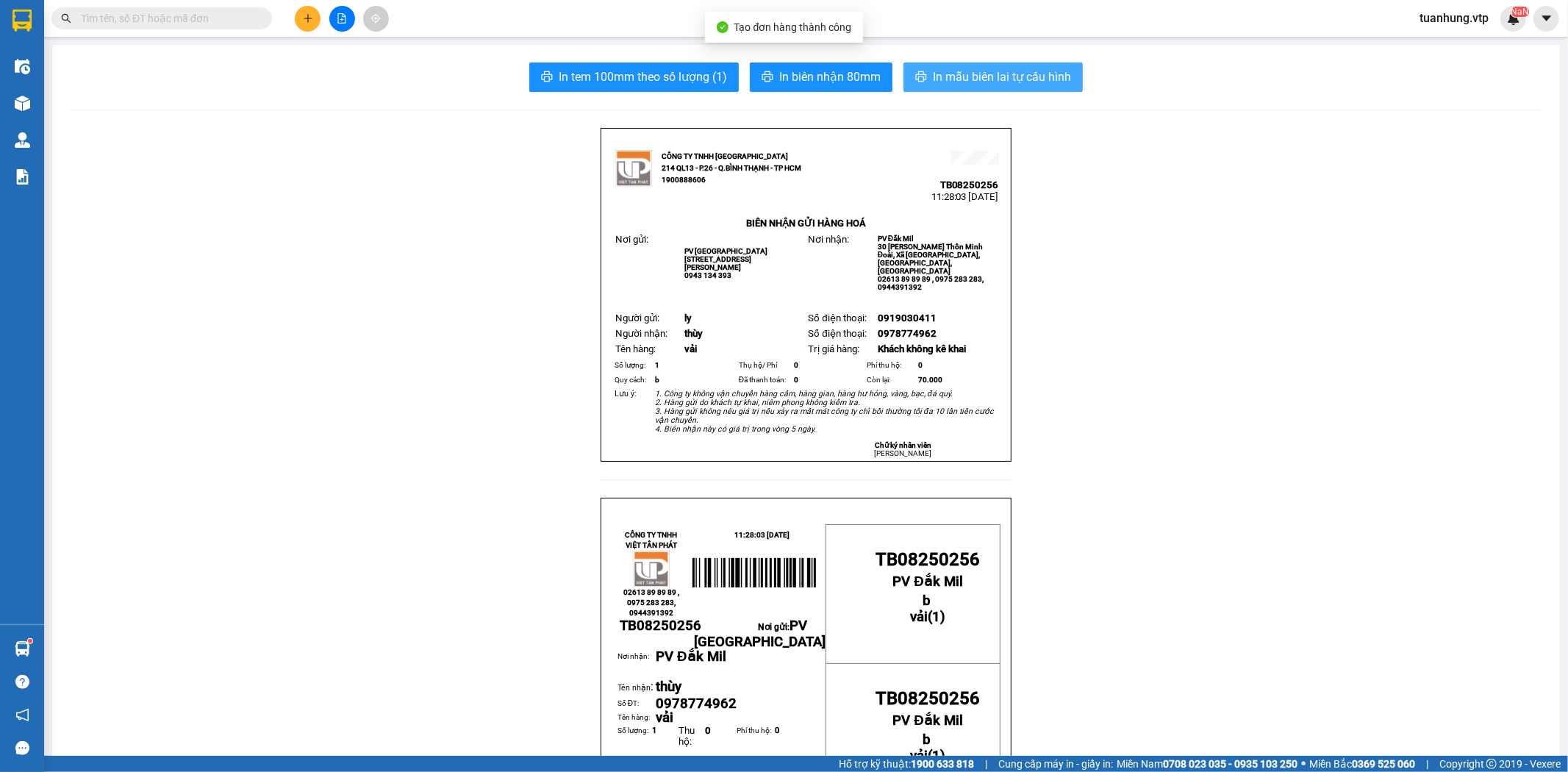
click at [994, 73] on span "In mẫu biên lai tự cấu hình" at bounding box center [1002, 76] width 138 height 18
click at [1001, 72] on span "In mẫu biên lai tự cấu hình" at bounding box center [1002, 76] width 138 height 18
click at [304, 26] on button at bounding box center [308, 18] width 26 height 26
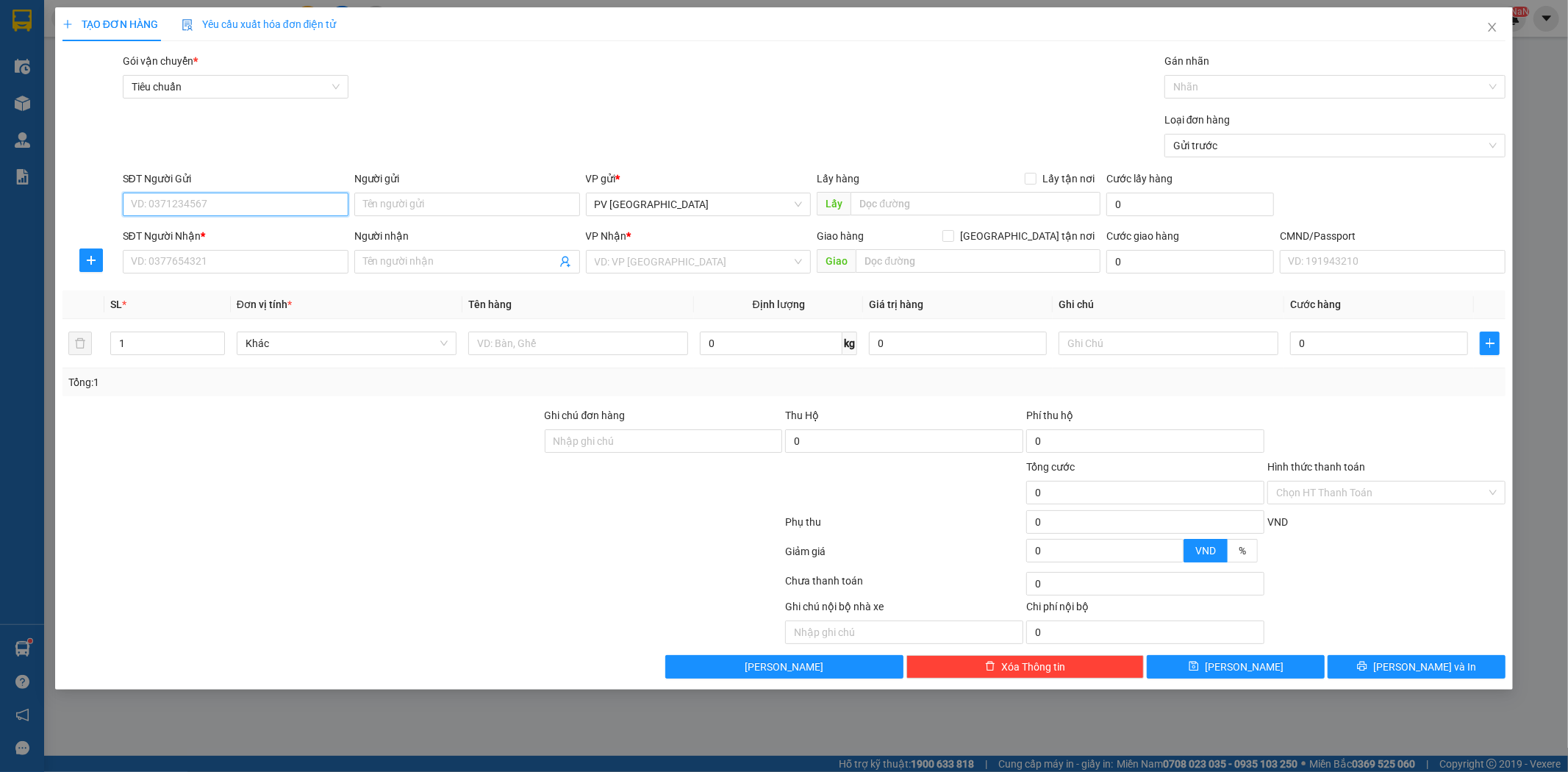
click at [298, 209] on input "SĐT Người Gửi" at bounding box center [235, 205] width 226 height 24
click at [282, 235] on div "0905530905 - nam" at bounding box center [235, 234] width 208 height 17
type input "0905530905"
type input "nam"
type input "0975246535"
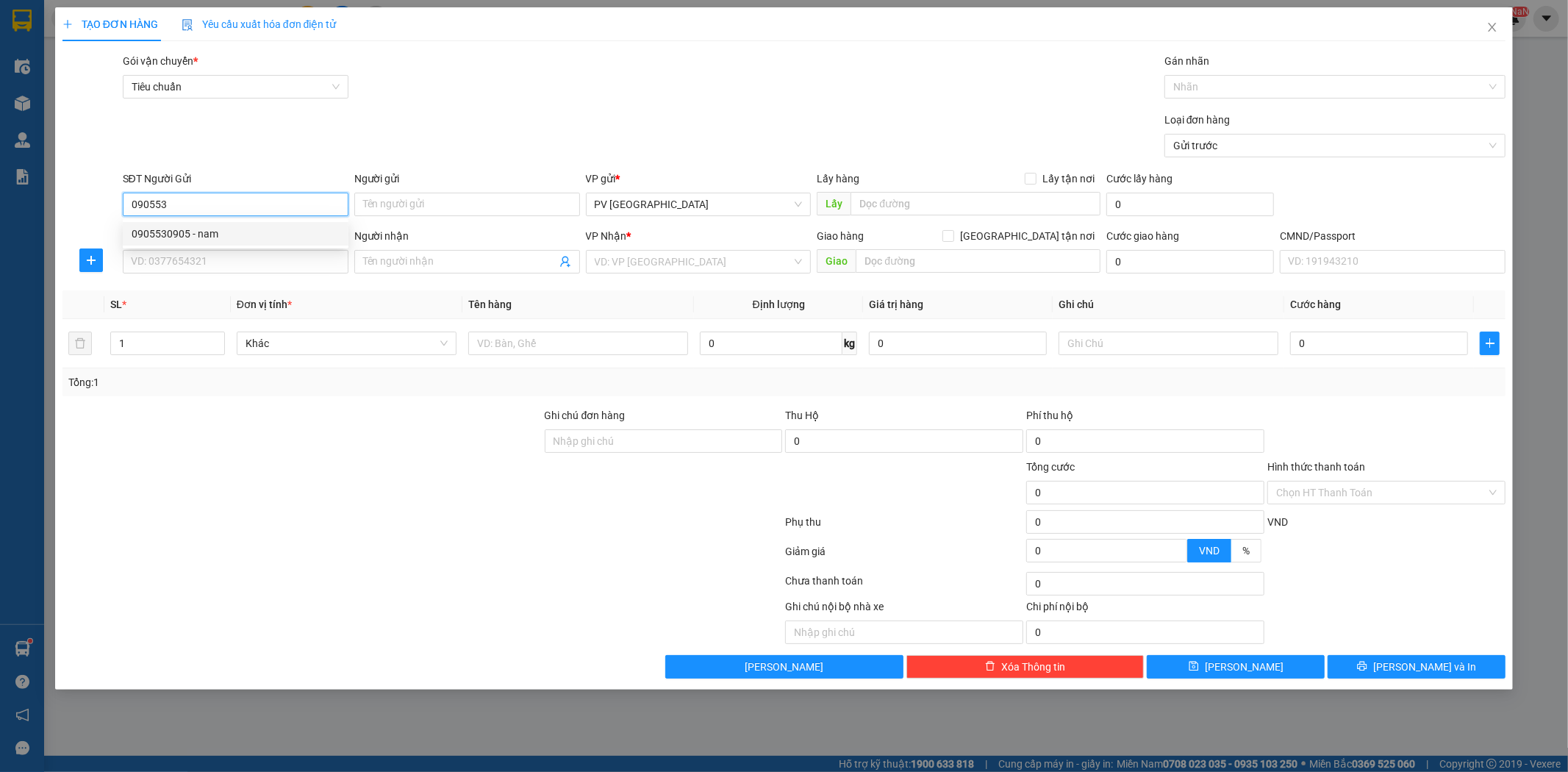
type input "đồng phục x"
type input "0905530905"
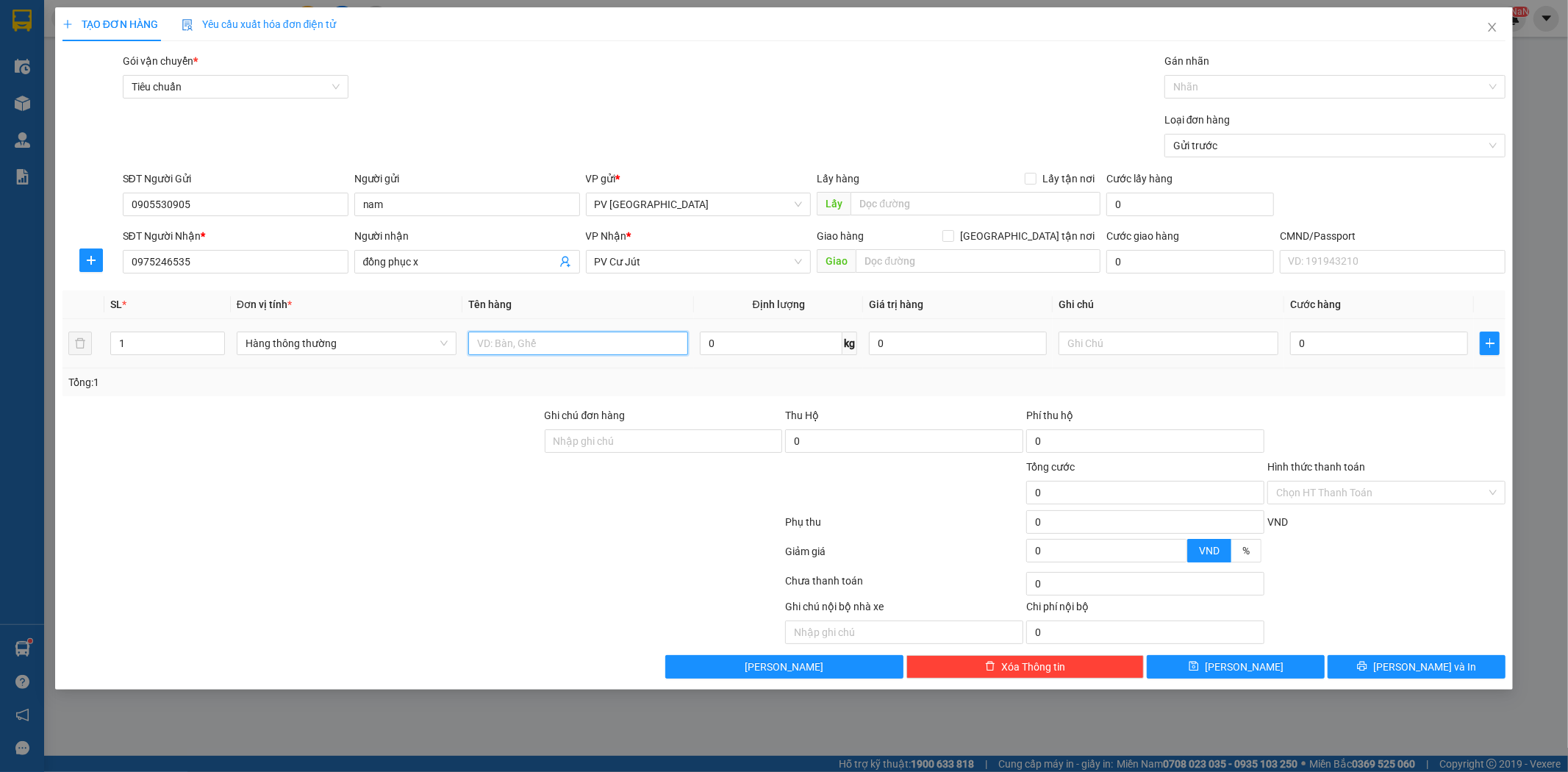
click at [644, 343] on input "text" at bounding box center [577, 343] width 220 height 24
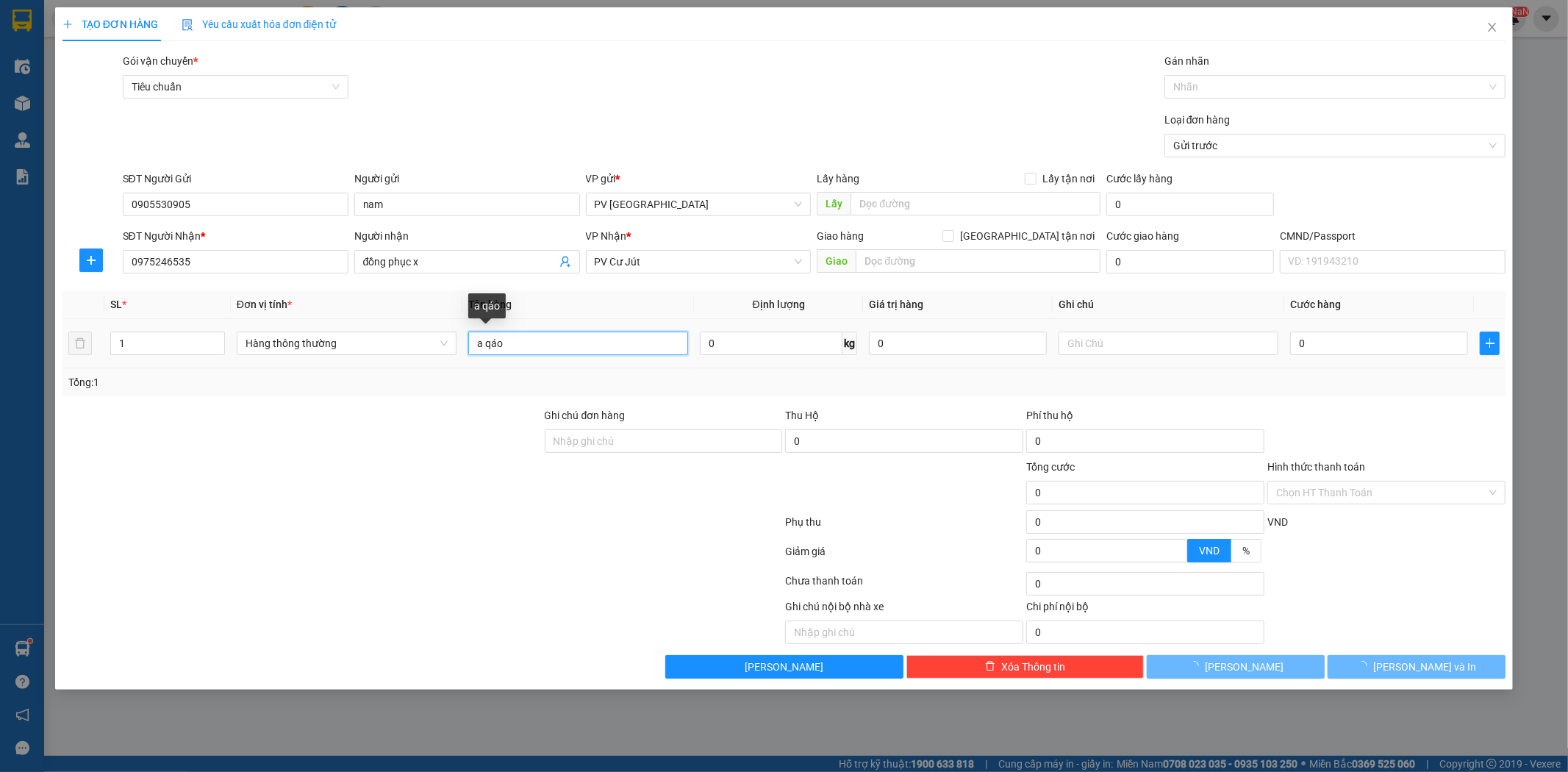
click at [483, 353] on input "a qáo" at bounding box center [577, 343] width 220 height 24
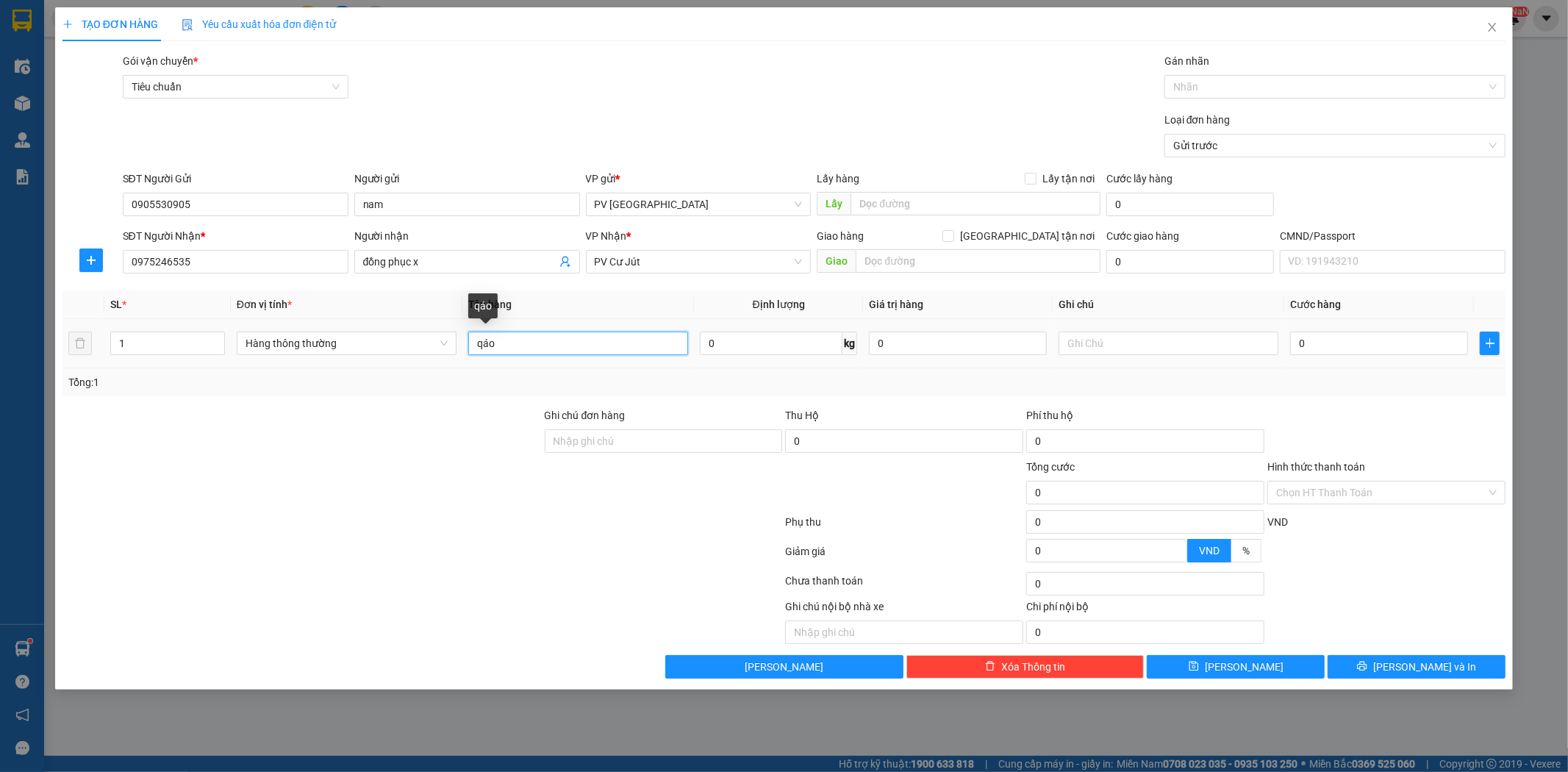
type input "qáo"
type input "c"
type input "4"
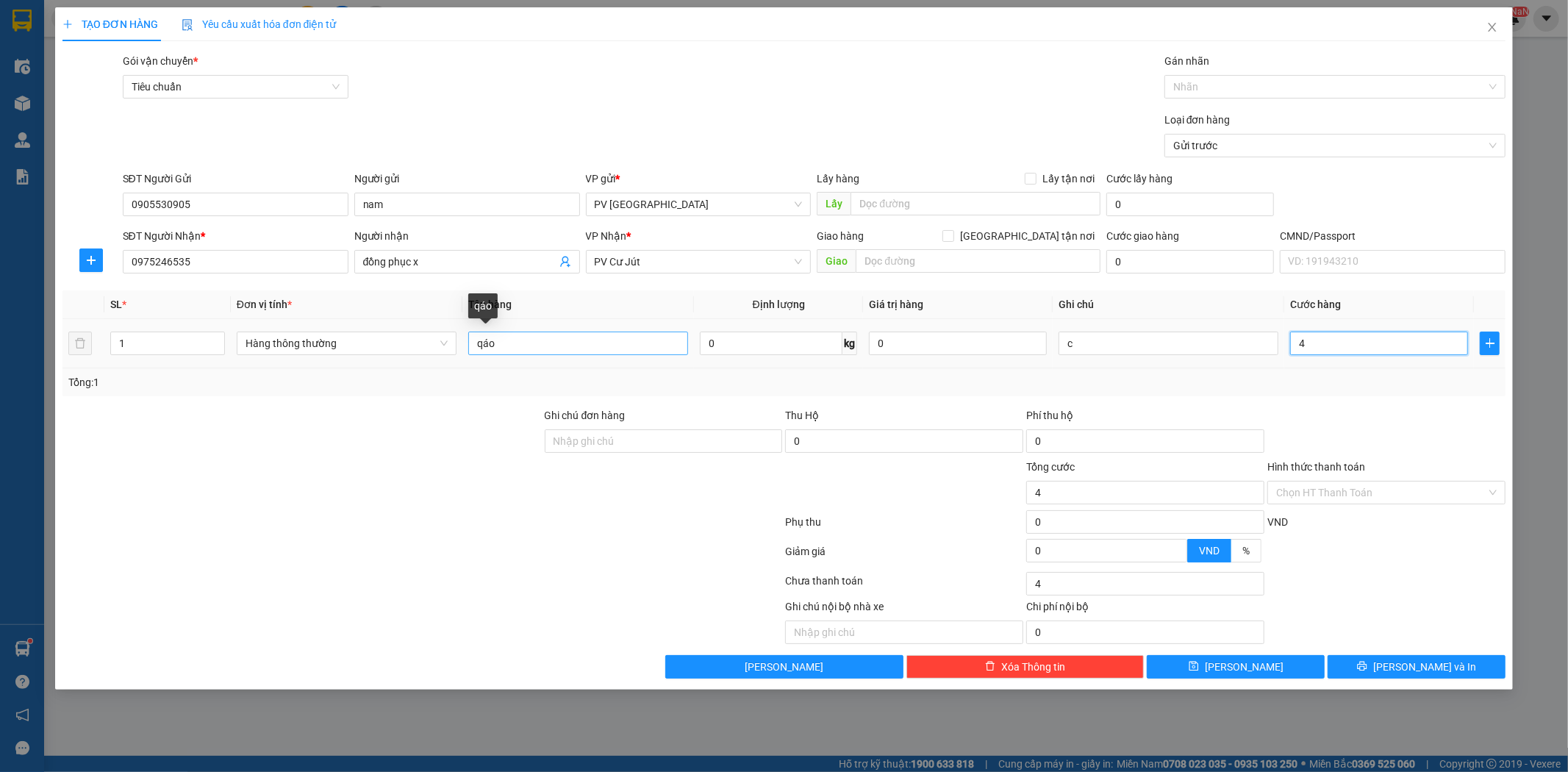
type input "40"
type input "400"
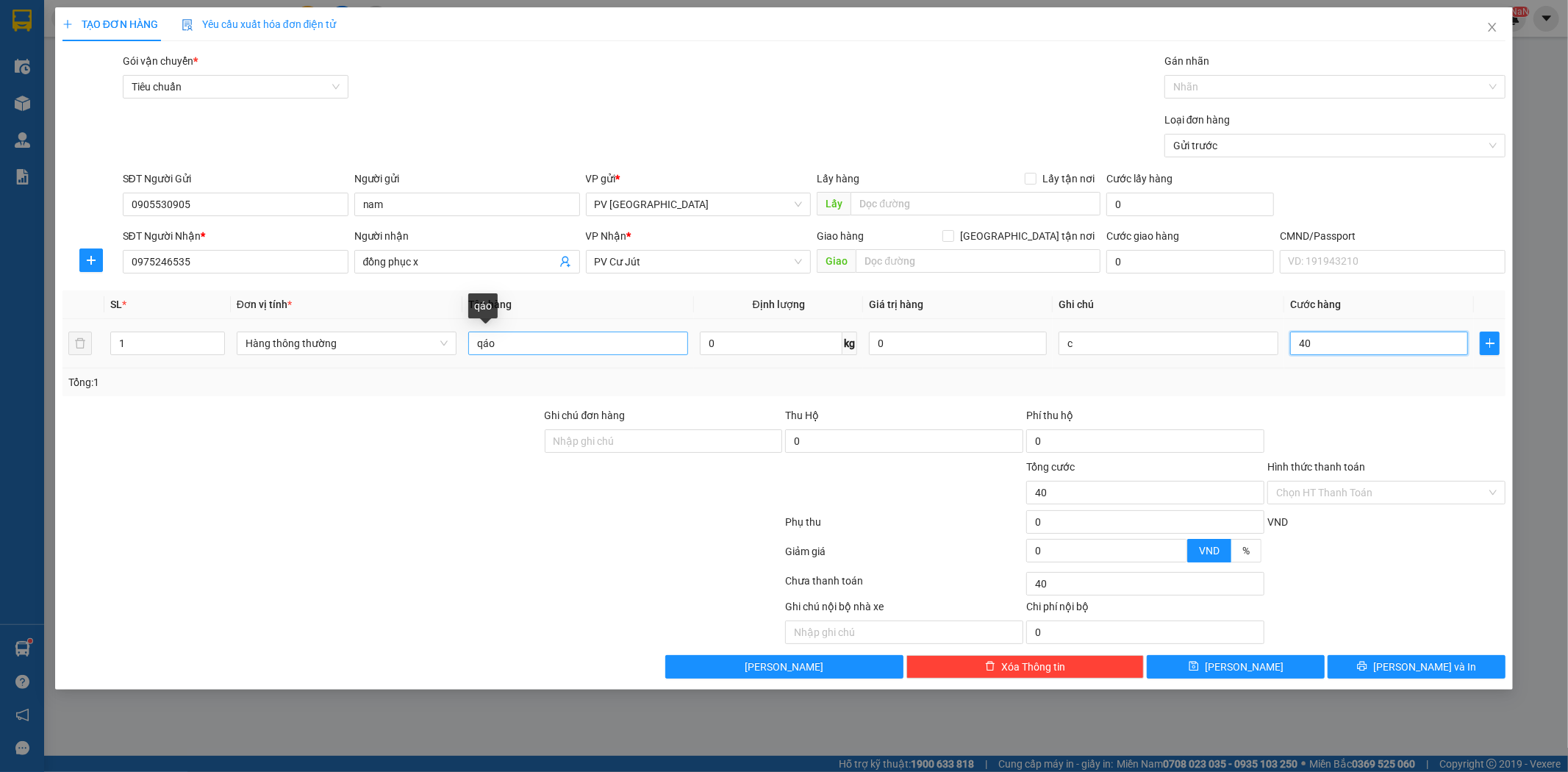
type input "400"
type input "4.000"
type input "40.000"
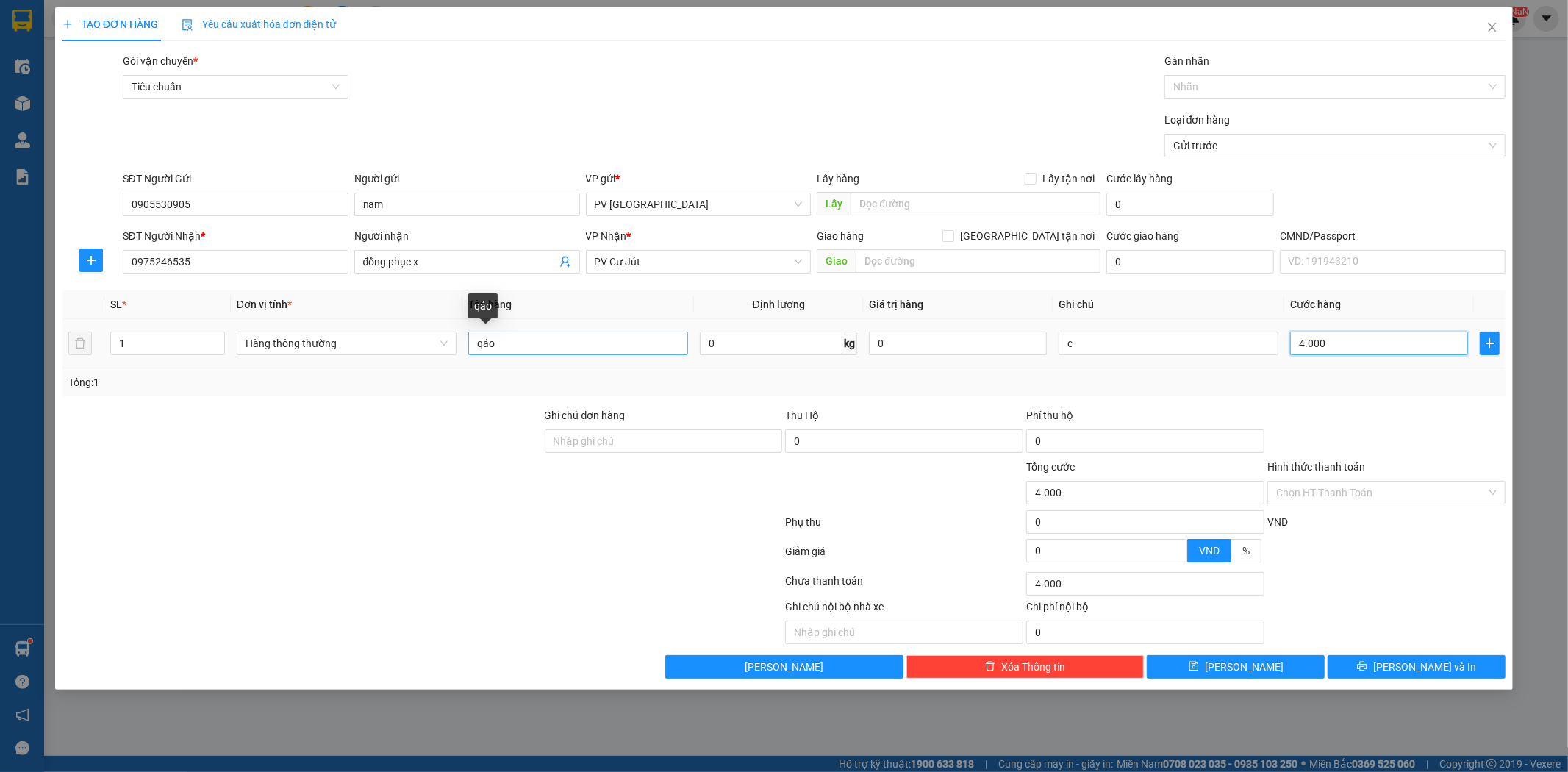
type input "40.000"
click at [1414, 675] on button "[PERSON_NAME] và In" at bounding box center [1417, 667] width 178 height 24
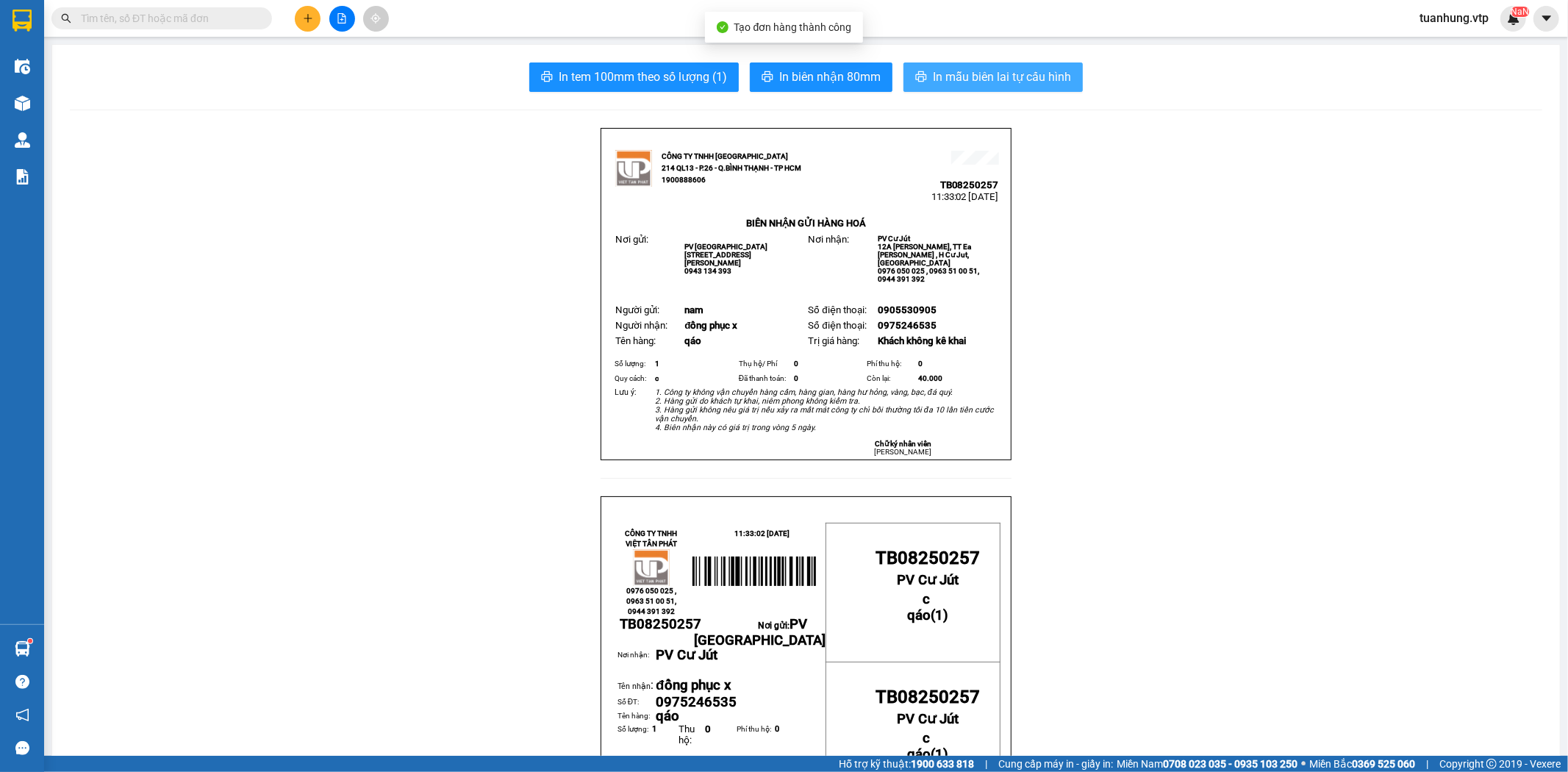
click at [973, 76] on span "In mẫu biên lai tự cấu hình" at bounding box center [1002, 76] width 138 height 18
click at [313, 18] on button at bounding box center [308, 18] width 26 height 26
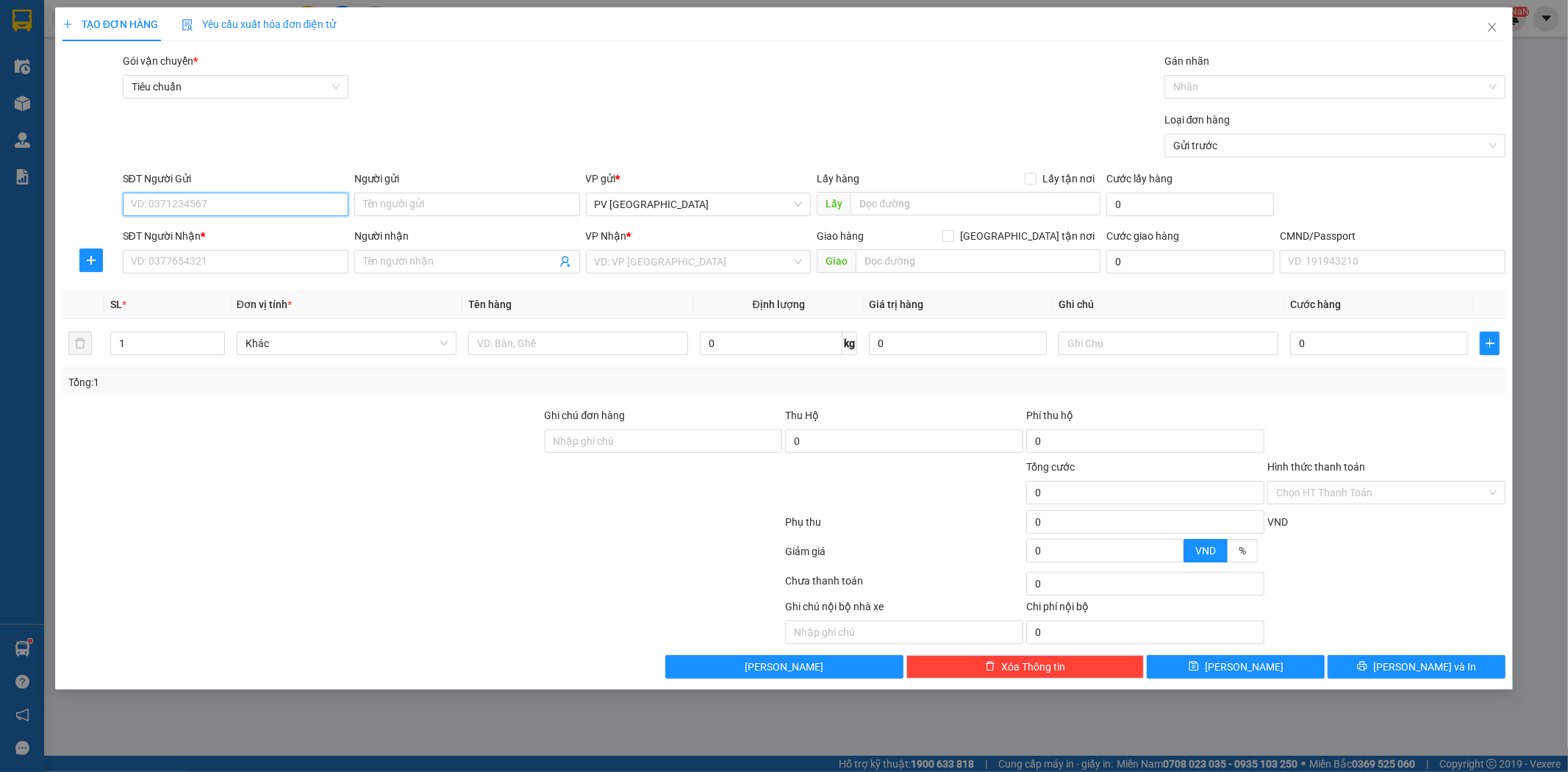
click at [315, 212] on input "SĐT Người Gửi" at bounding box center [235, 205] width 226 height 24
click at [319, 208] on input "SĐT Người Gửi" at bounding box center [235, 205] width 226 height 24
click at [282, 231] on div "0909499418 - hồng" at bounding box center [235, 234] width 208 height 17
type input "0909499418"
type input "hồng"
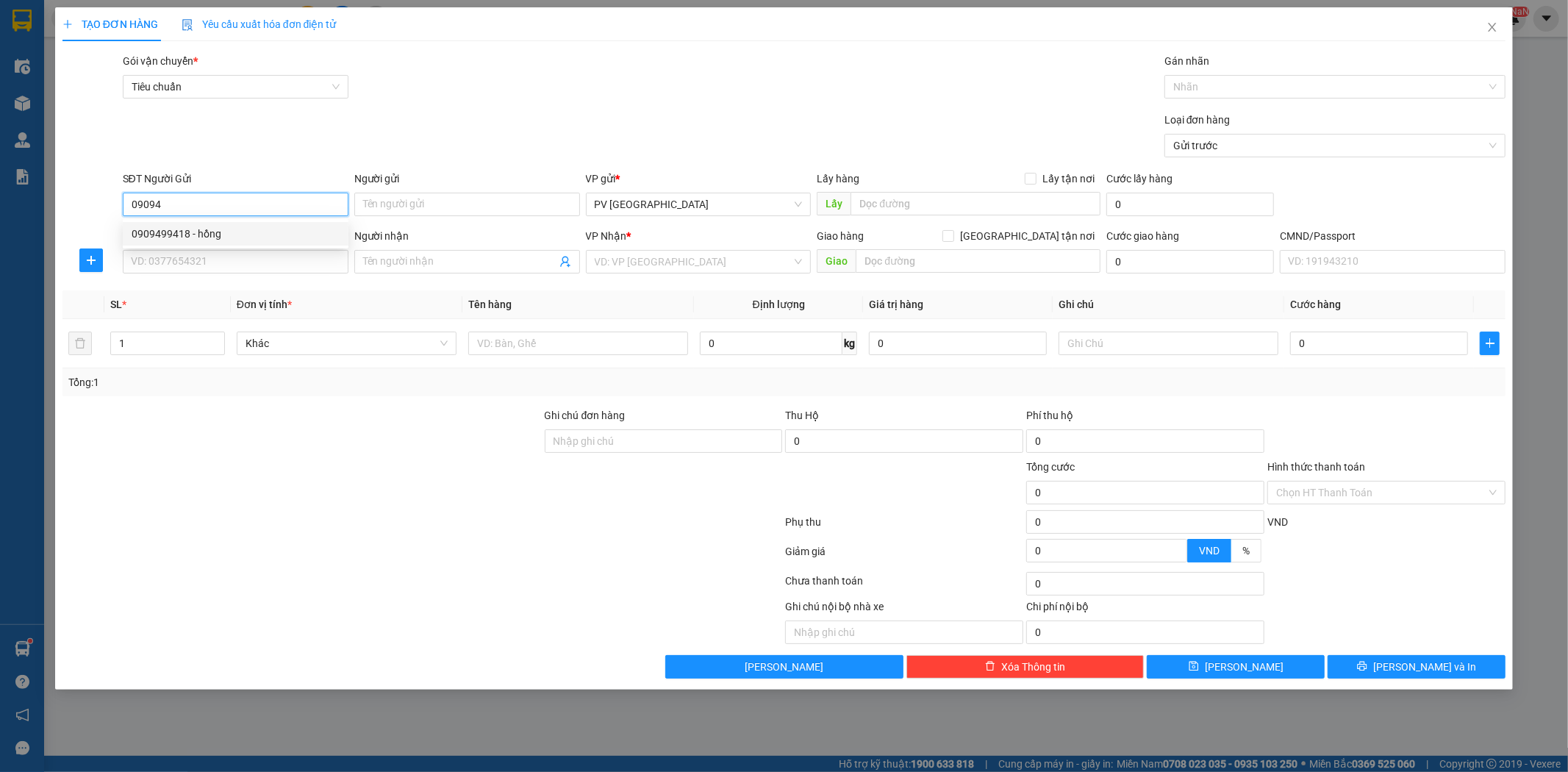
type input "0825656788"
type input "ĐỨC ANH"
type input "N3 kiến đức"
type input "0909499418"
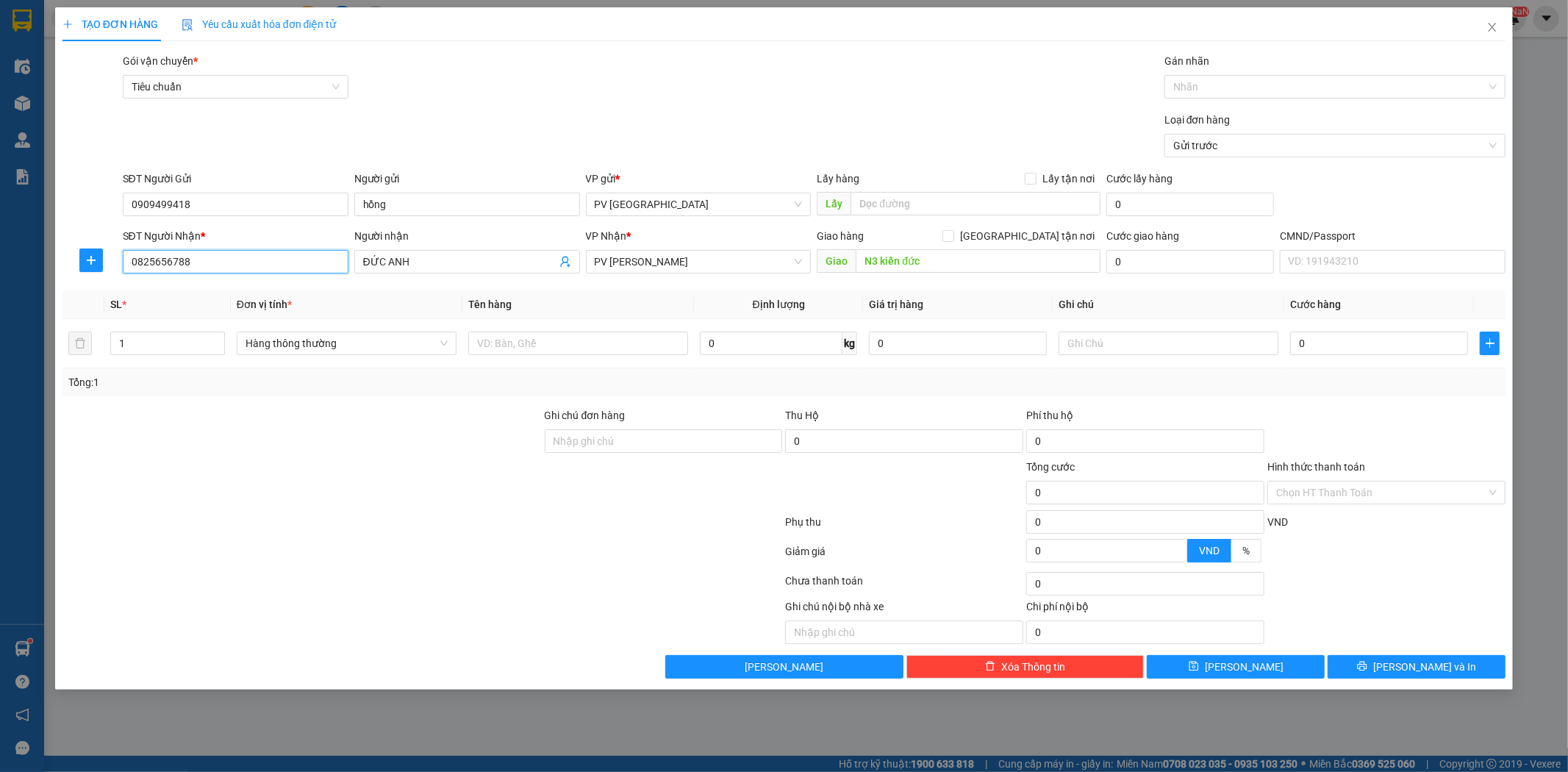
click at [274, 260] on input "0825656788" at bounding box center [235, 262] width 226 height 24
drag, startPoint x: 393, startPoint y: 481, endPoint x: 478, endPoint y: 418, distance: 105.8
click at [394, 480] on div at bounding box center [302, 484] width 482 height 51
click at [541, 344] on input "text" at bounding box center [577, 343] width 220 height 24
type input "d"
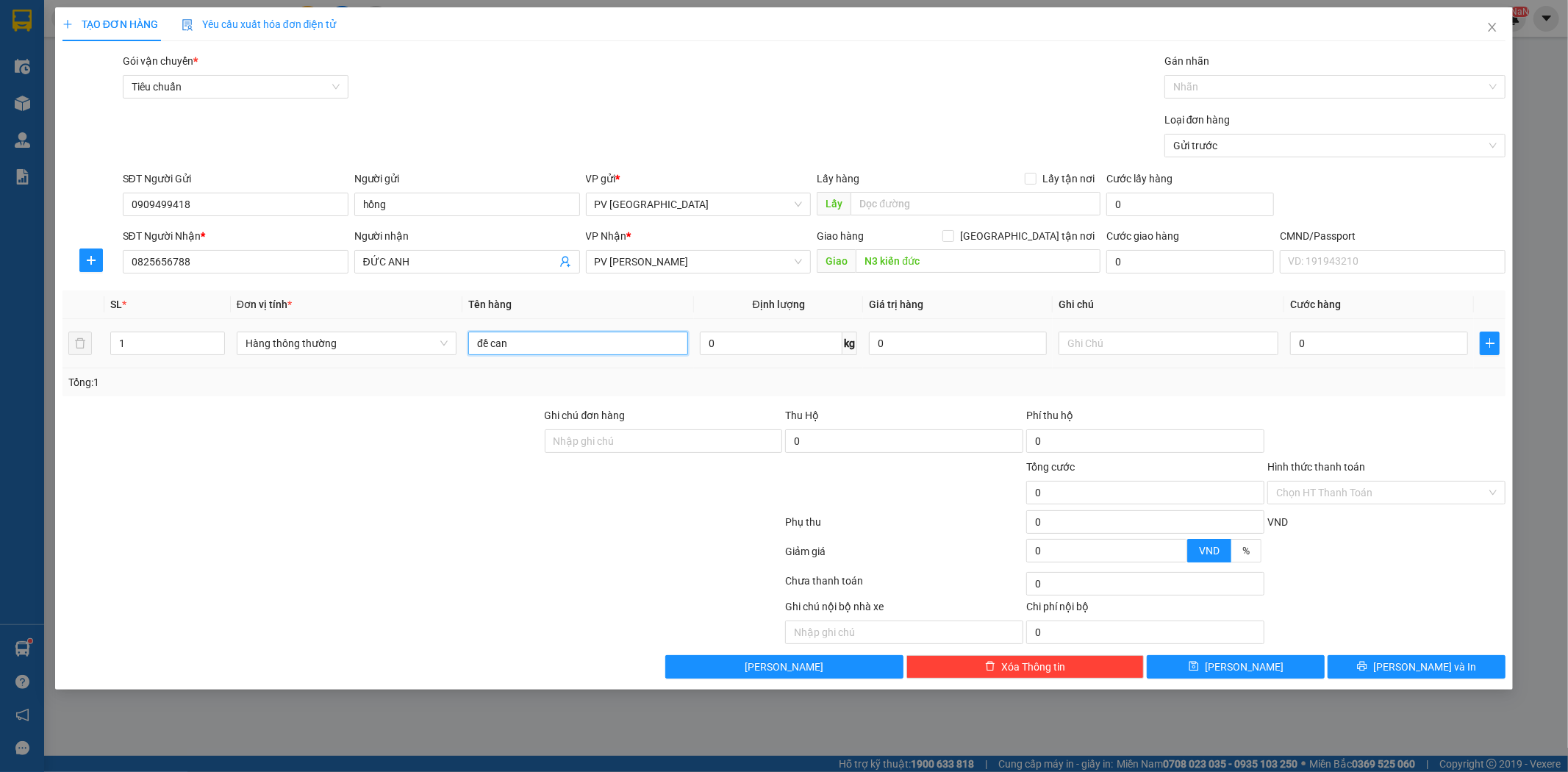
type input "đề can"
type input "cây"
type input "6"
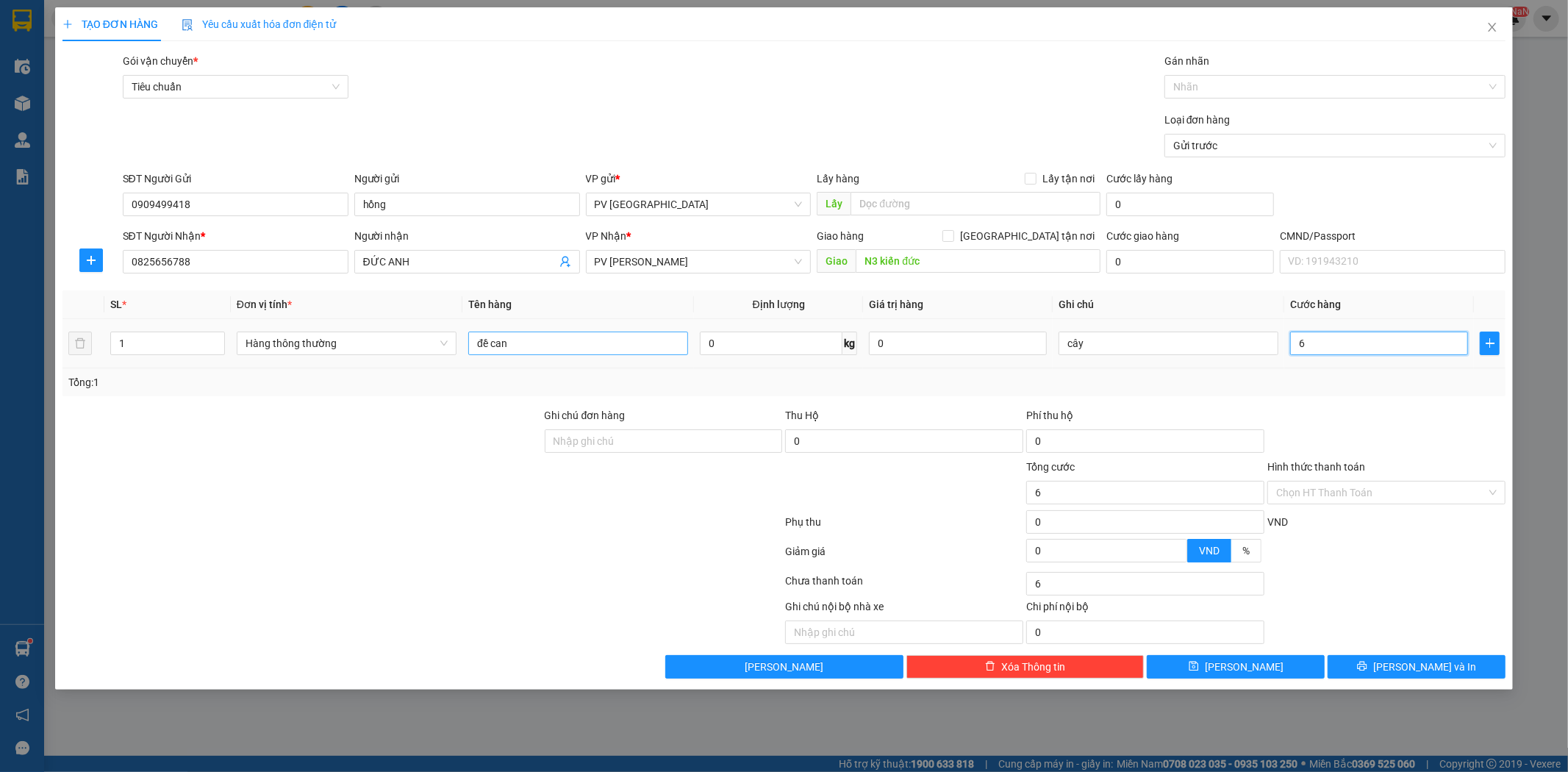
type input "60"
type input "600"
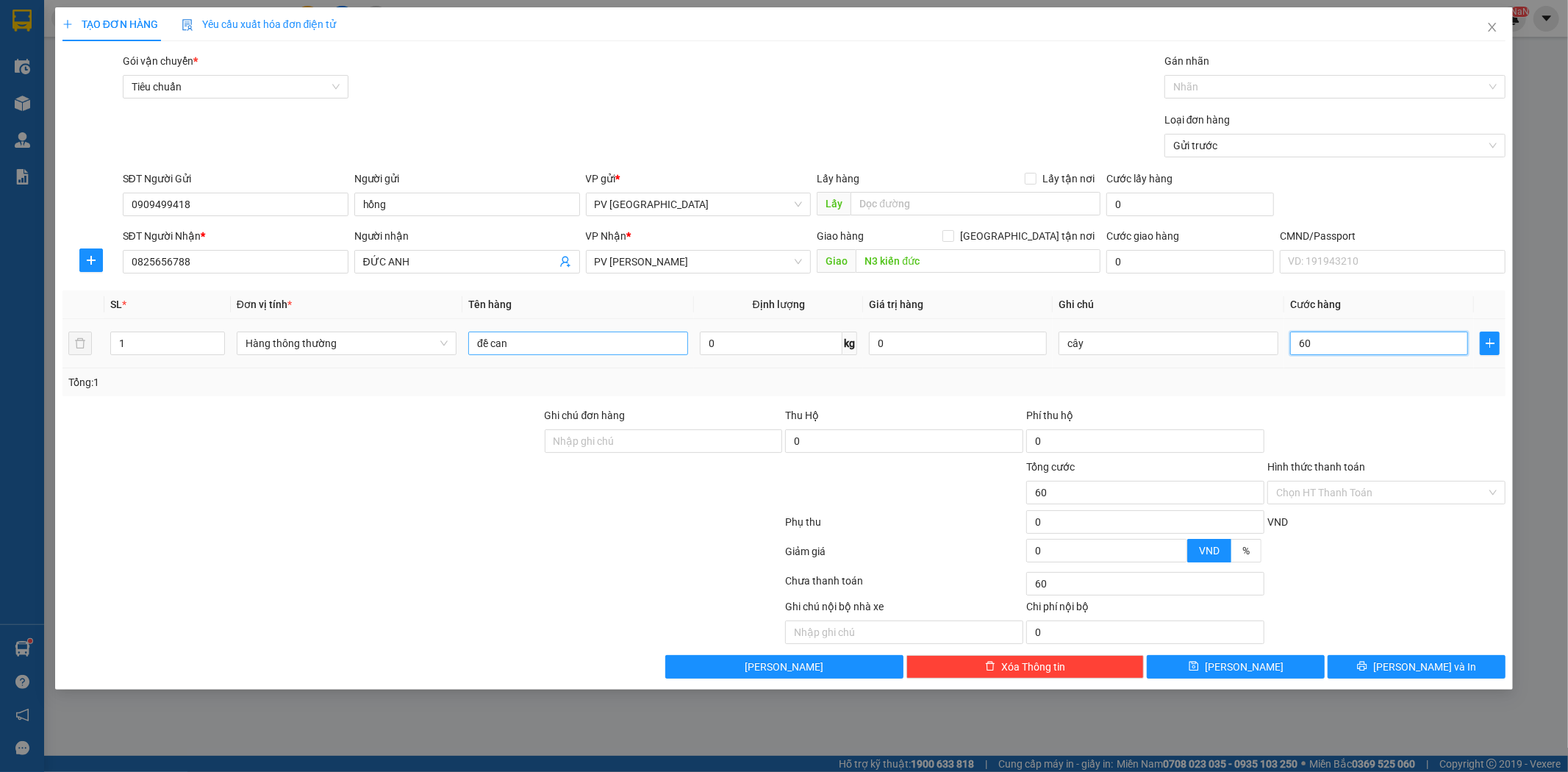
type input "600"
type input "6.000"
type input "60.000"
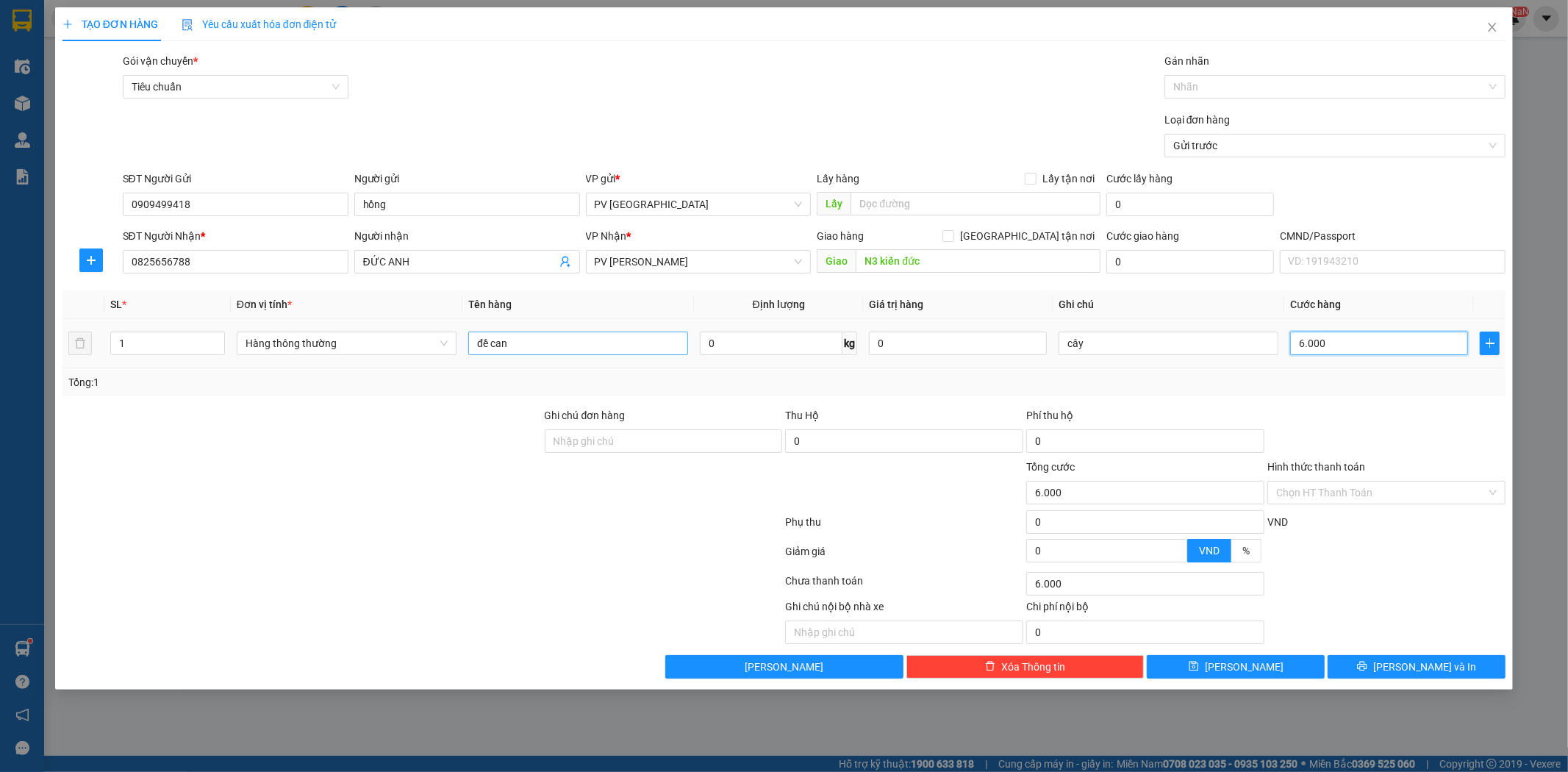
type input "60.000"
click at [1371, 660] on button "[PERSON_NAME] và In" at bounding box center [1417, 667] width 178 height 24
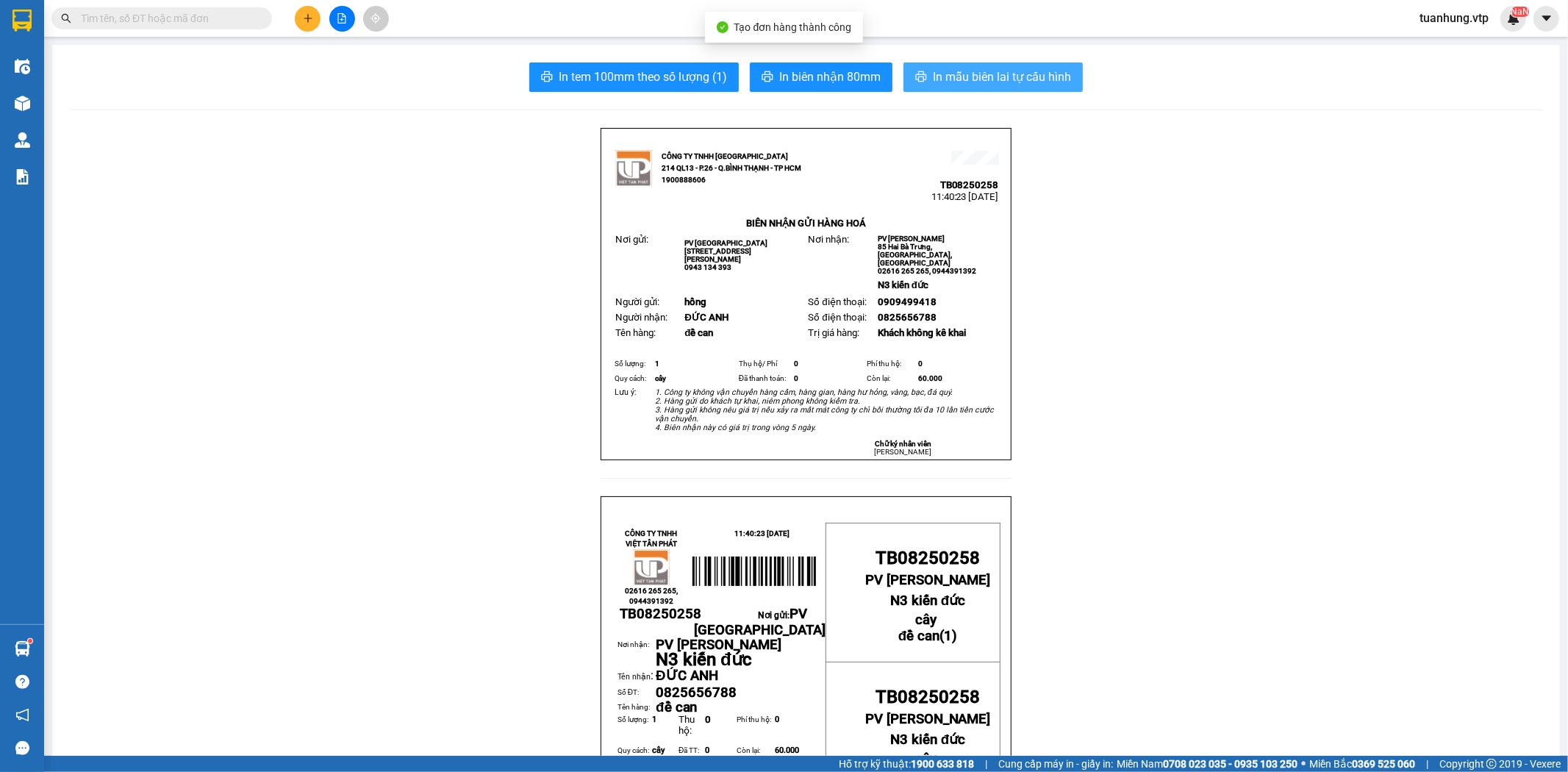
click at [1035, 65] on button "In mẫu biên lai tự cấu hình" at bounding box center [993, 76] width 179 height 29
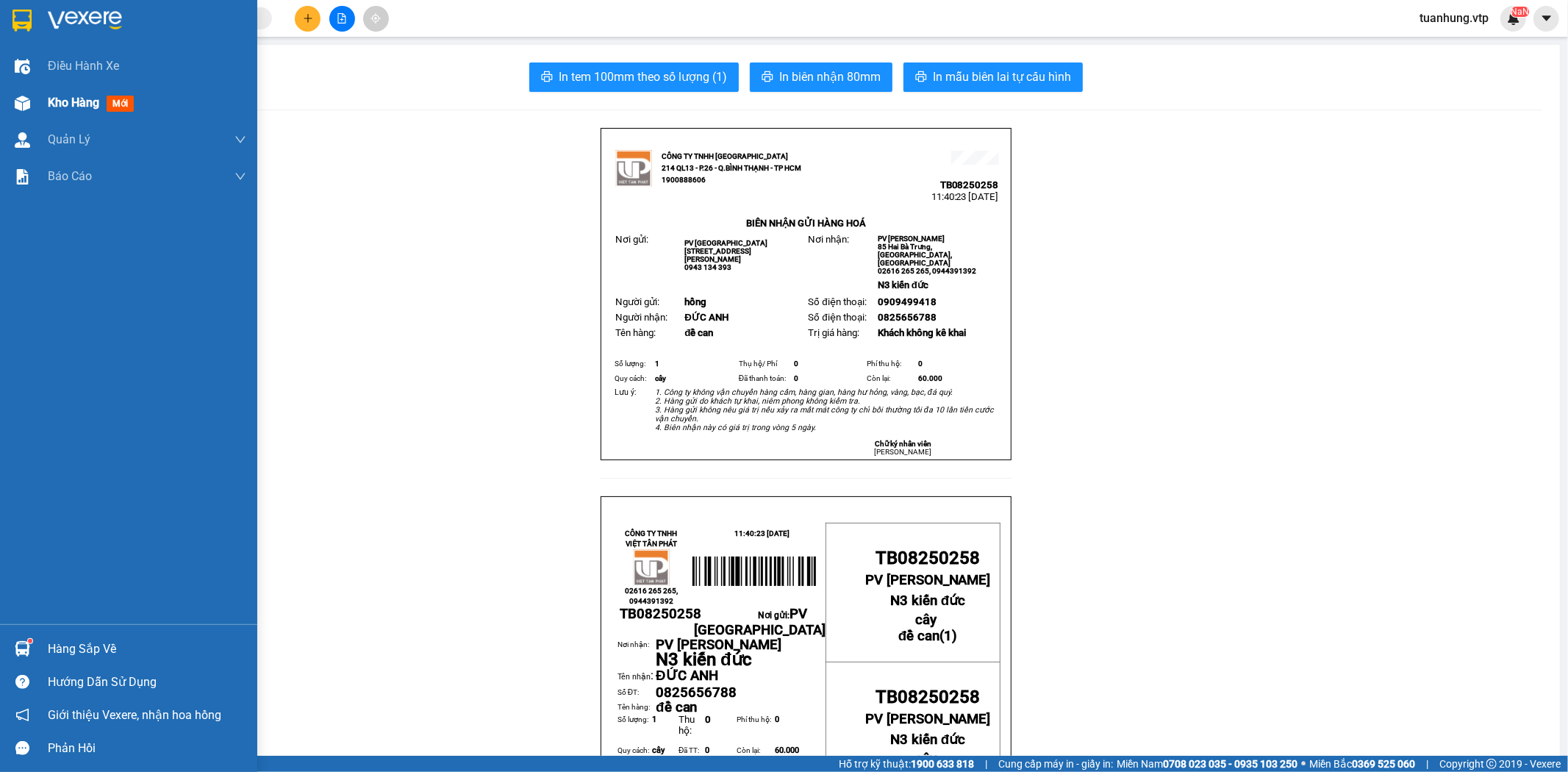
click at [44, 103] on div "Kho hàng mới" at bounding box center [128, 102] width 257 height 37
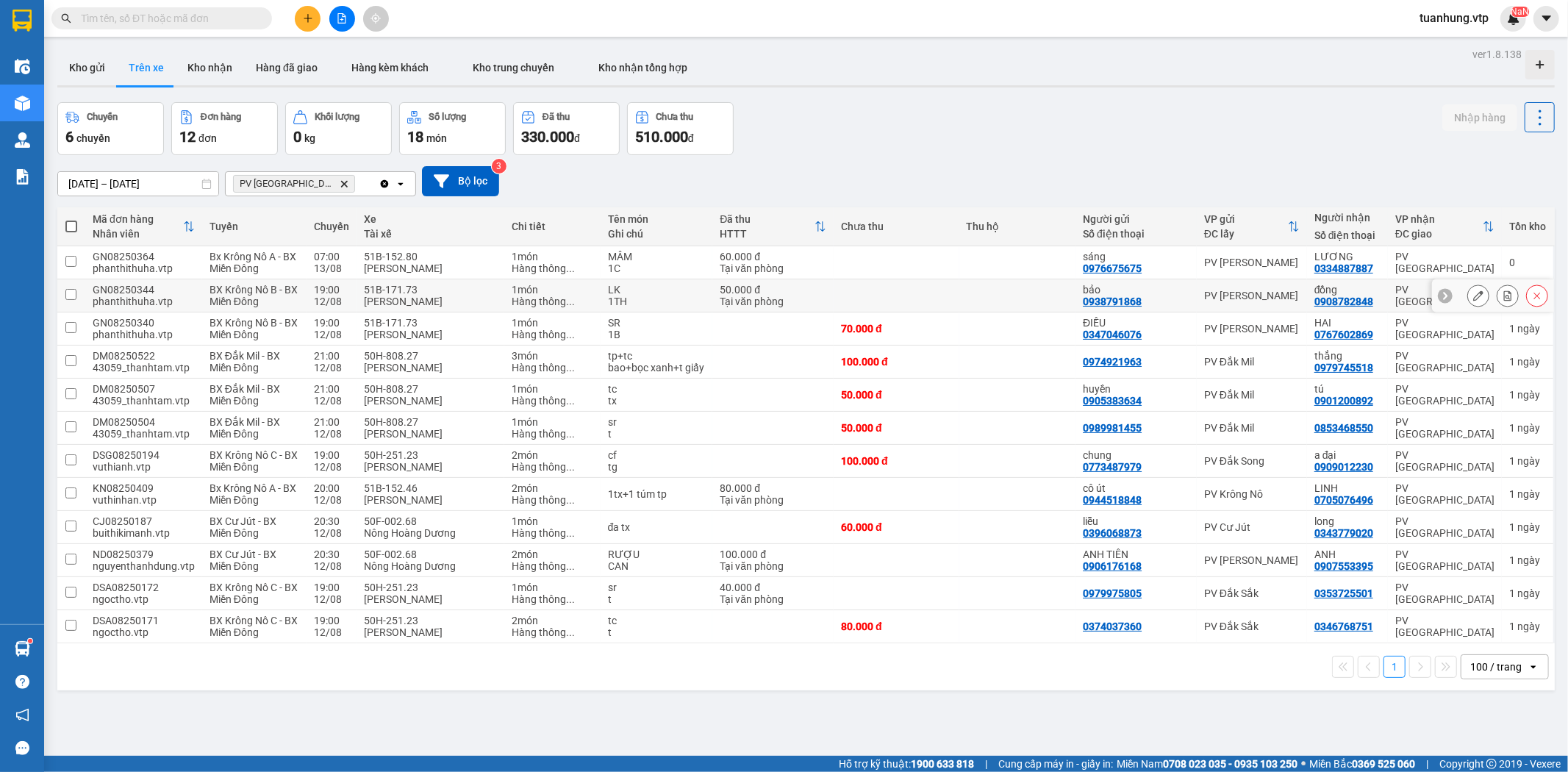
click at [1307, 297] on td "đồng 0908782848" at bounding box center [1347, 296] width 81 height 33
checkbox input "true"
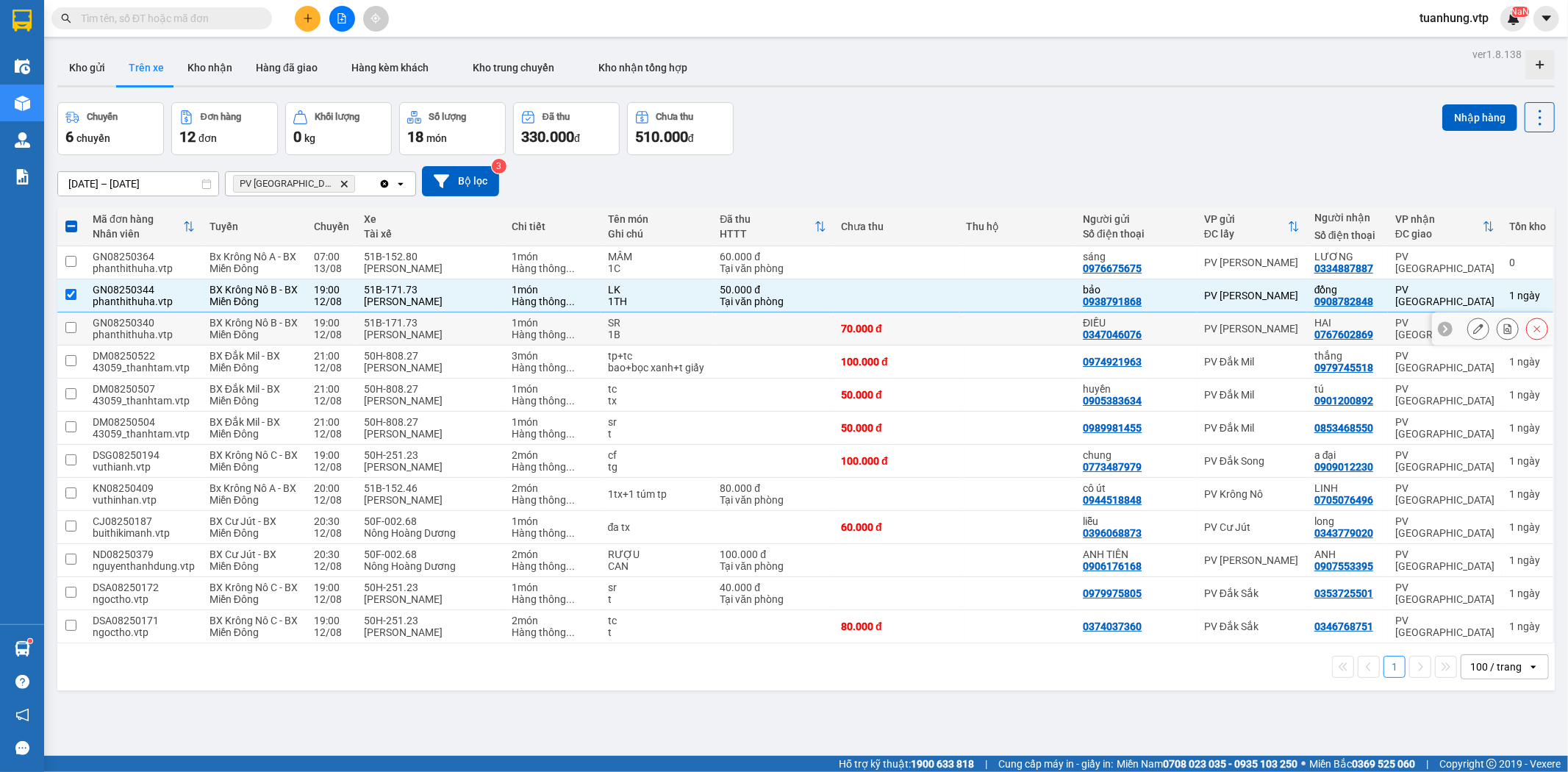
click at [1182, 336] on td "ĐIỀU 0347046076" at bounding box center [1136, 329] width 121 height 33
checkbox input "true"
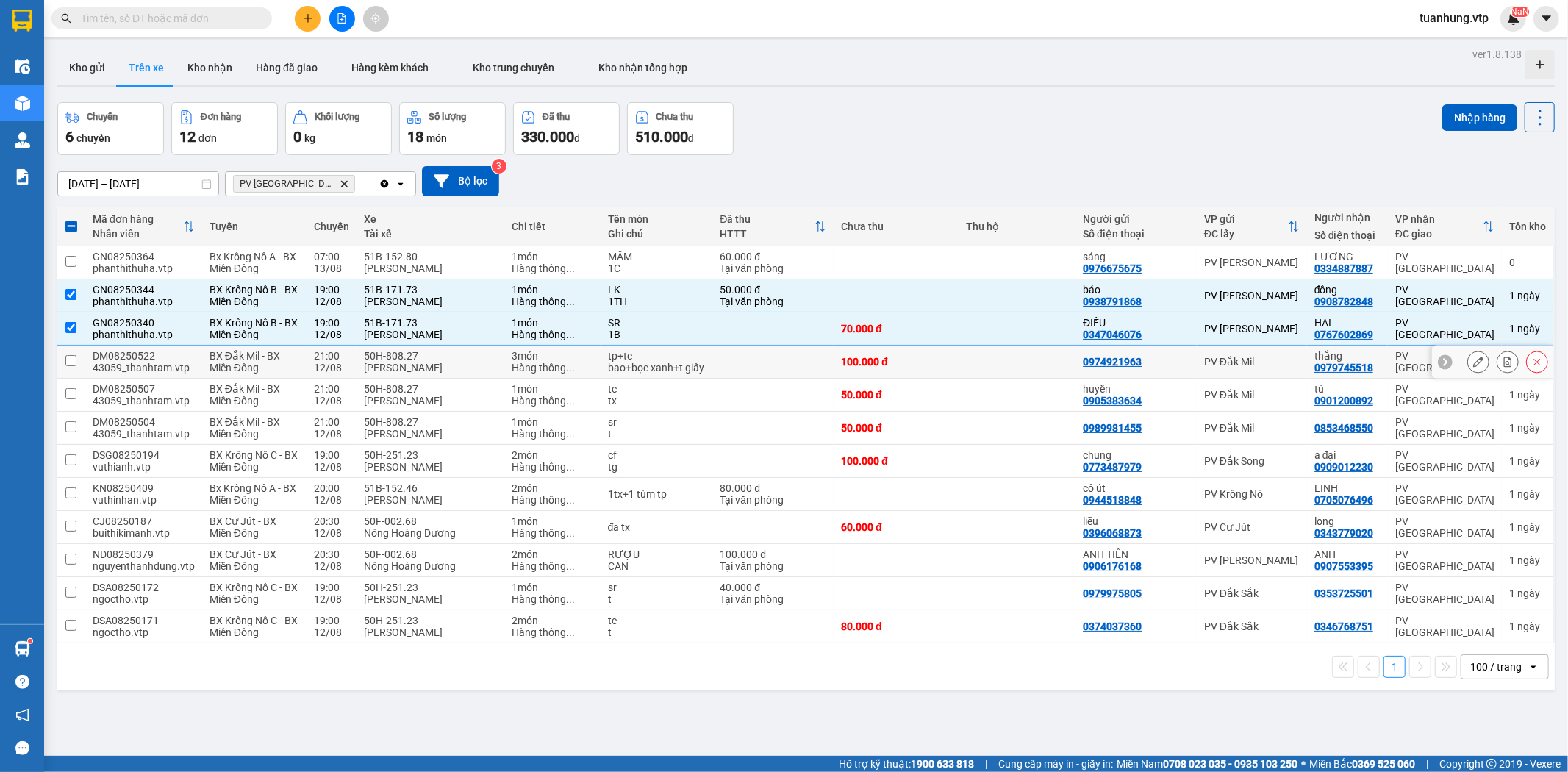
click at [1205, 368] on div "PV Đắk Mil" at bounding box center [1252, 361] width 95 height 12
checkbox input "true"
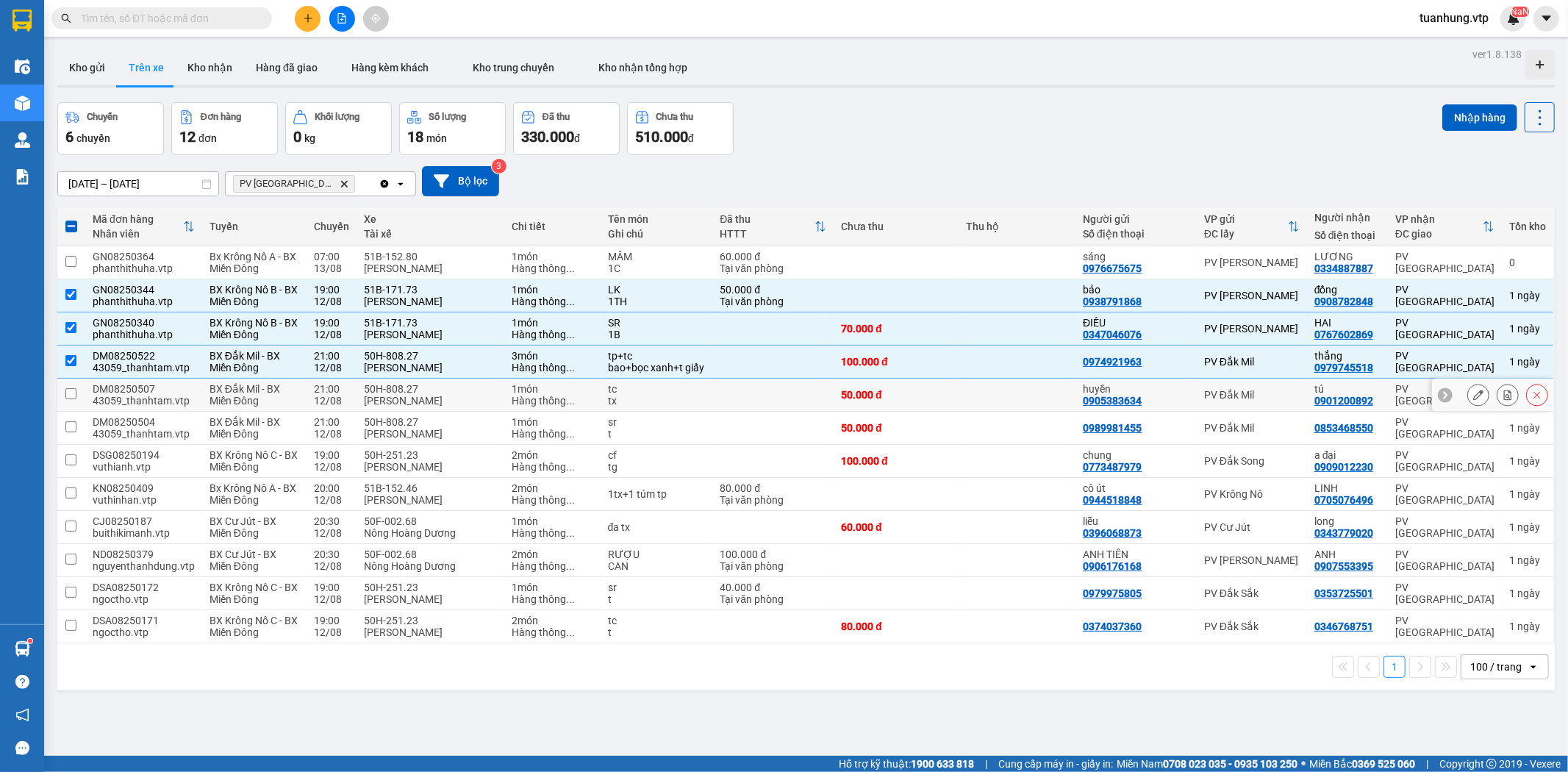
click at [1197, 408] on td "PV Đắk Mil" at bounding box center [1252, 395] width 110 height 33
checkbox input "true"
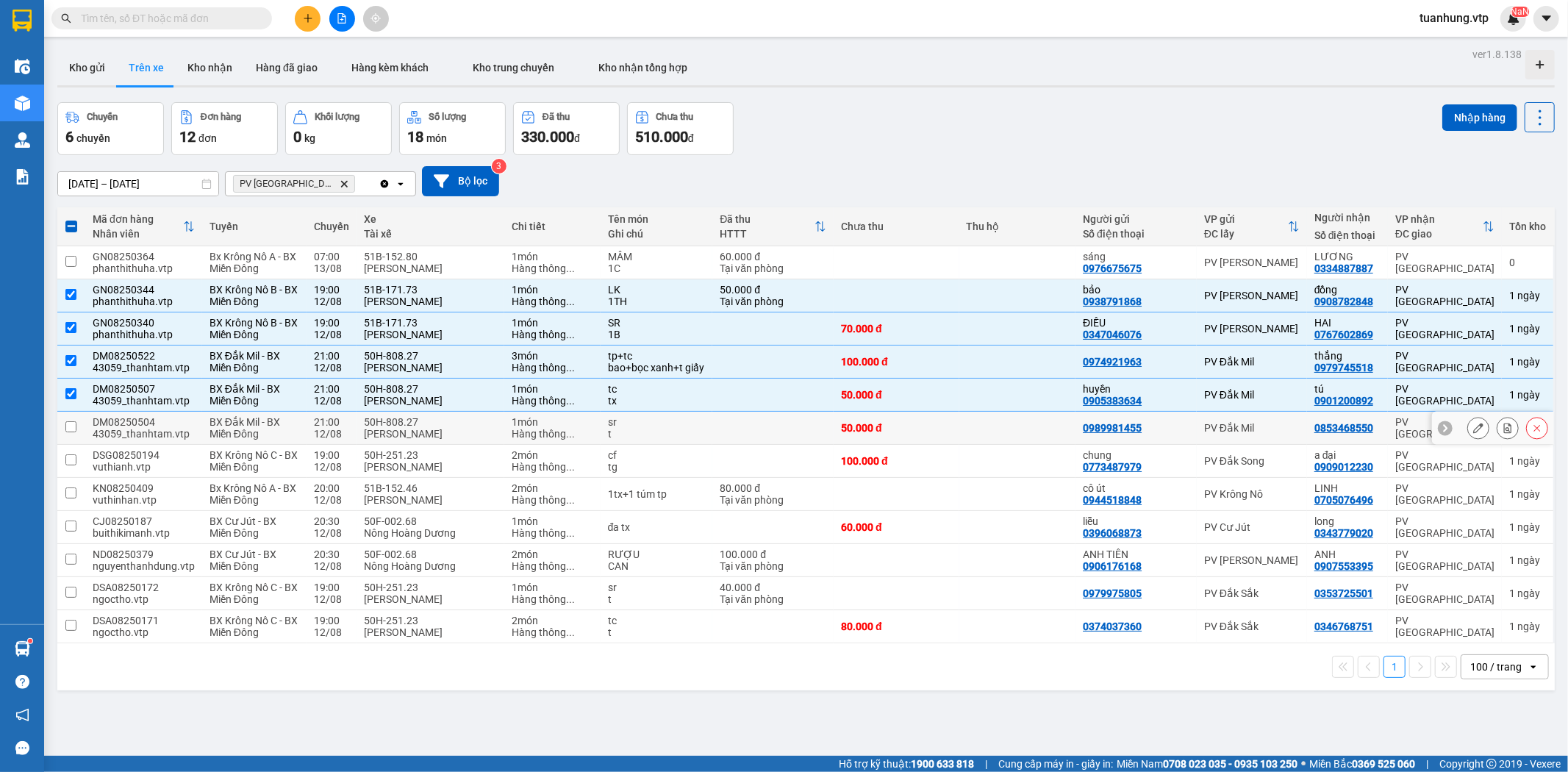
click at [1178, 434] on div "0989981455" at bounding box center [1135, 427] width 106 height 12
checkbox input "true"
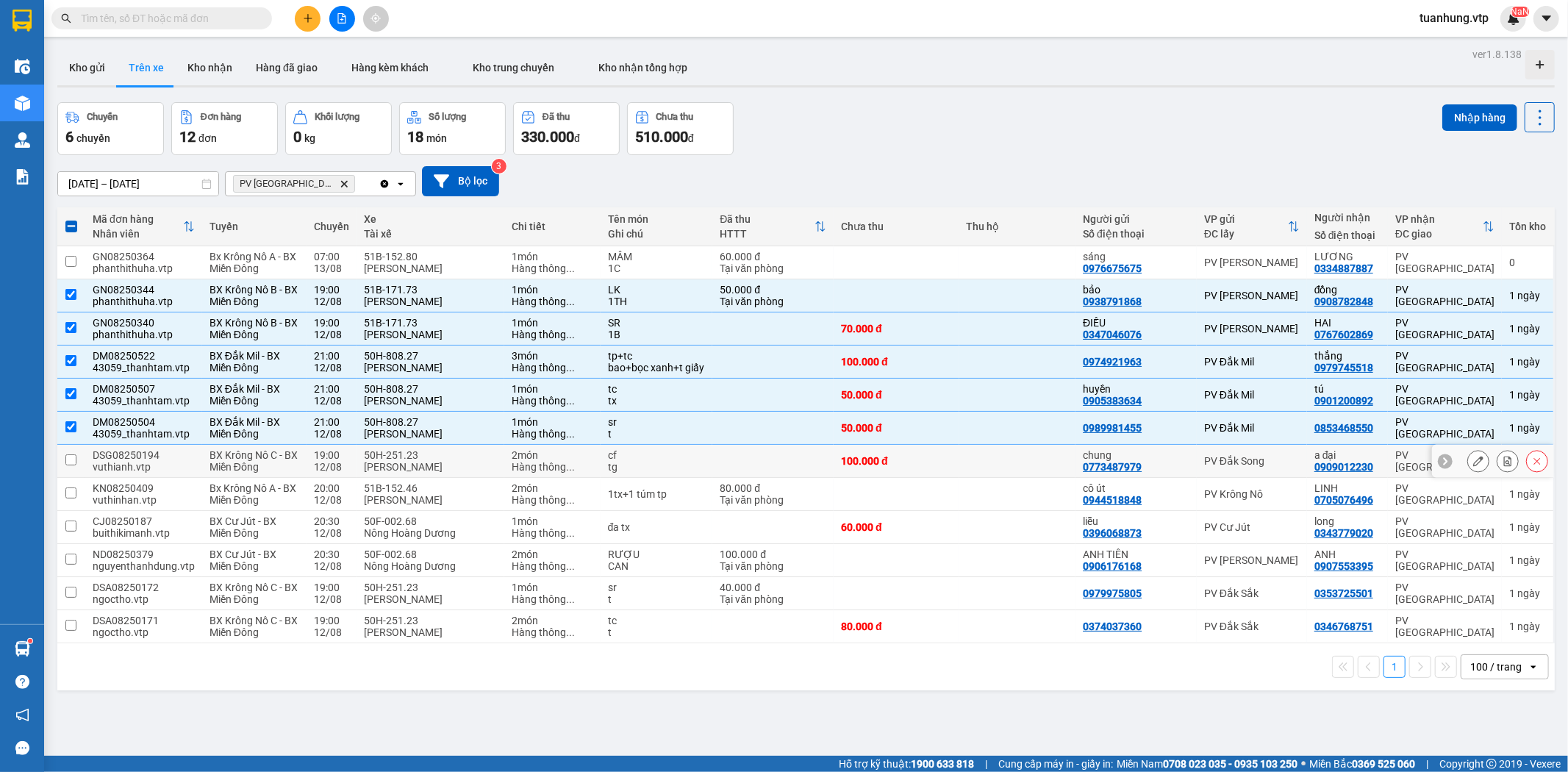
click at [1159, 461] on div "chung" at bounding box center [1135, 455] width 106 height 12
checkbox input "true"
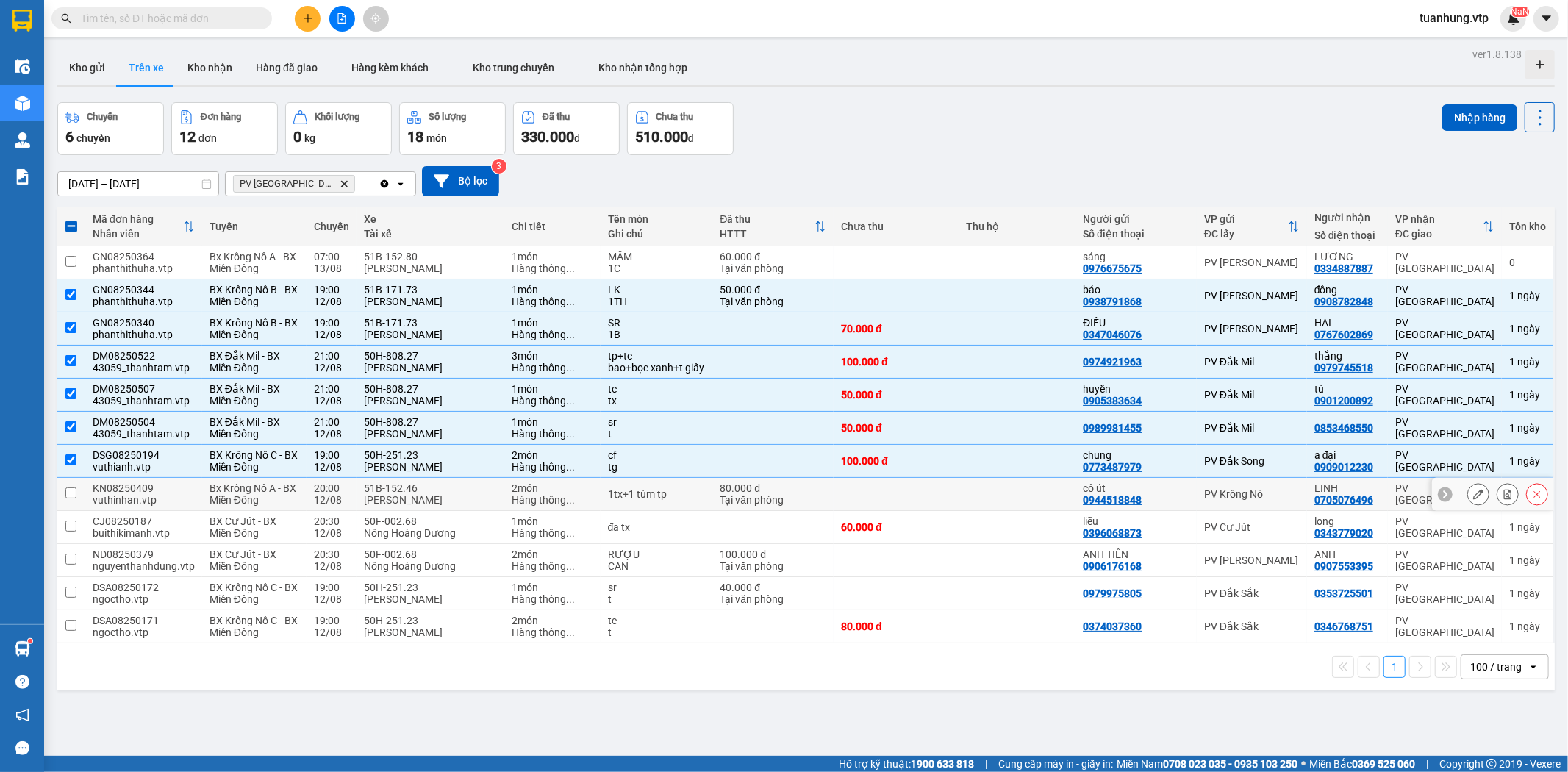
click at [1123, 506] on div "0944518848" at bounding box center [1112, 500] width 59 height 12
click at [1119, 544] on td "liễu 0396068873" at bounding box center [1136, 527] width 121 height 33
checkbox input "true"
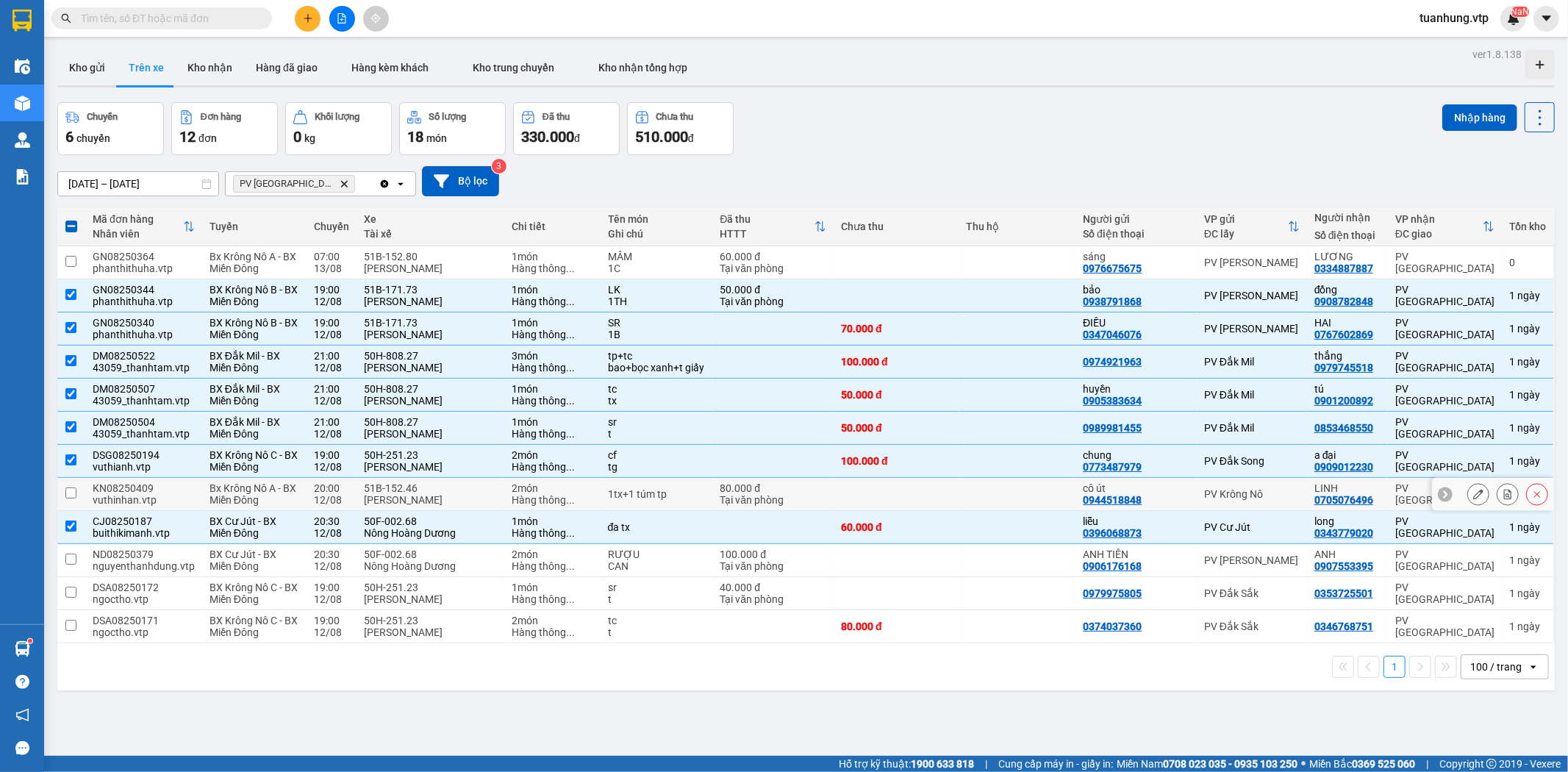
click at [941, 510] on td at bounding box center [897, 494] width 126 height 33
checkbox input "true"
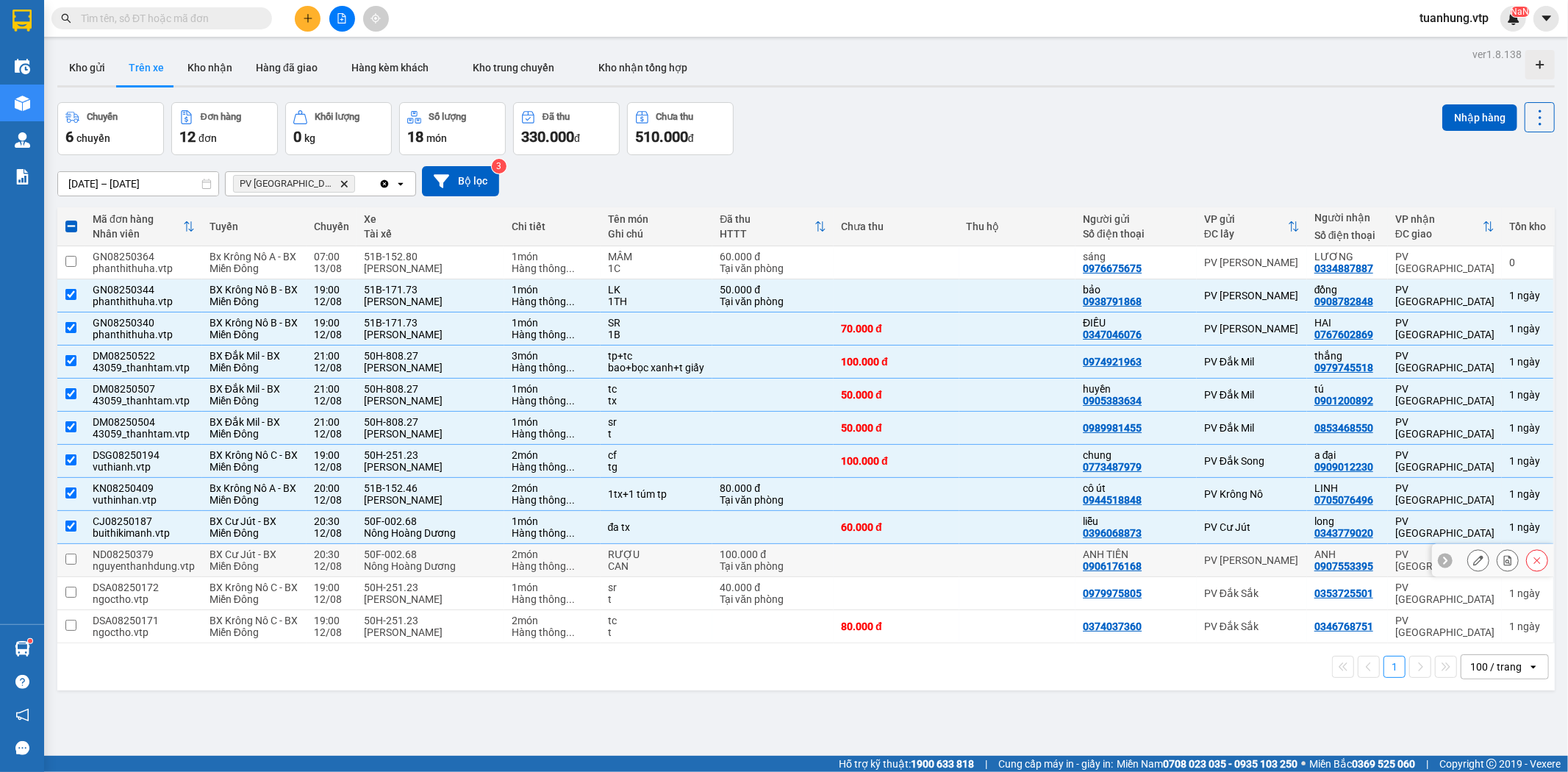
click at [935, 578] on td at bounding box center [897, 560] width 126 height 33
checkbox input "true"
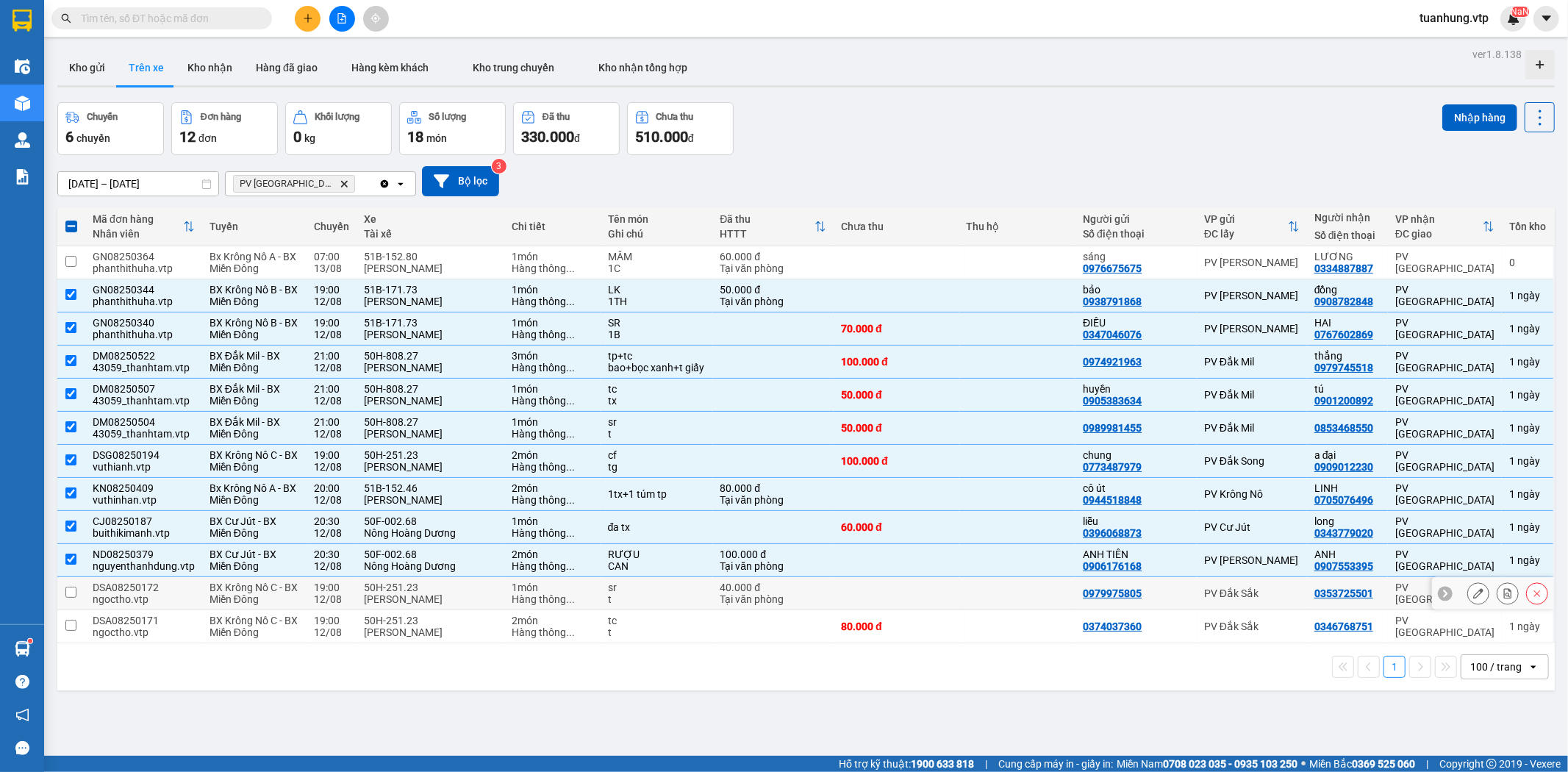
click at [941, 607] on td at bounding box center [897, 594] width 126 height 33
checkbox input "true"
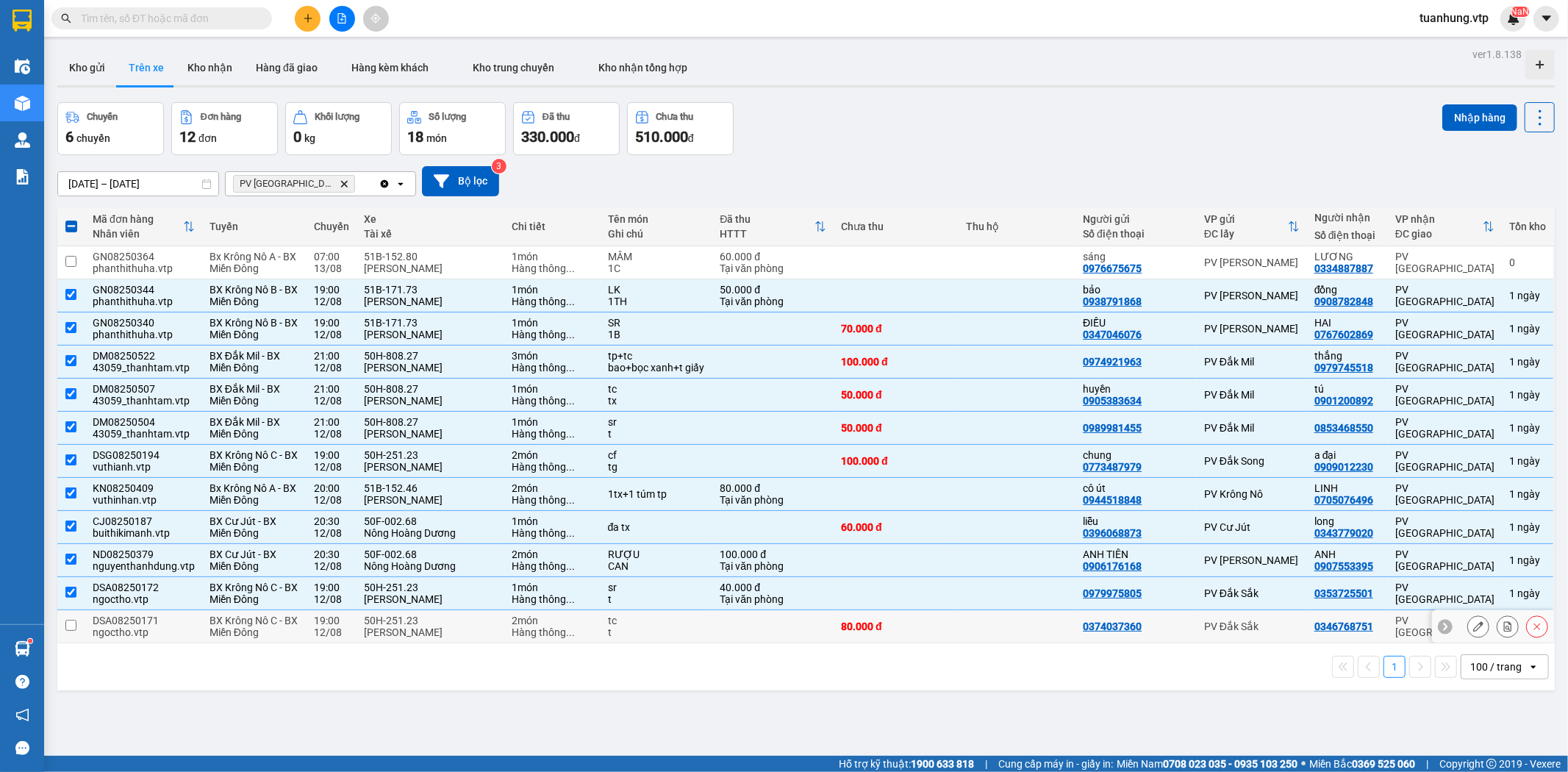
click at [959, 641] on td at bounding box center [1017, 627] width 117 height 33
checkbox input "true"
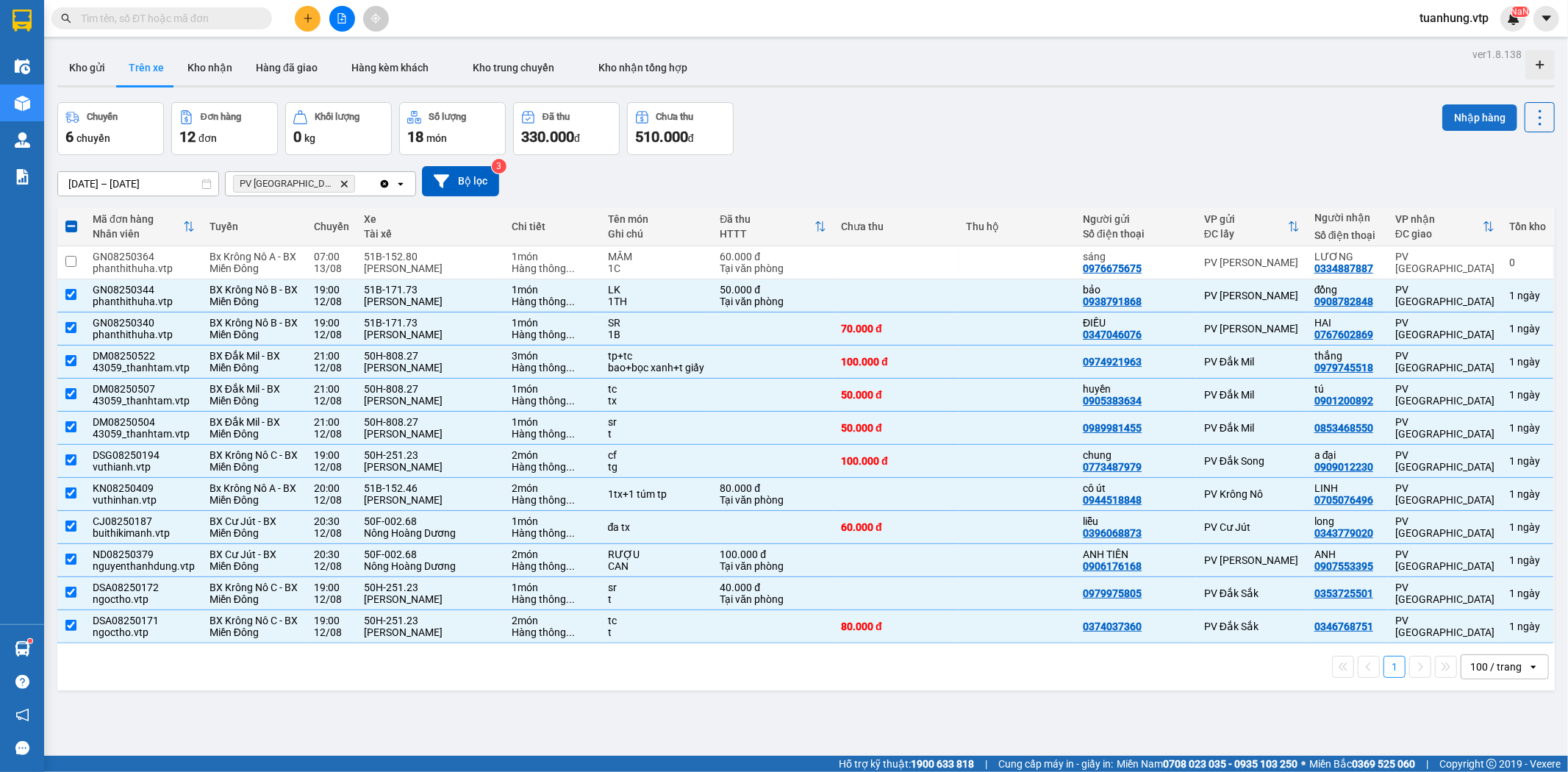
click at [1472, 118] on button "Nhập hàng" at bounding box center [1479, 118] width 75 height 27
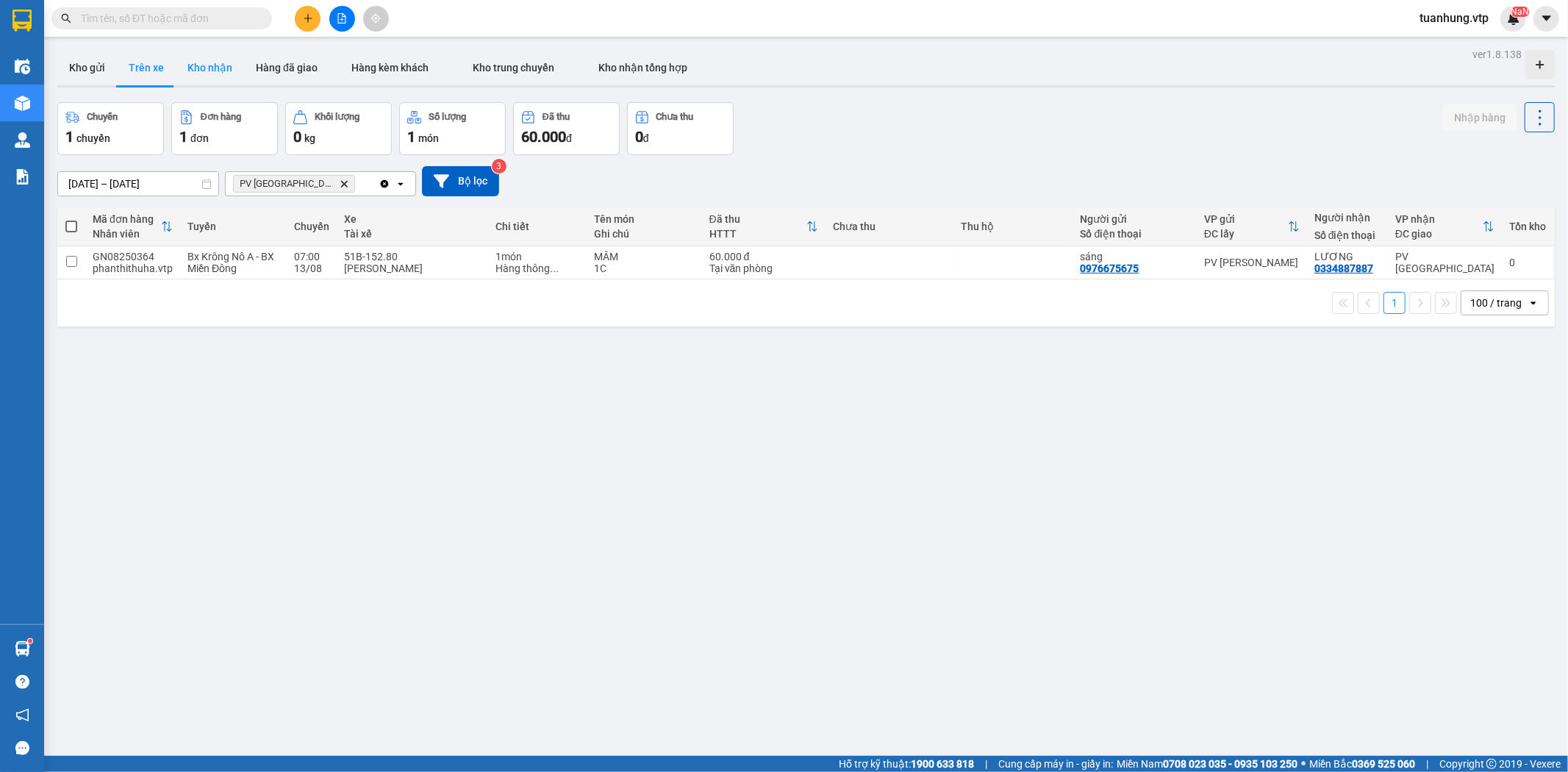
click at [208, 70] on button "Kho nhận" at bounding box center [209, 68] width 68 height 35
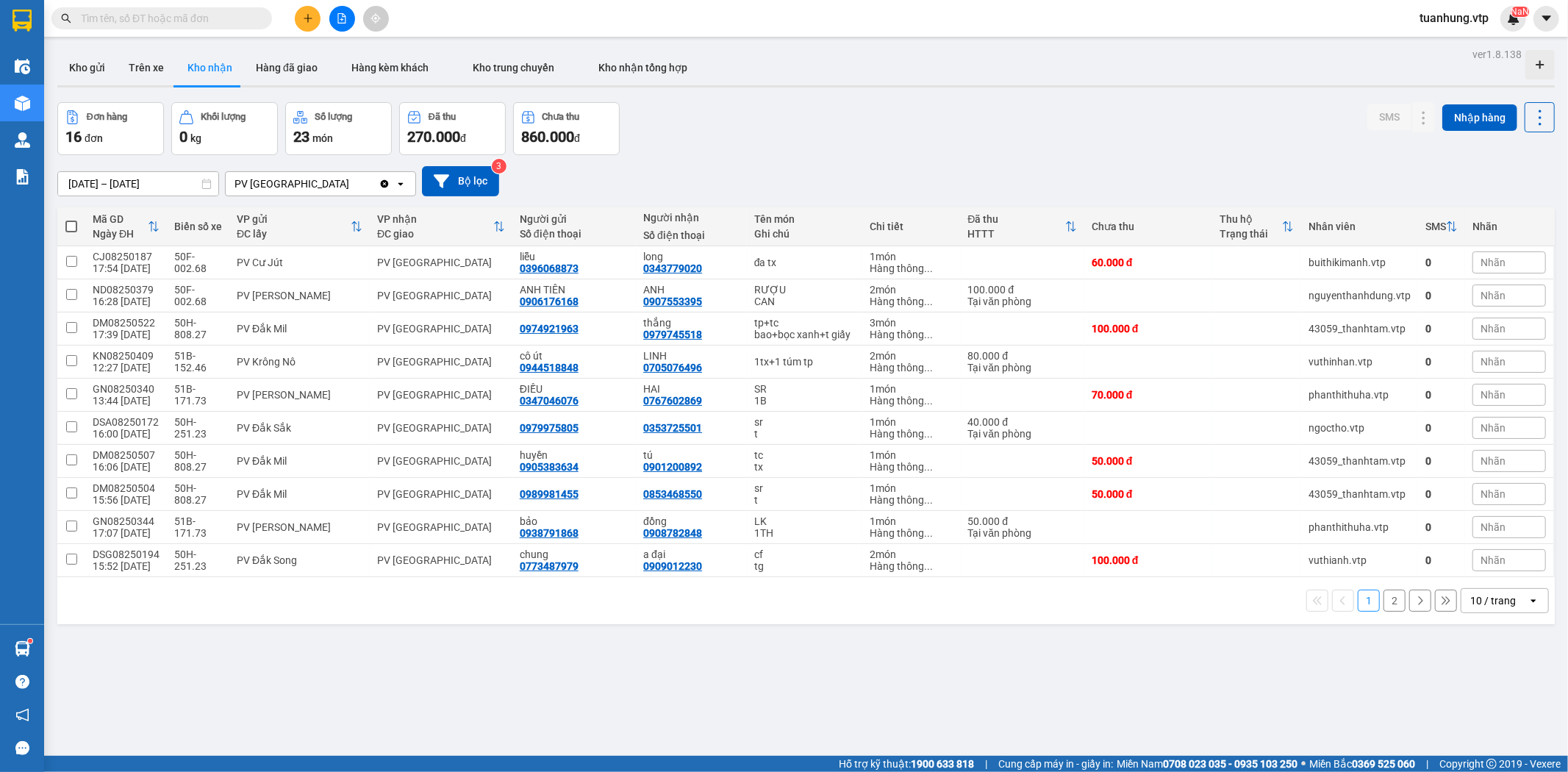
click at [1528, 607] on icon "open" at bounding box center [1533, 600] width 12 height 12
click at [1507, 565] on span "100 / trang" at bounding box center [1486, 570] width 53 height 15
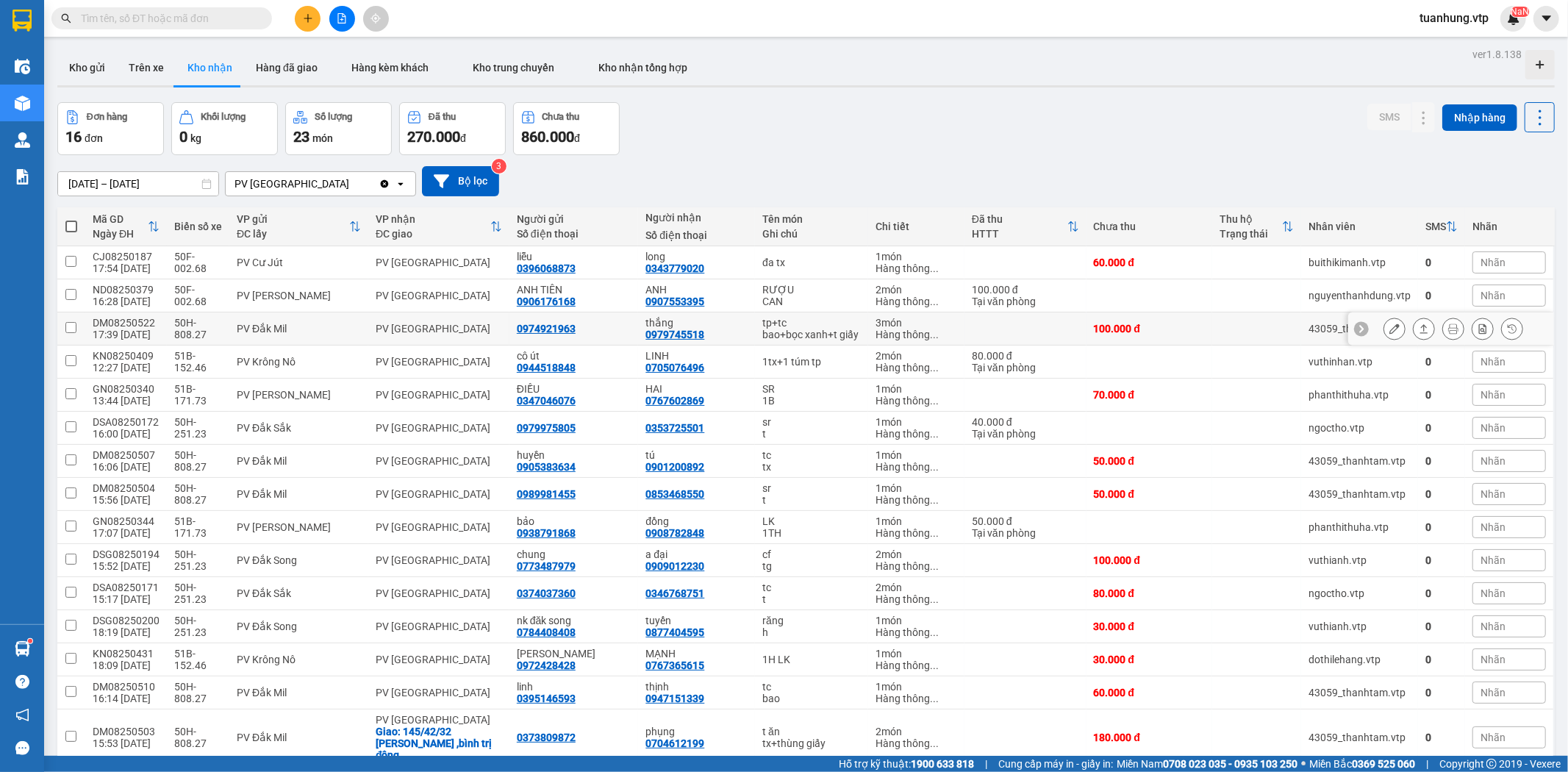
click at [762, 329] on div "bao+bọc xanh+t giấy" at bounding box center [811, 334] width 98 height 12
checkbox input "true"
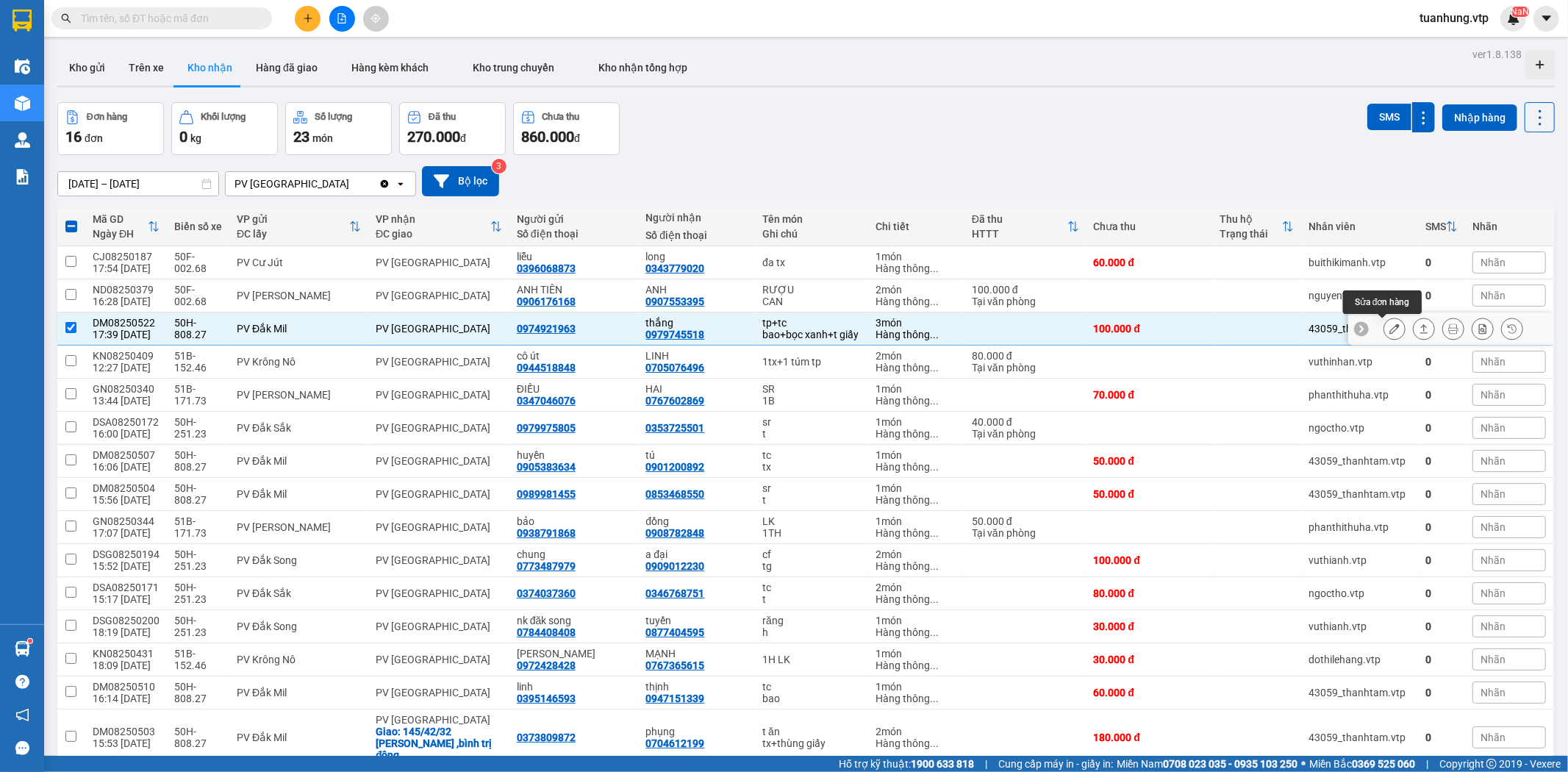
click at [1389, 327] on icon at bounding box center [1394, 328] width 10 height 10
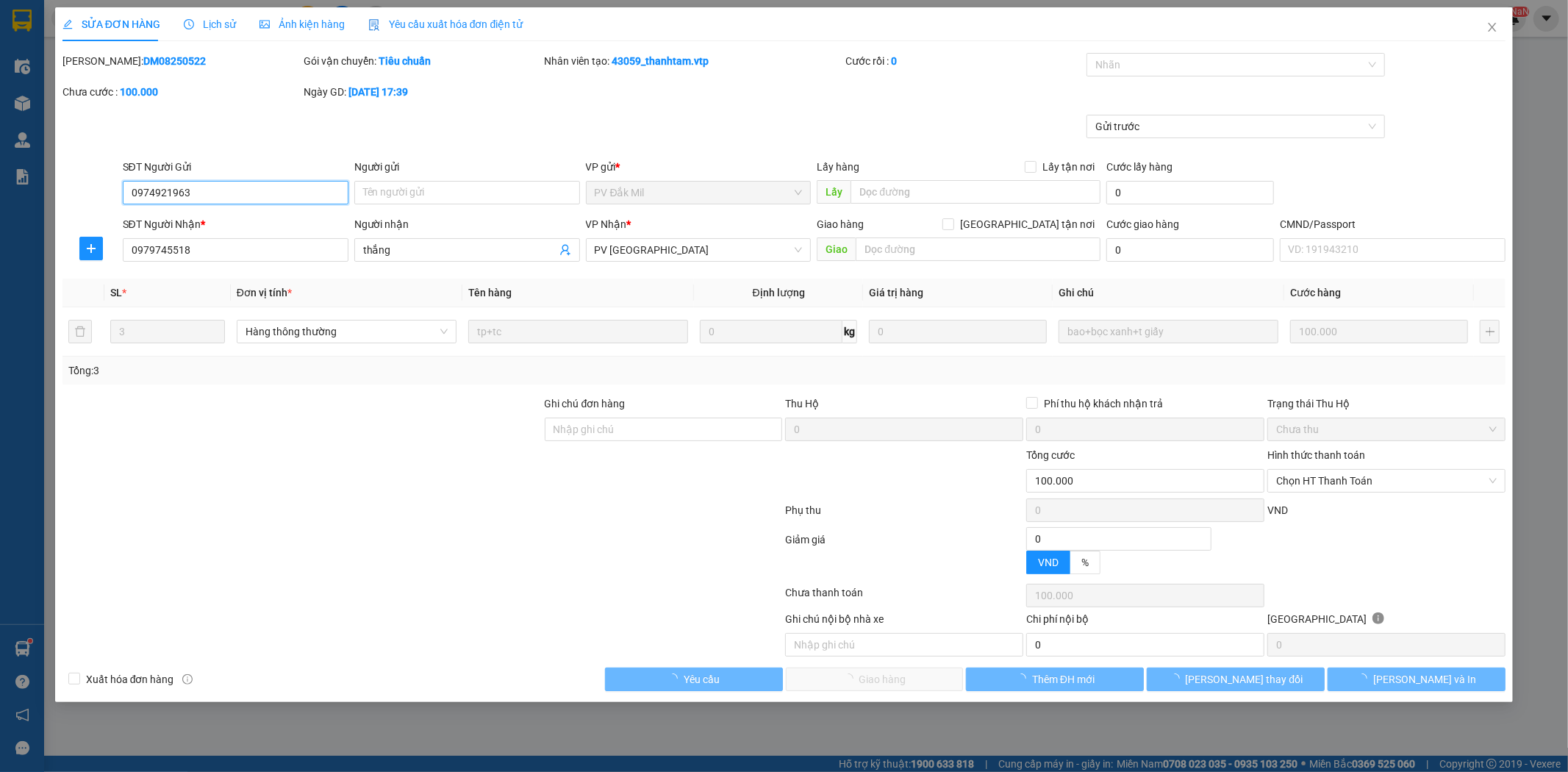
type input "5.000"
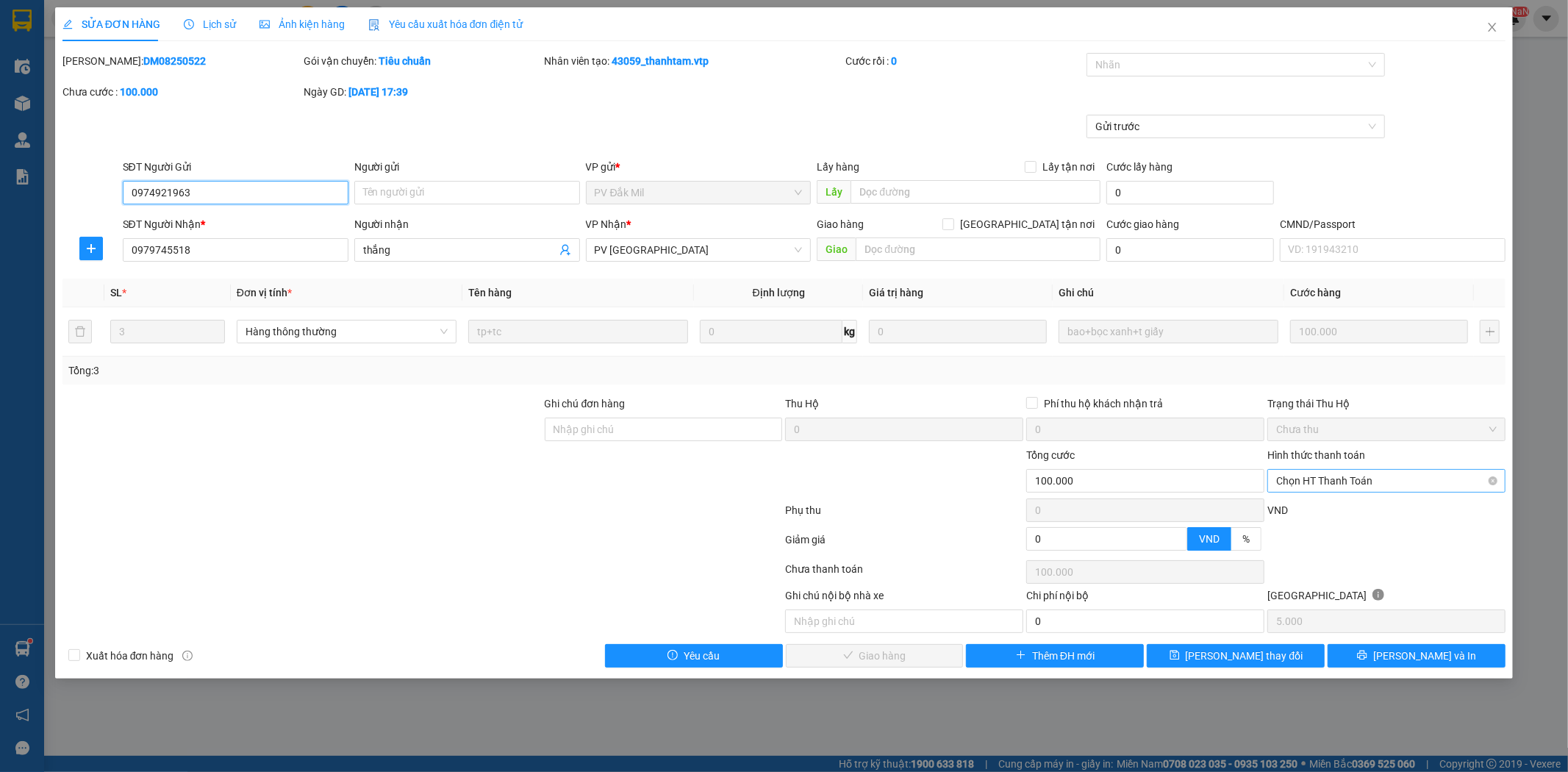
click at [1500, 481] on div "Chọn HT Thanh Toán" at bounding box center [1386, 481] width 238 height 24
click at [1452, 502] on div "Tại văn phòng" at bounding box center [1387, 510] width 220 height 17
type input "0"
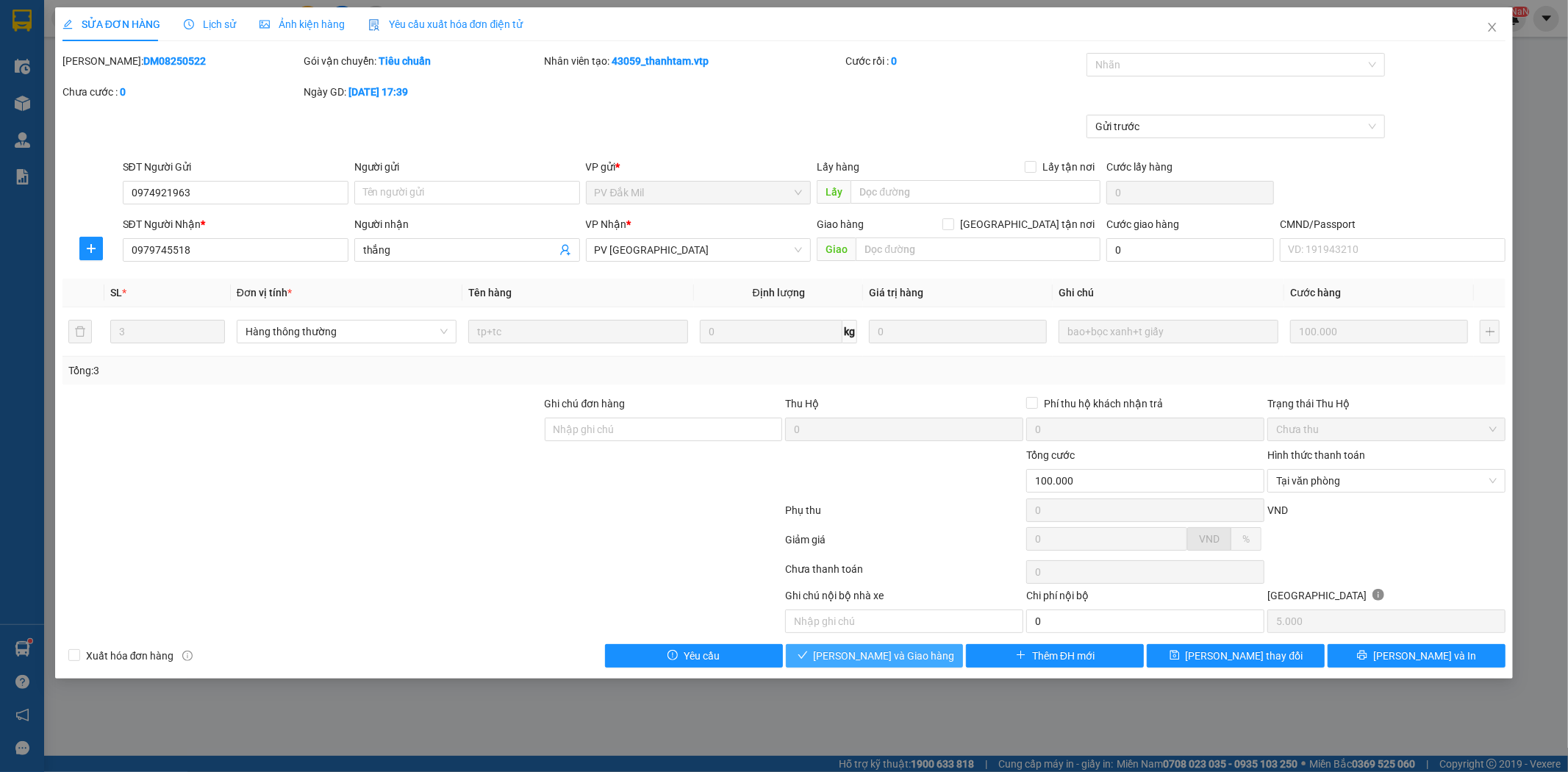
click at [915, 651] on span "[PERSON_NAME] và Giao hàng" at bounding box center [884, 656] width 141 height 17
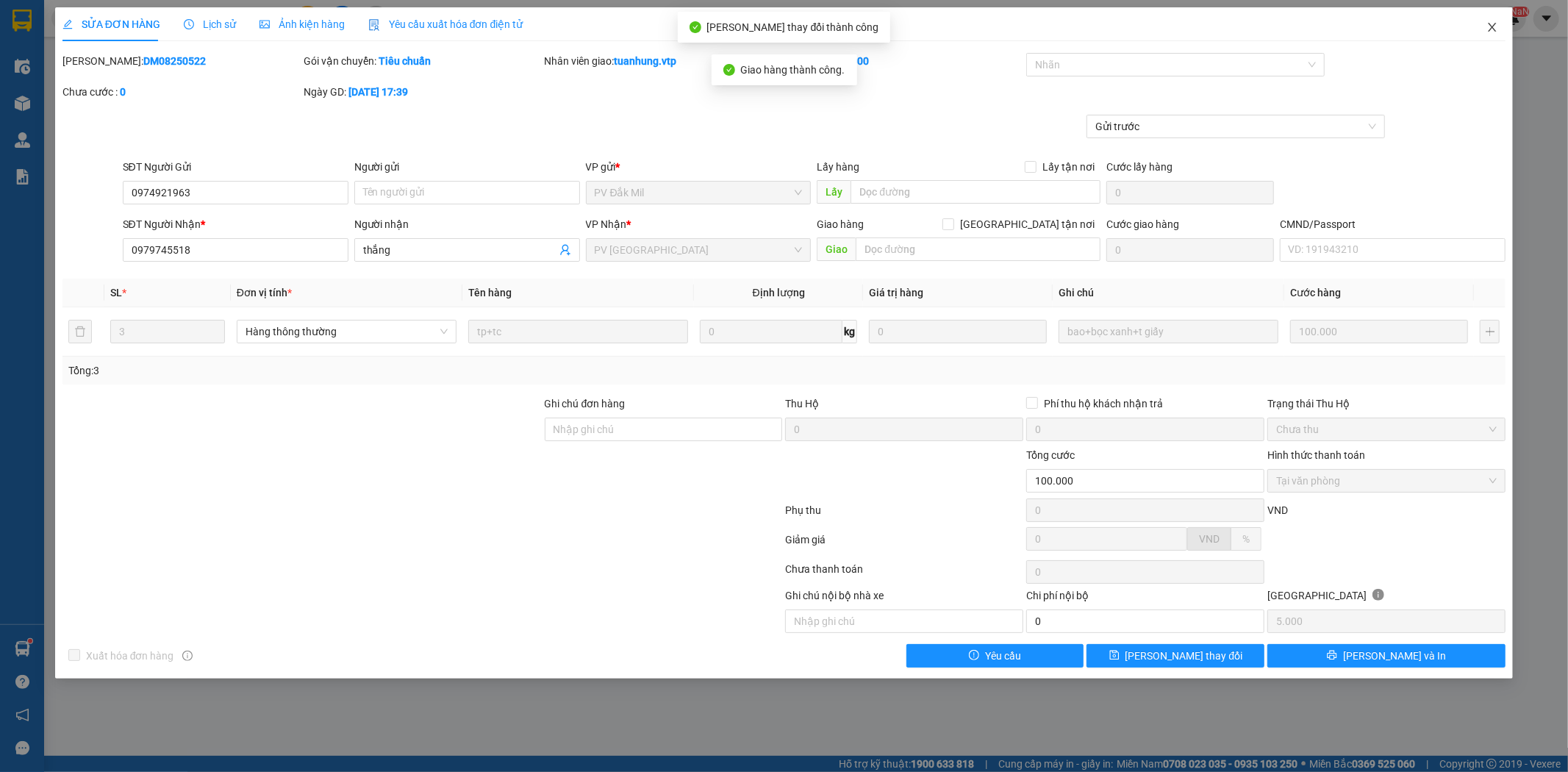
click at [1496, 31] on icon "close" at bounding box center [1492, 27] width 12 height 12
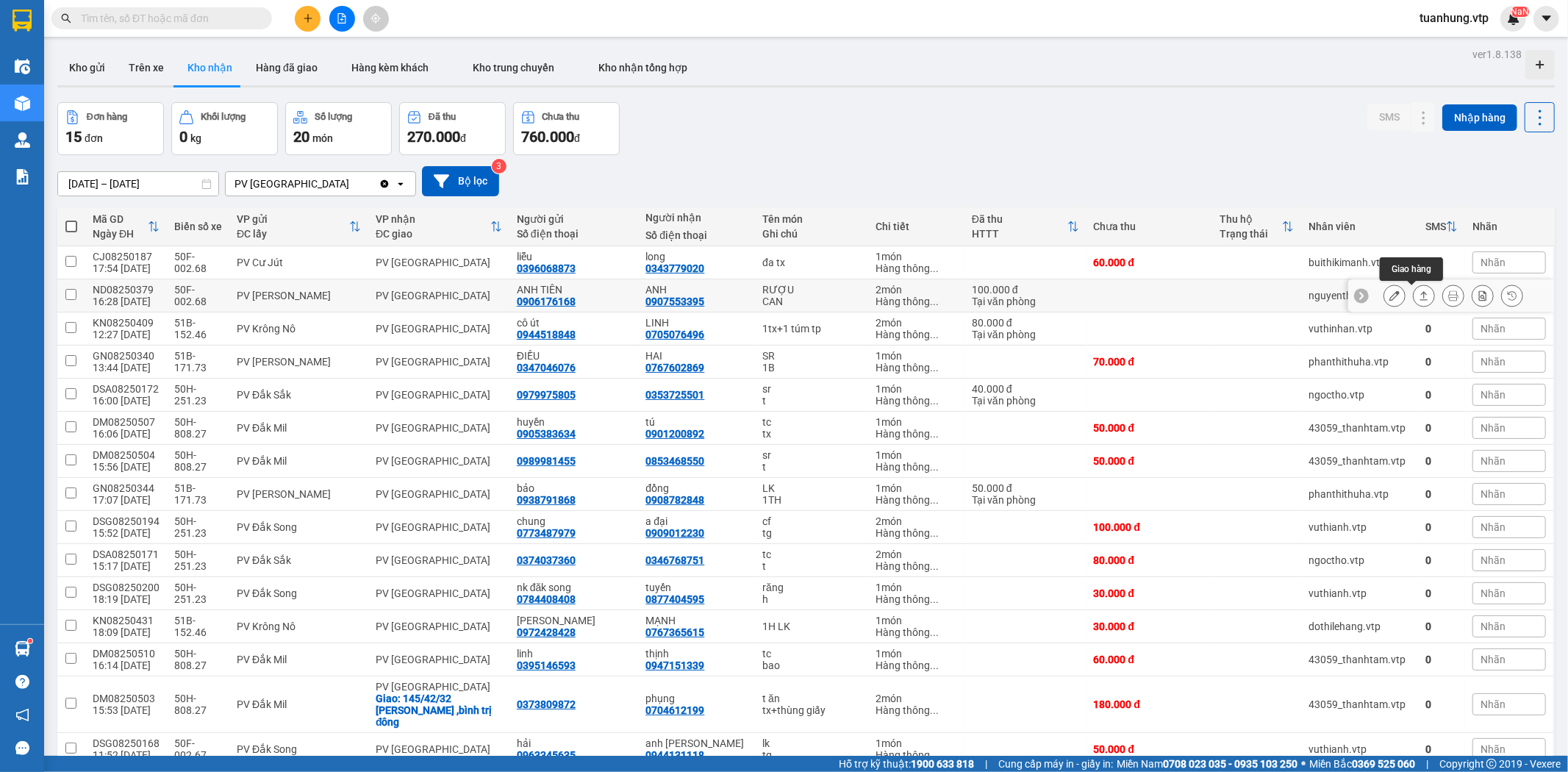
drag, startPoint x: 1376, startPoint y: 290, endPoint x: 1408, endPoint y: 291, distance: 32.0
click at [1408, 291] on div at bounding box center [1454, 296] width 140 height 22
click at [1419, 292] on icon at bounding box center [1423, 295] width 10 height 10
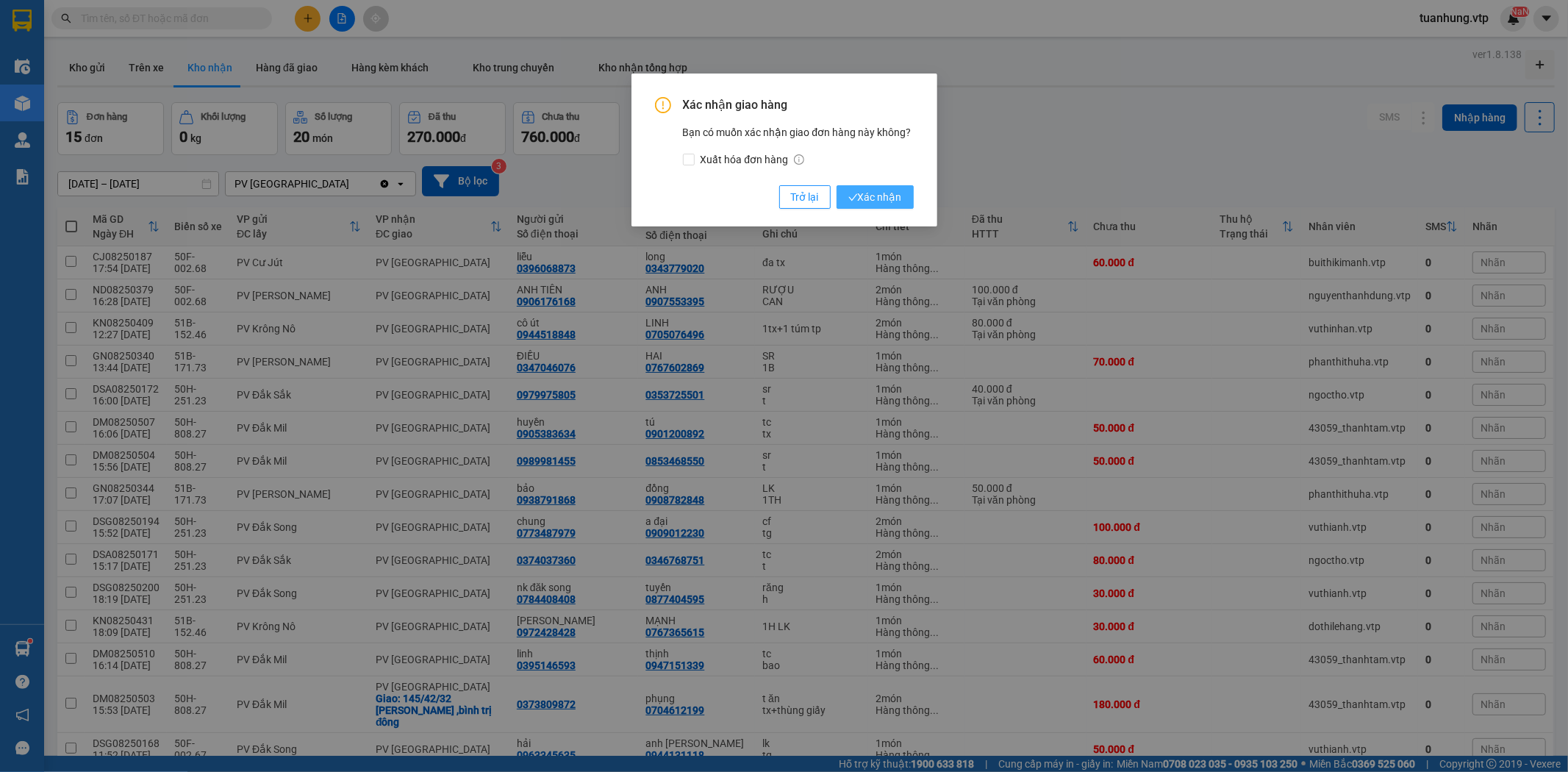
click at [909, 201] on button "Xác nhận" at bounding box center [875, 197] width 77 height 24
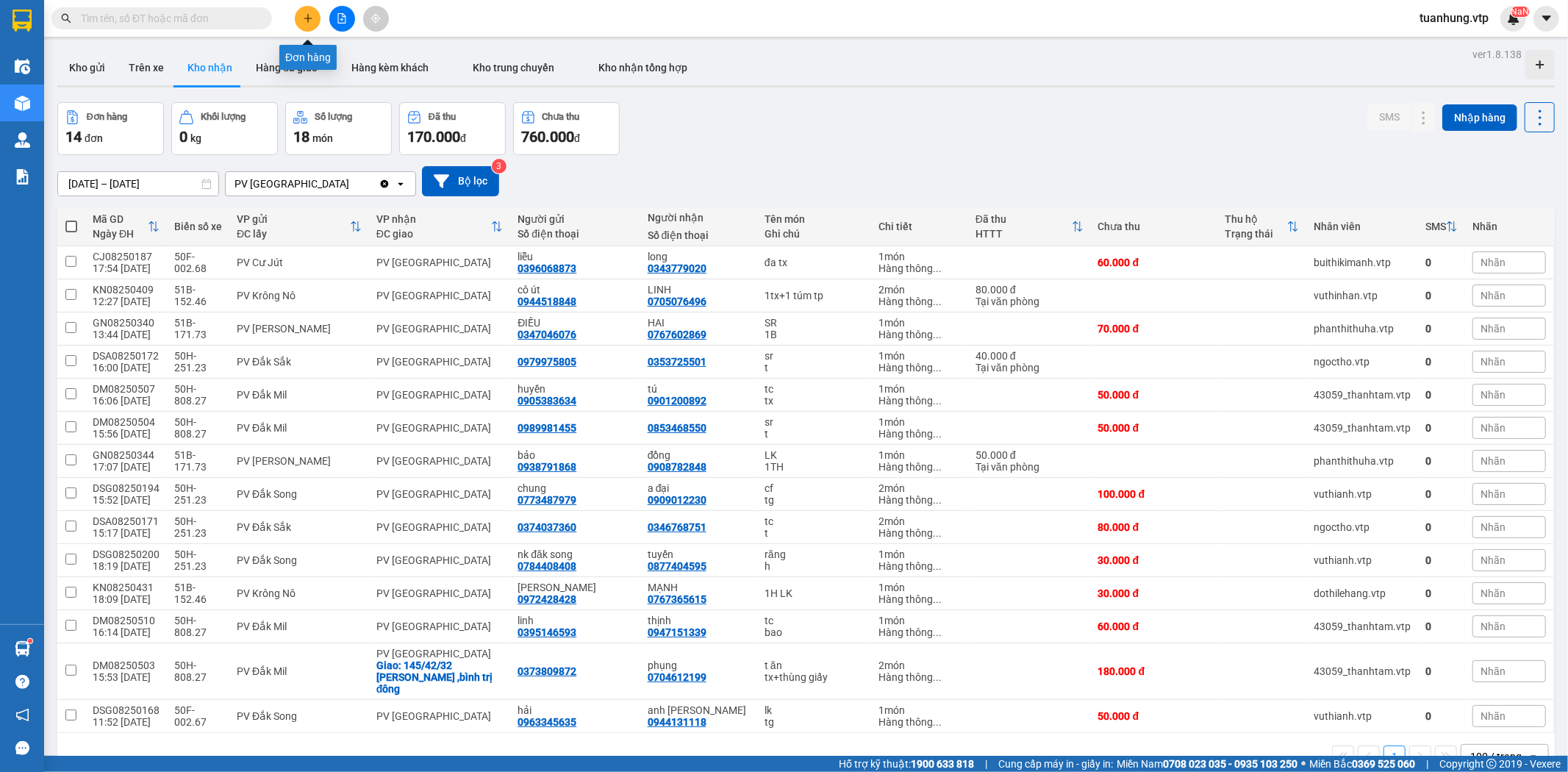
click at [307, 17] on icon "plus" at bounding box center [308, 18] width 10 height 10
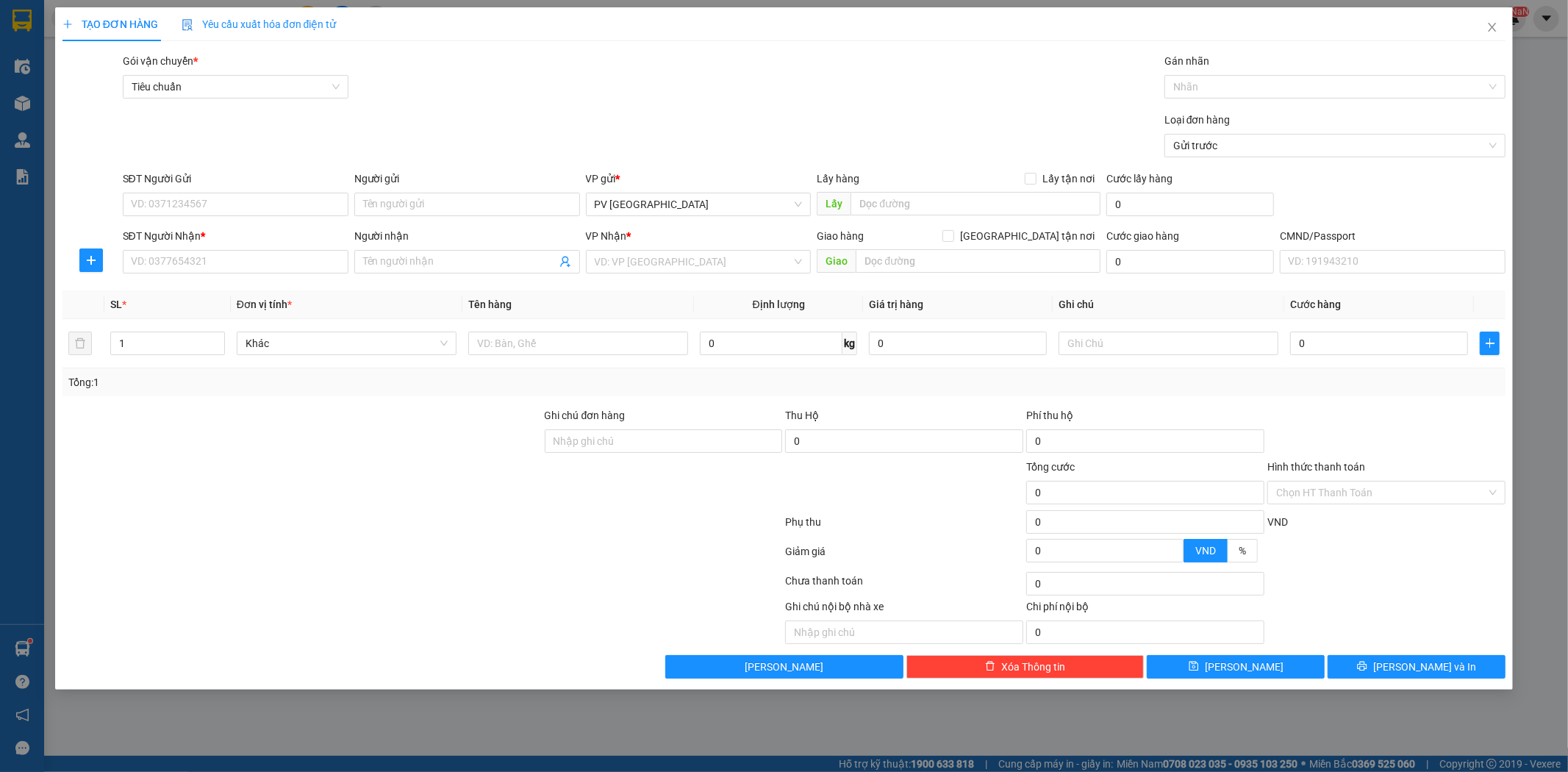
drag, startPoint x: 755, startPoint y: 730, endPoint x: 767, endPoint y: 735, distance: 13.0
click at [765, 733] on div "TẠO ĐƠN HÀNG Yêu cầu xuất hóa đơn điện tử Transit Pickup Surcharge Ids Transit …" at bounding box center [784, 386] width 1568 height 772
click at [1495, 28] on icon "close" at bounding box center [1492, 27] width 12 height 12
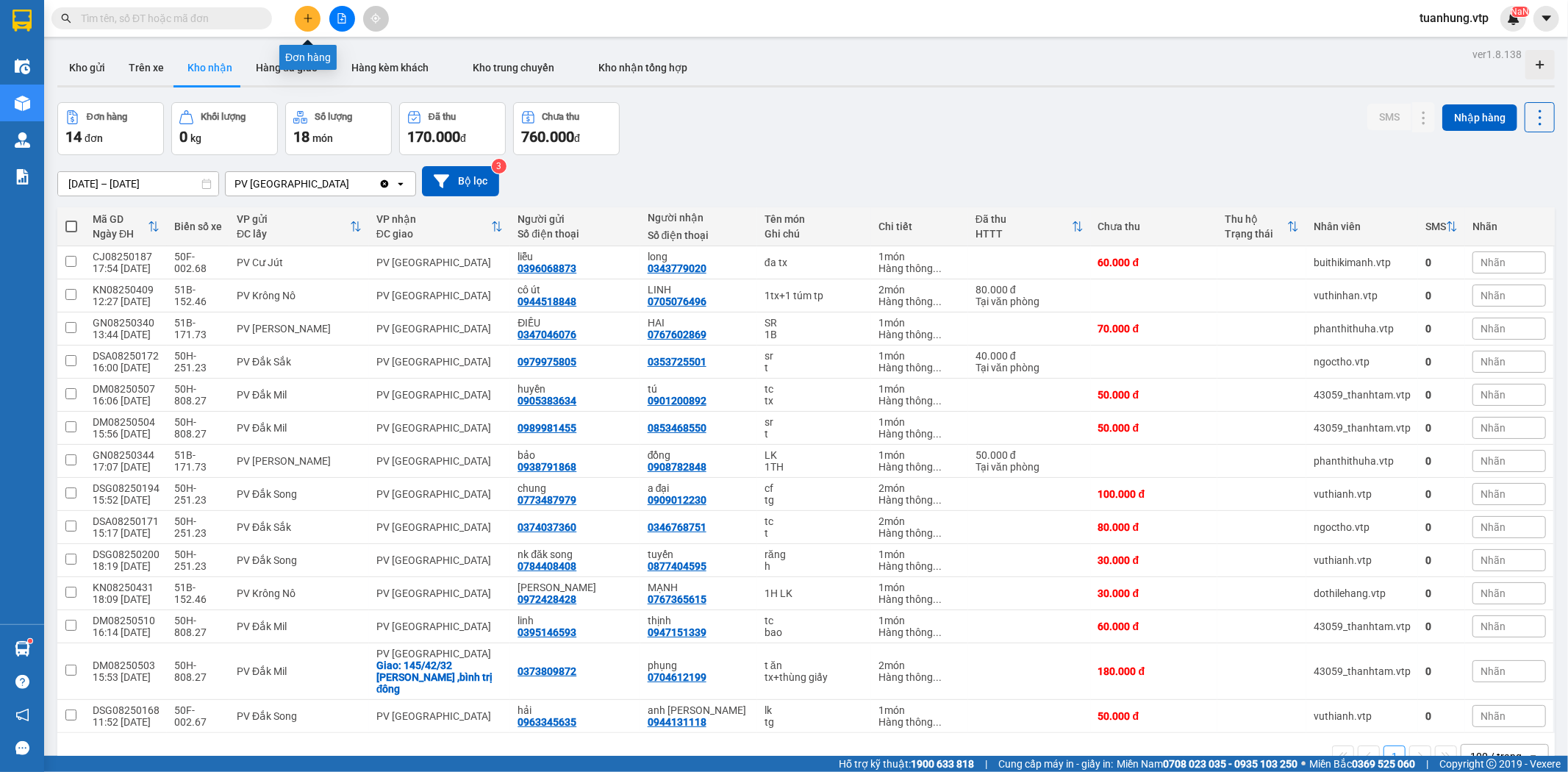
click at [310, 17] on icon "plus" at bounding box center [308, 18] width 10 height 10
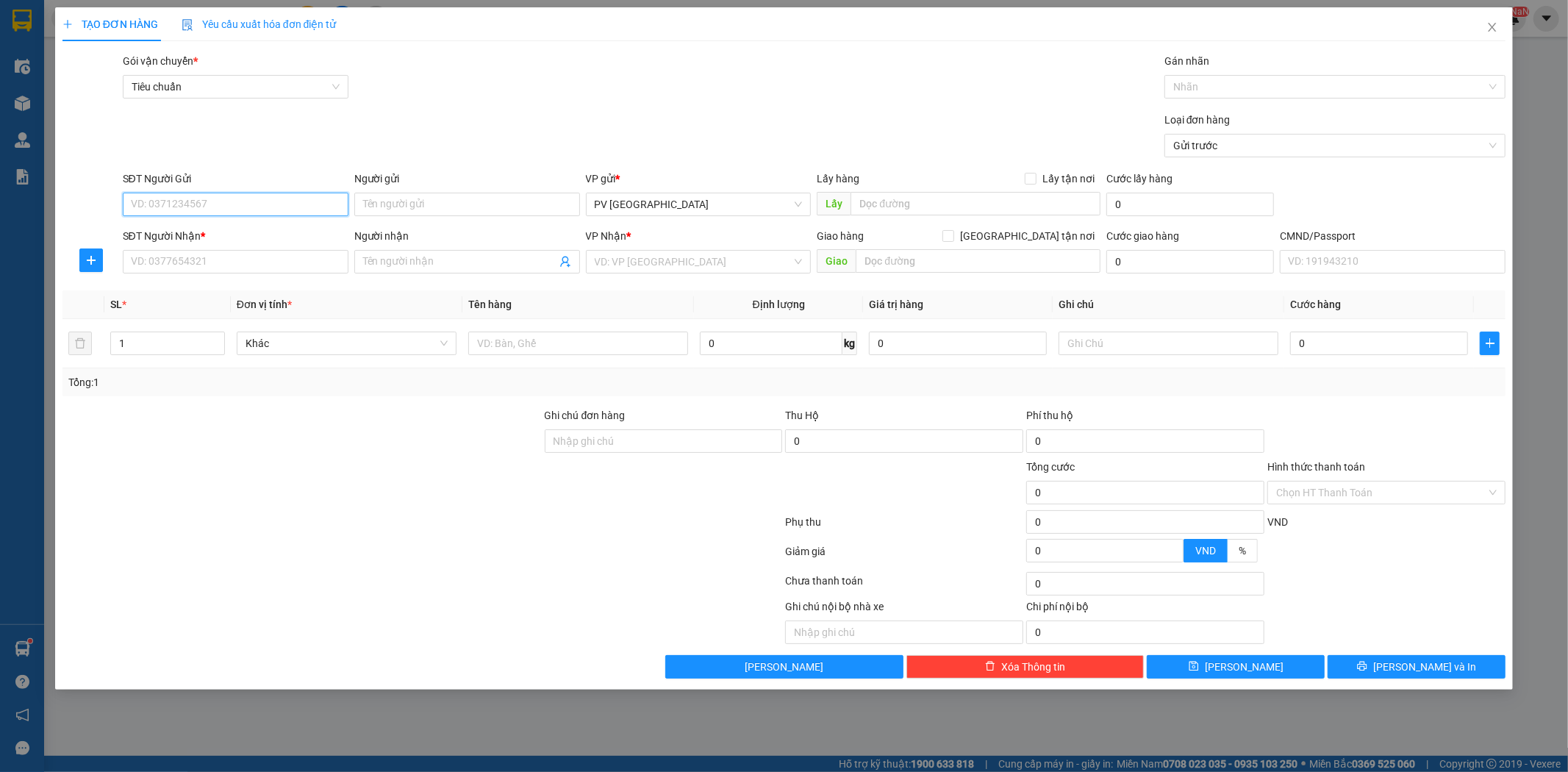
click at [308, 206] on input "SĐT Người Gửi" at bounding box center [235, 205] width 226 height 24
click at [295, 223] on div "0358963733 - thủy" at bounding box center [235, 234] width 226 height 24
type input "0358963733"
type input "thủy"
type input "0918631577"
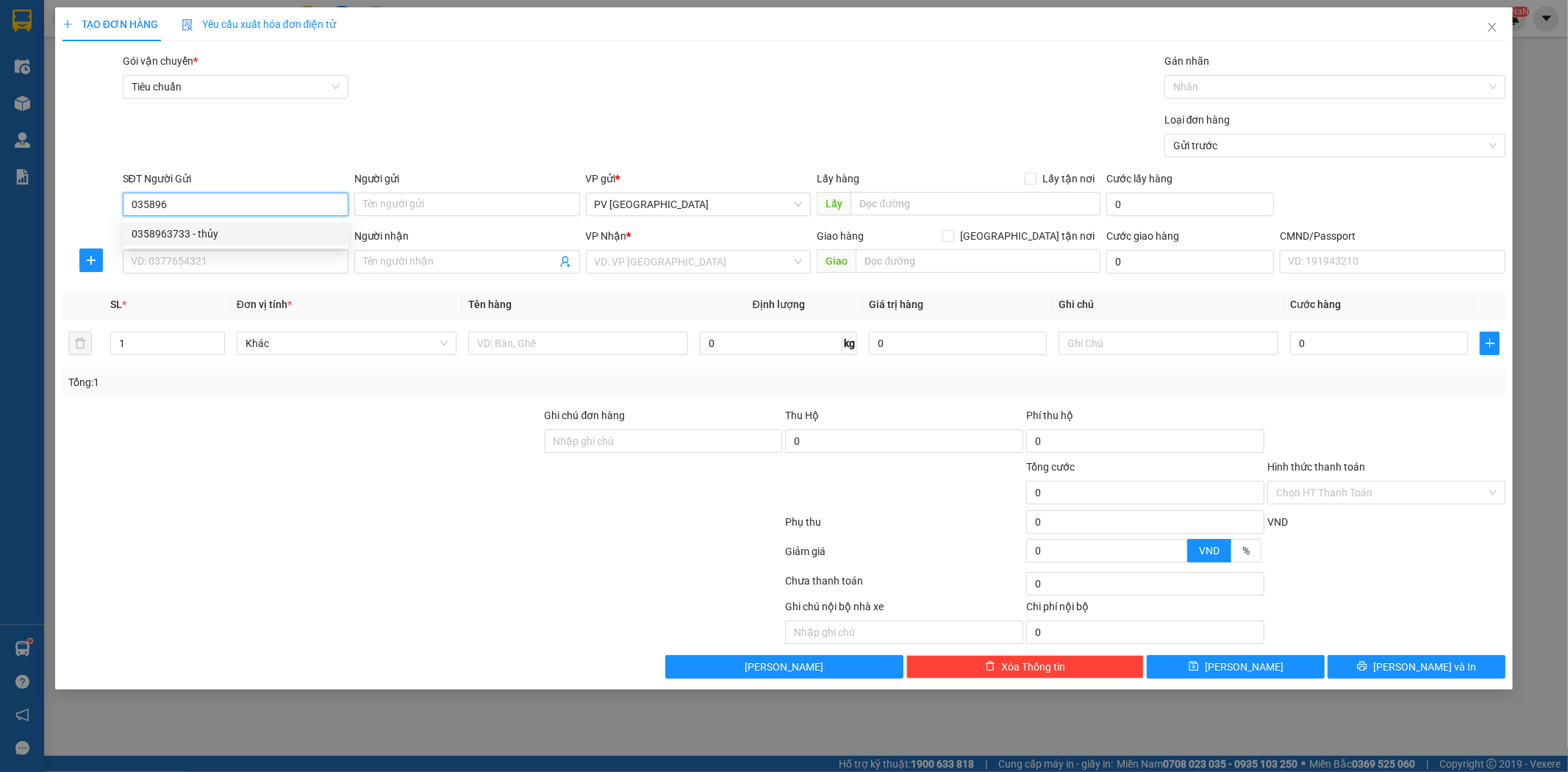
type input "thịnh phát"
type input "nam xuân"
type input "0358963733"
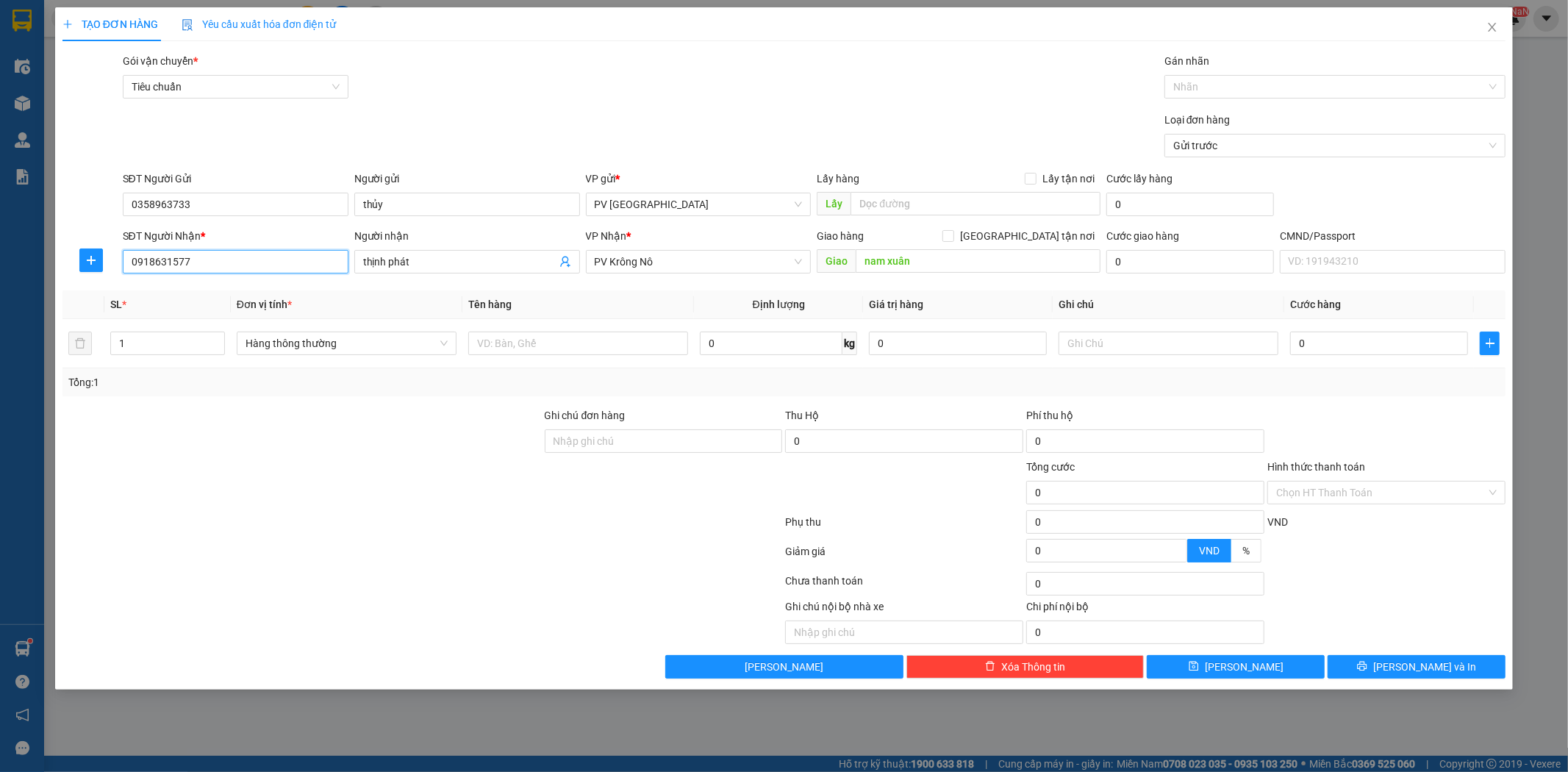
click at [295, 262] on input "0918631577" at bounding box center [235, 262] width 226 height 24
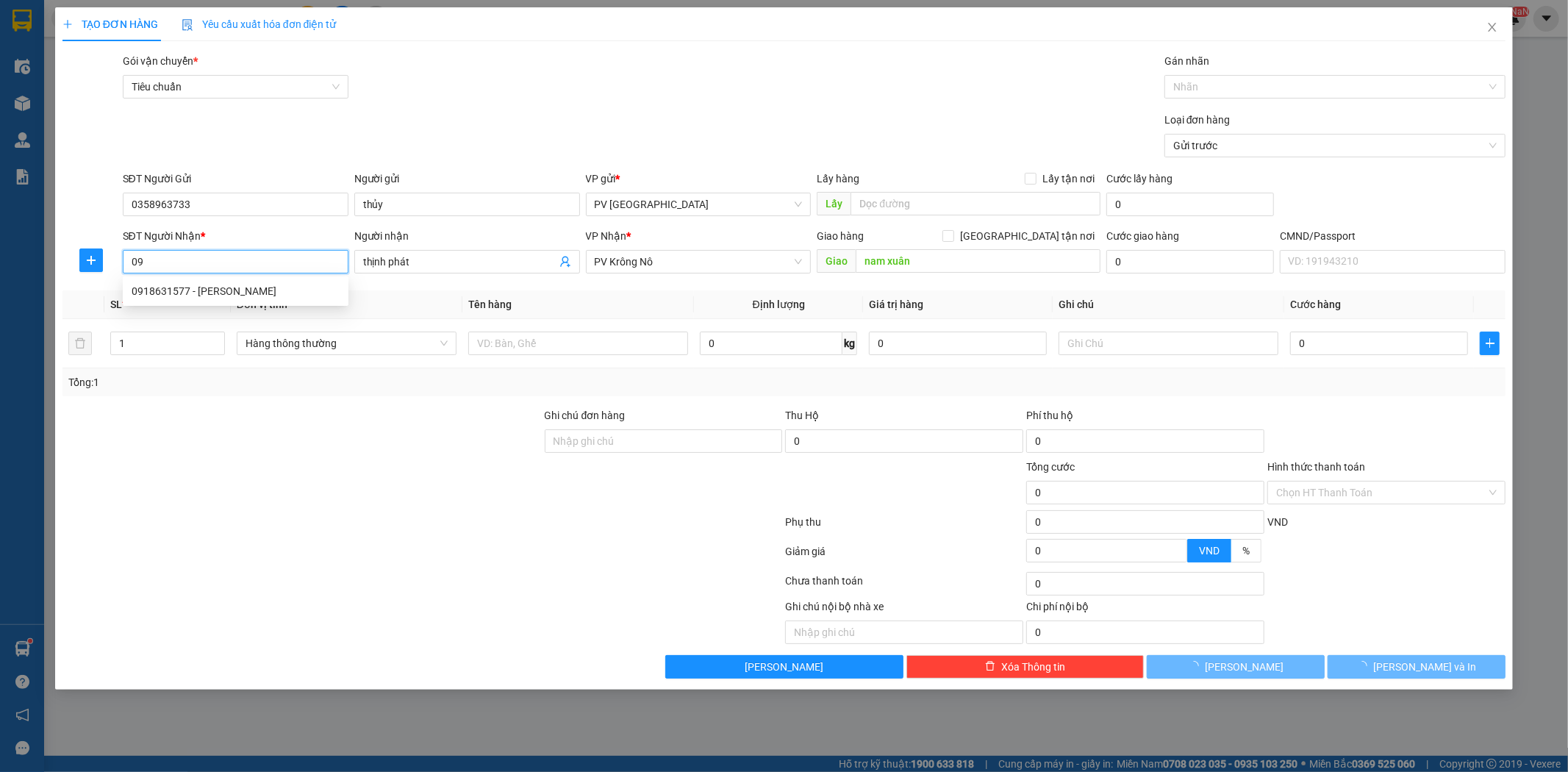
type input "0"
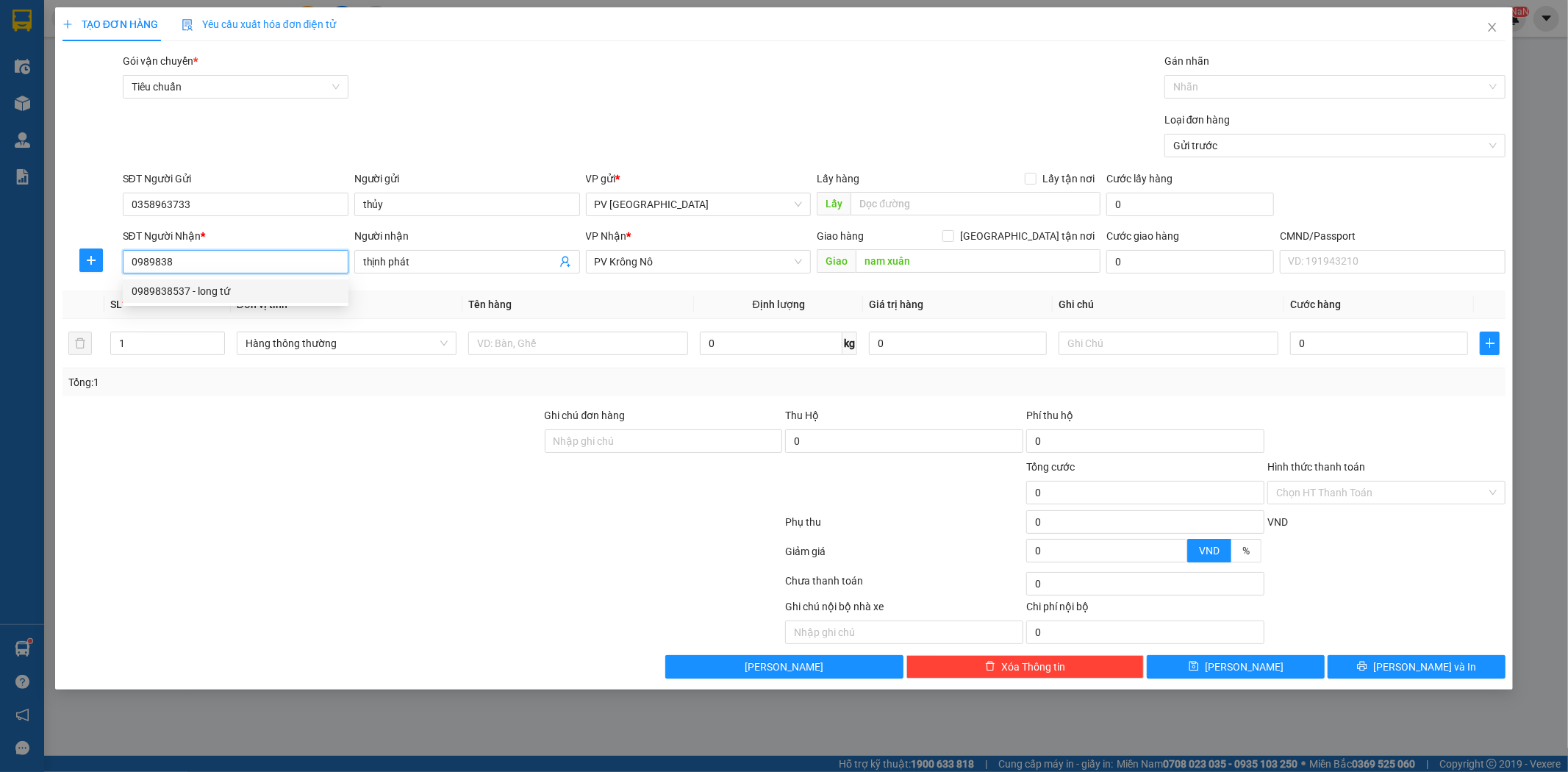
click at [284, 293] on div "0989838537 - long tứ" at bounding box center [235, 291] width 208 height 17
type input "0989838537"
type input "long tứ"
type input "0989838537"
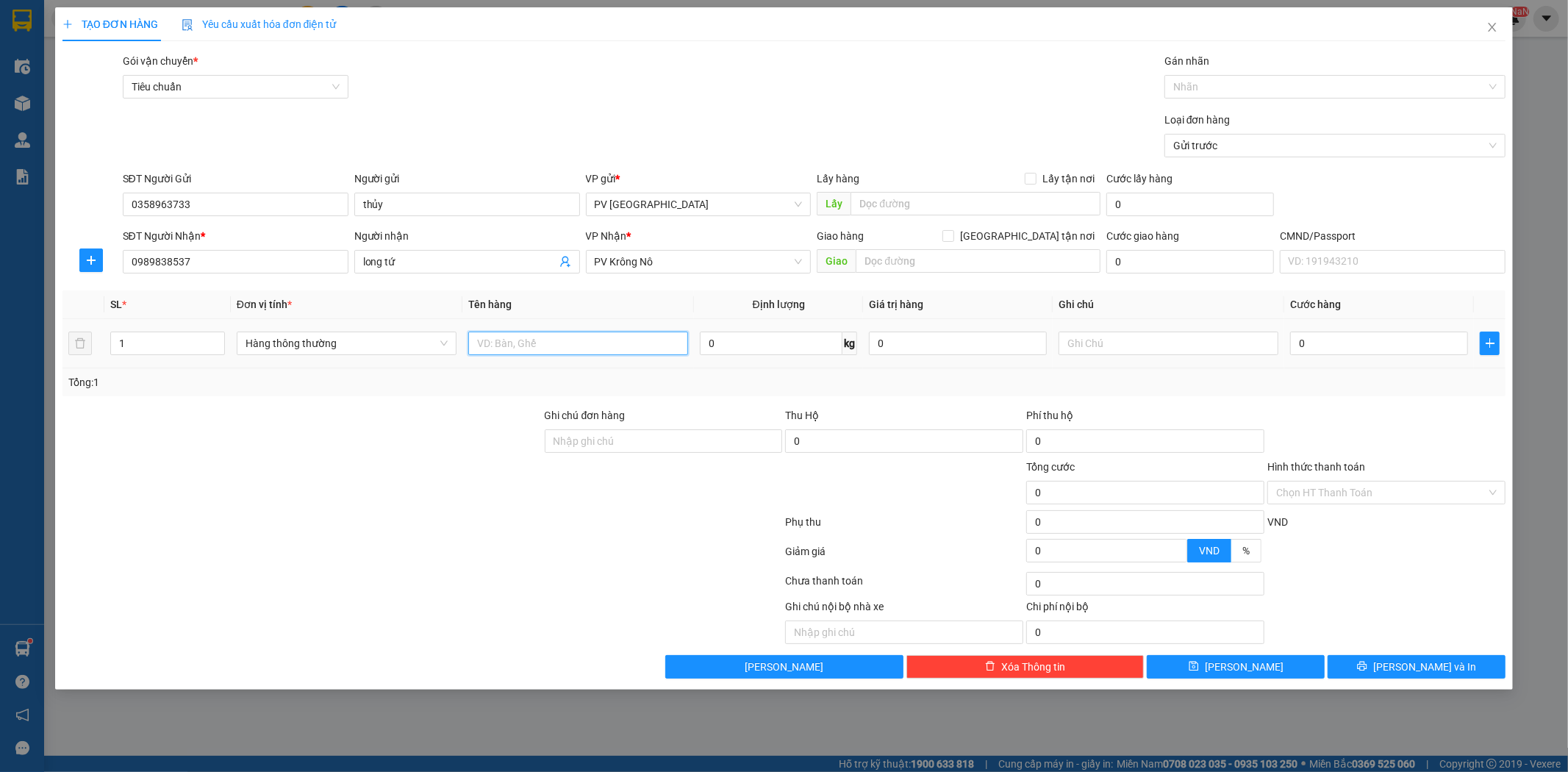
click at [533, 342] on input "text" at bounding box center [577, 343] width 220 height 24
type input "dtt"
type input "c"
type input "4"
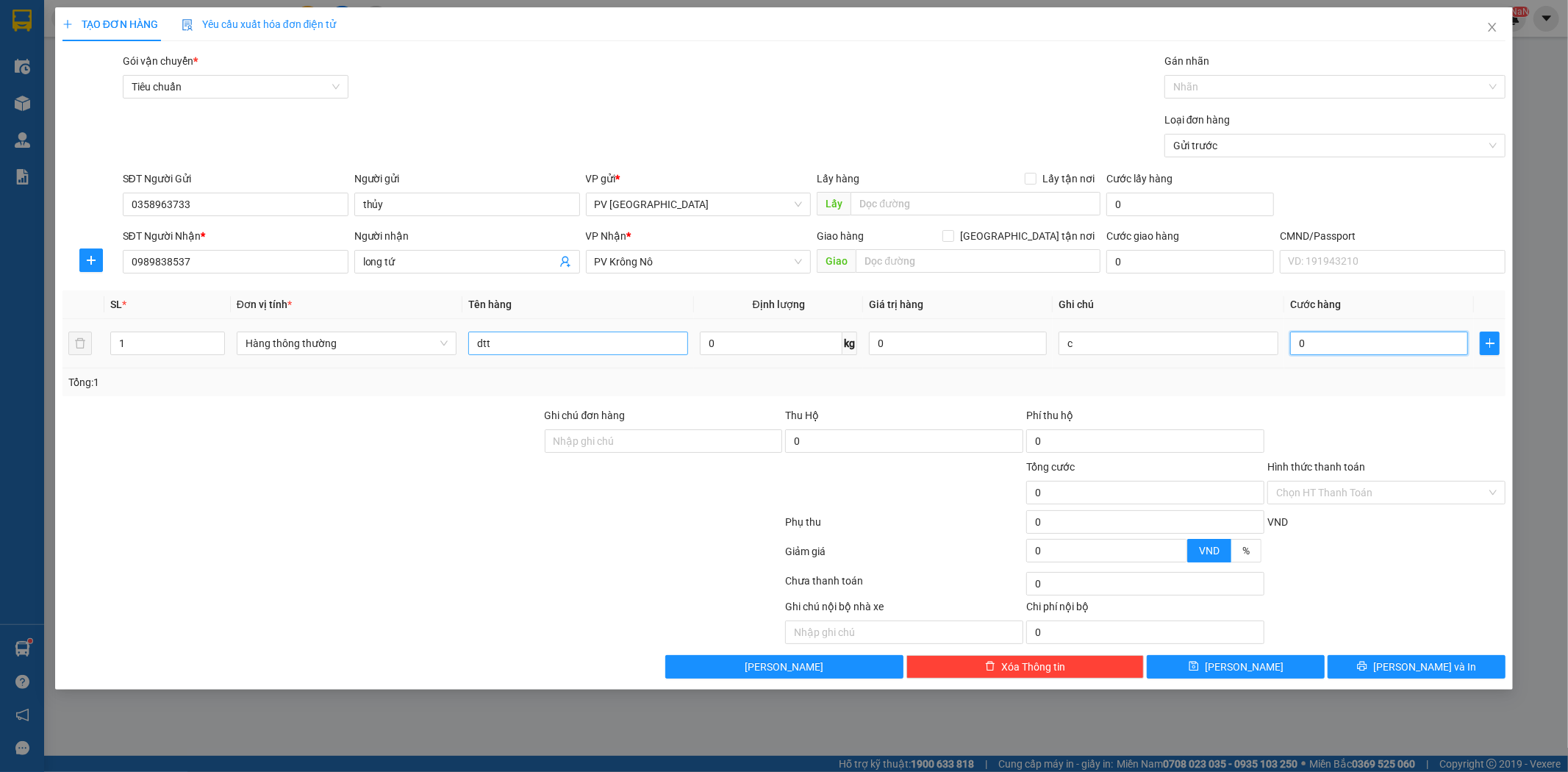
type input "4"
type input "40"
type input "400"
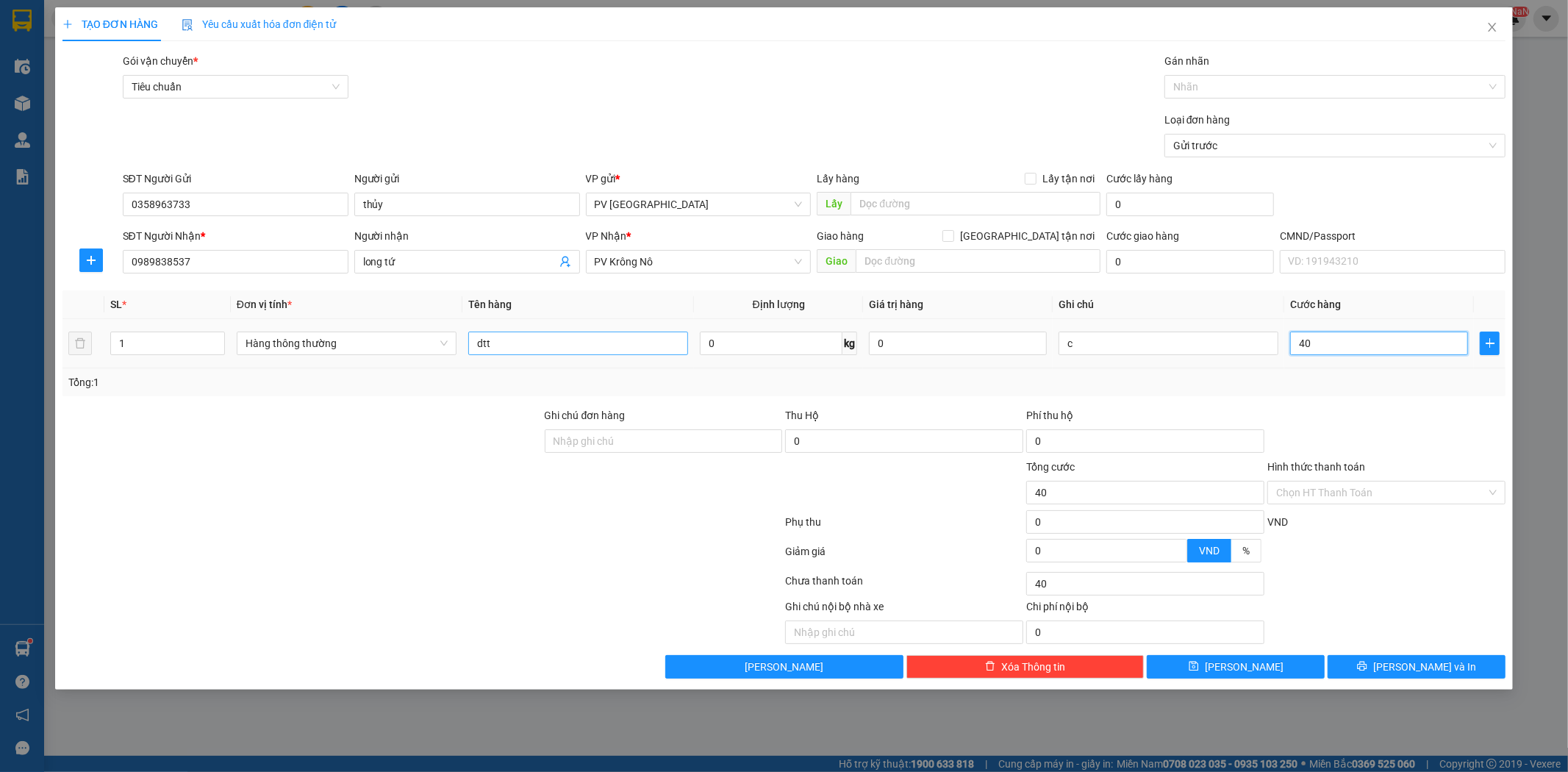
type input "400"
type input "4.000"
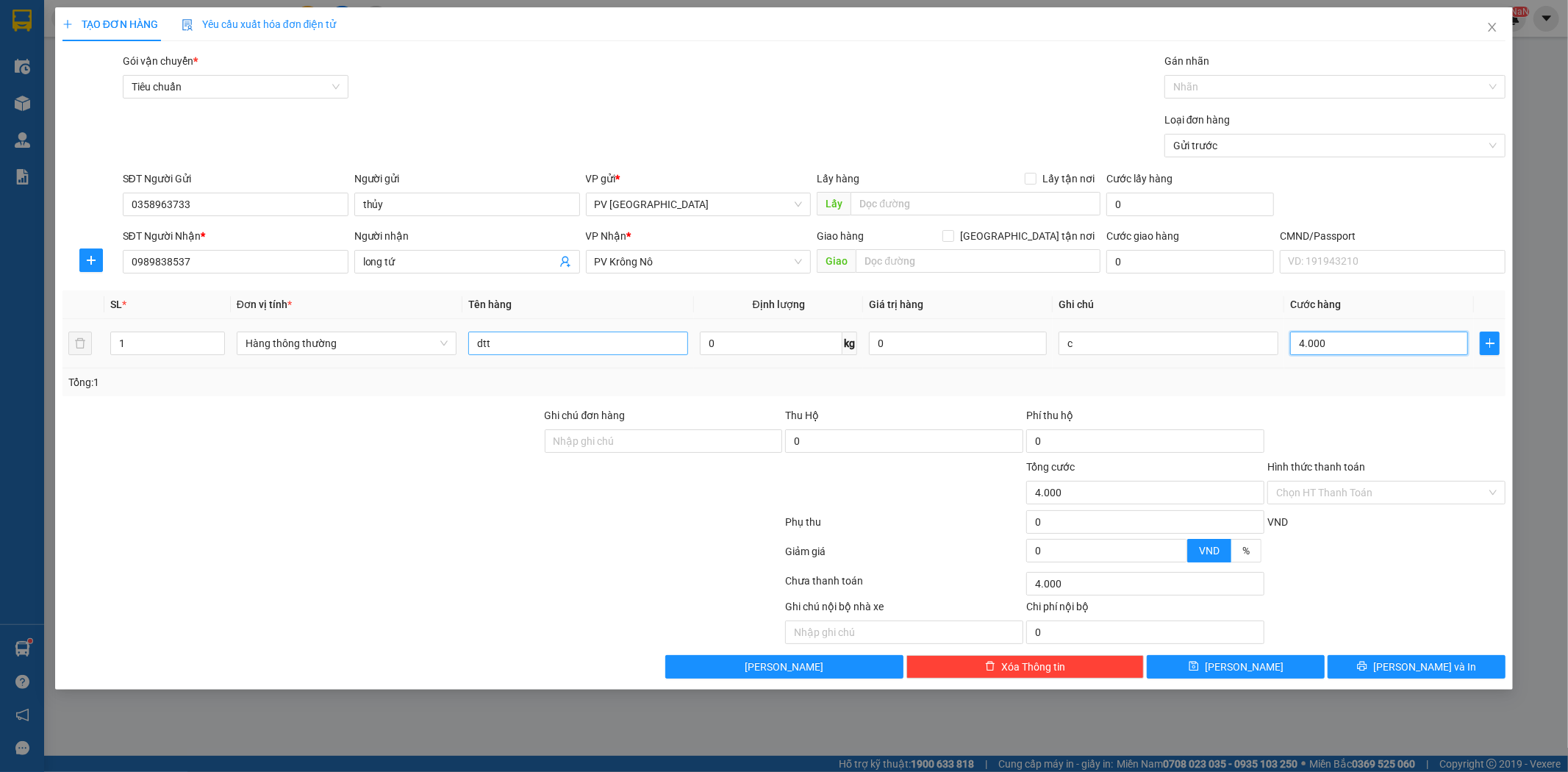
type input "40.000"
click at [1412, 658] on button "[PERSON_NAME] và In" at bounding box center [1417, 667] width 178 height 24
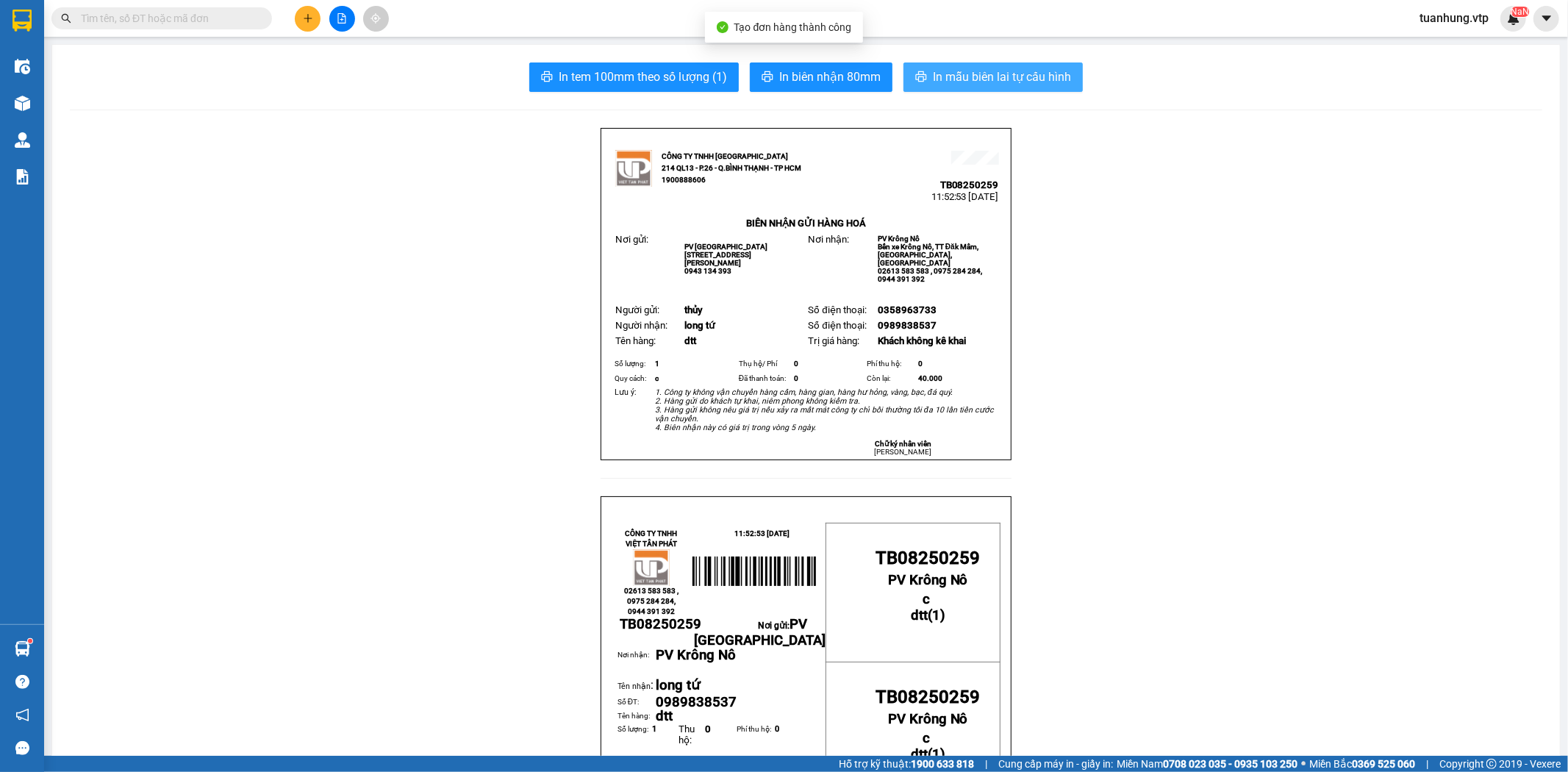
click at [1040, 83] on span "In mẫu biên lai tự cấu hình" at bounding box center [1002, 76] width 138 height 18
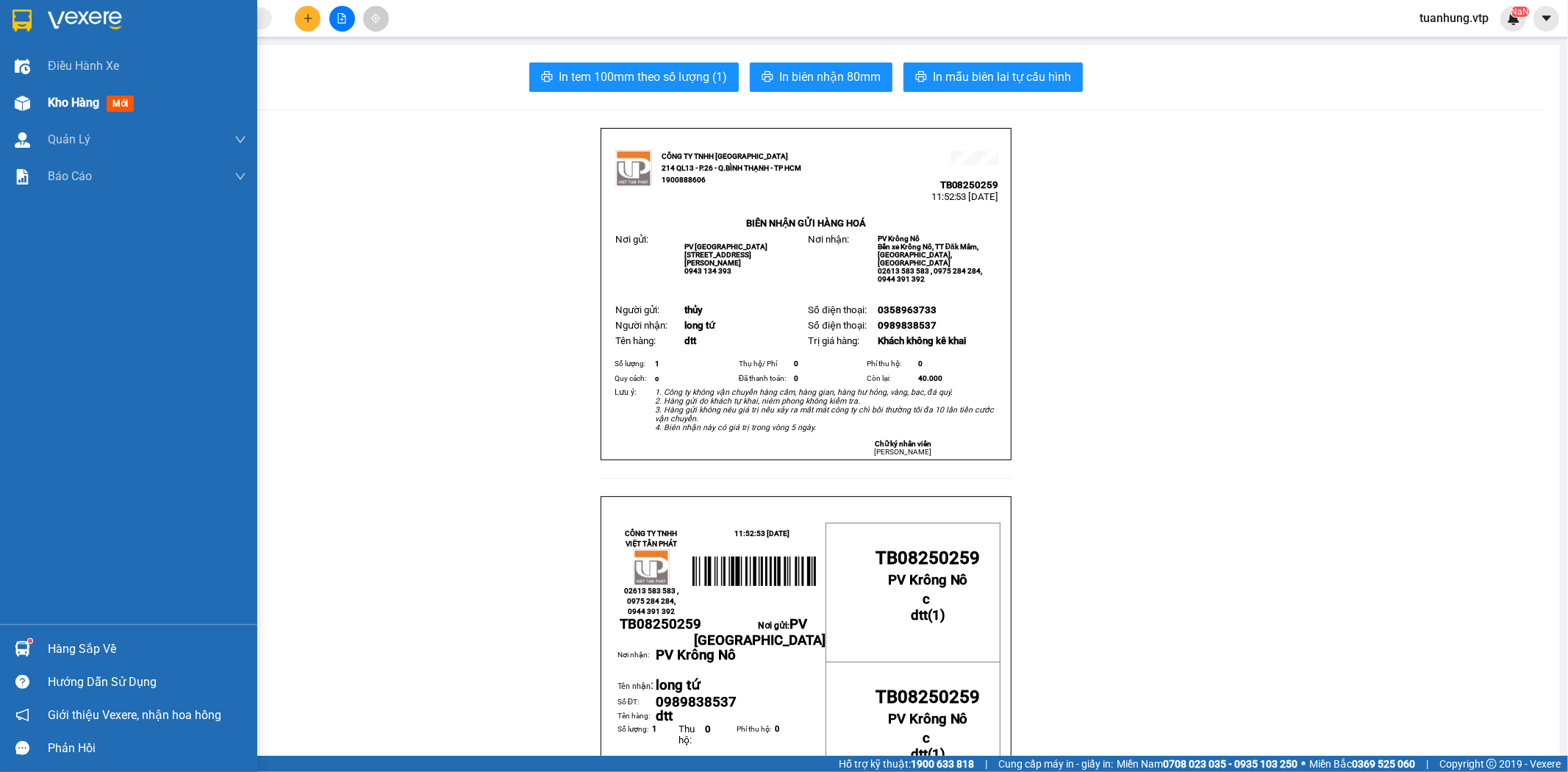
click at [61, 102] on span "Kho hàng" at bounding box center [73, 102] width 51 height 14
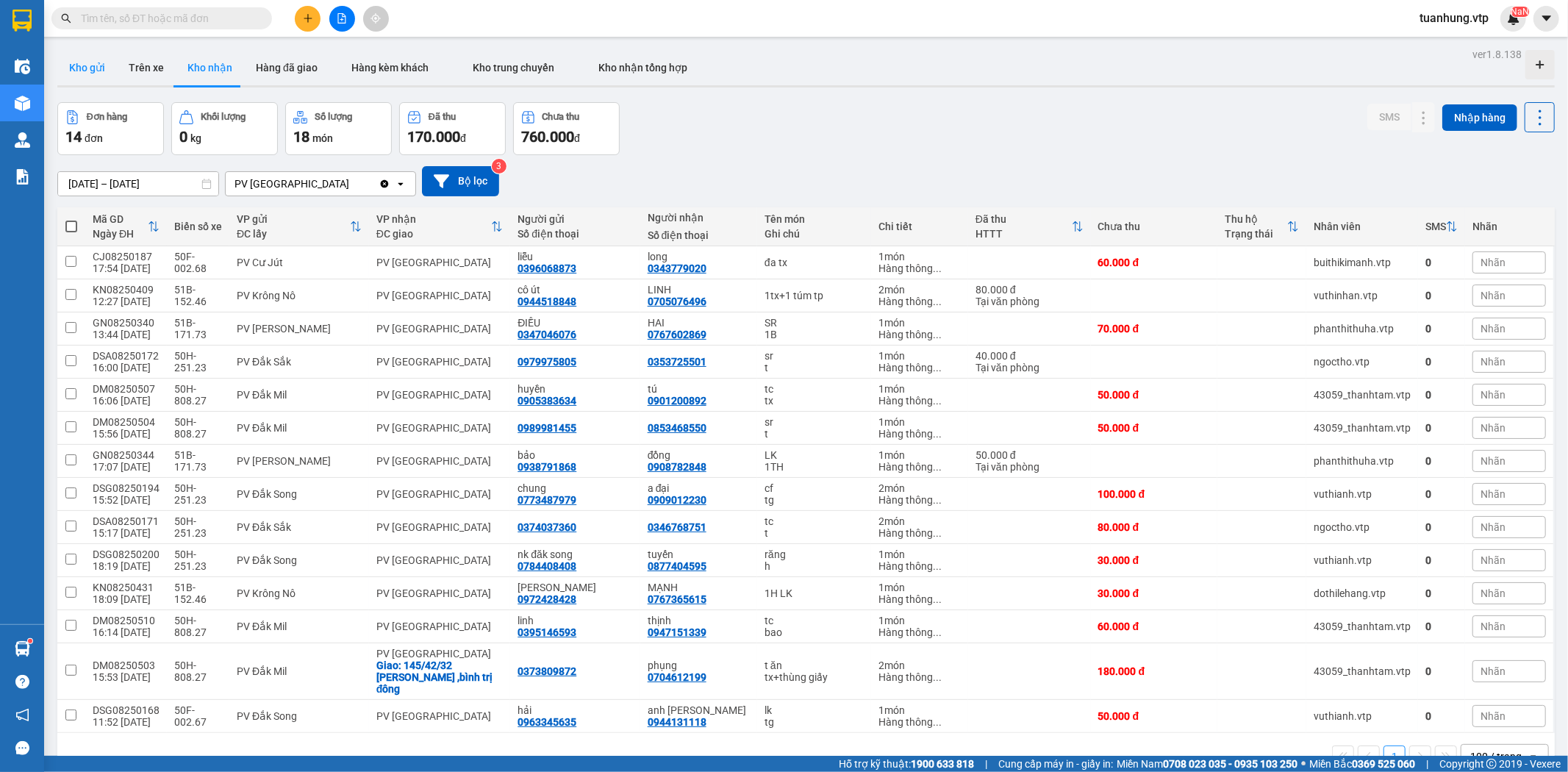
click at [72, 65] on button "Kho gửi" at bounding box center [87, 68] width 60 height 35
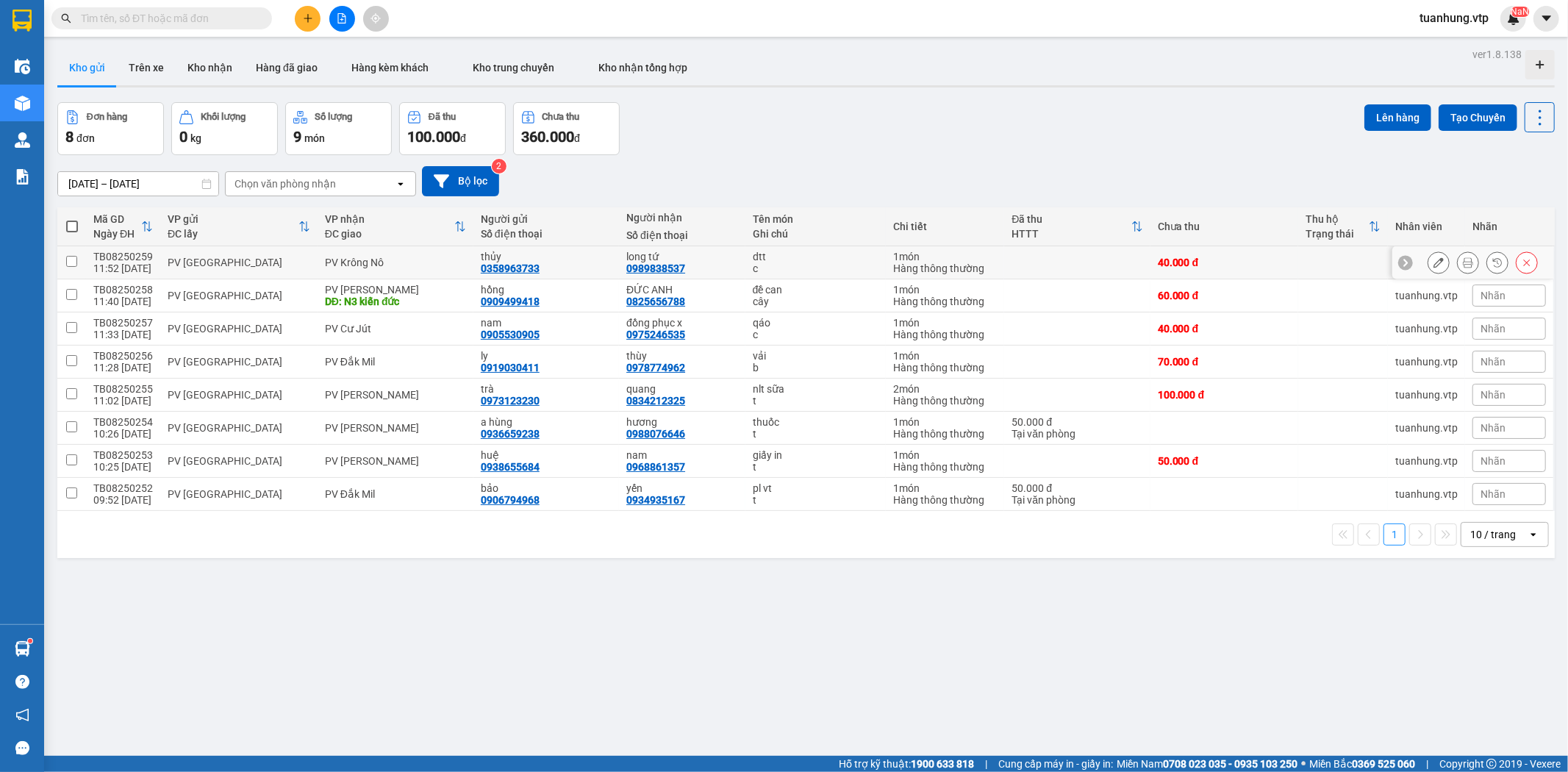
click at [541, 264] on div "thủy 0358963733" at bounding box center [546, 263] width 131 height 24
checkbox input "true"
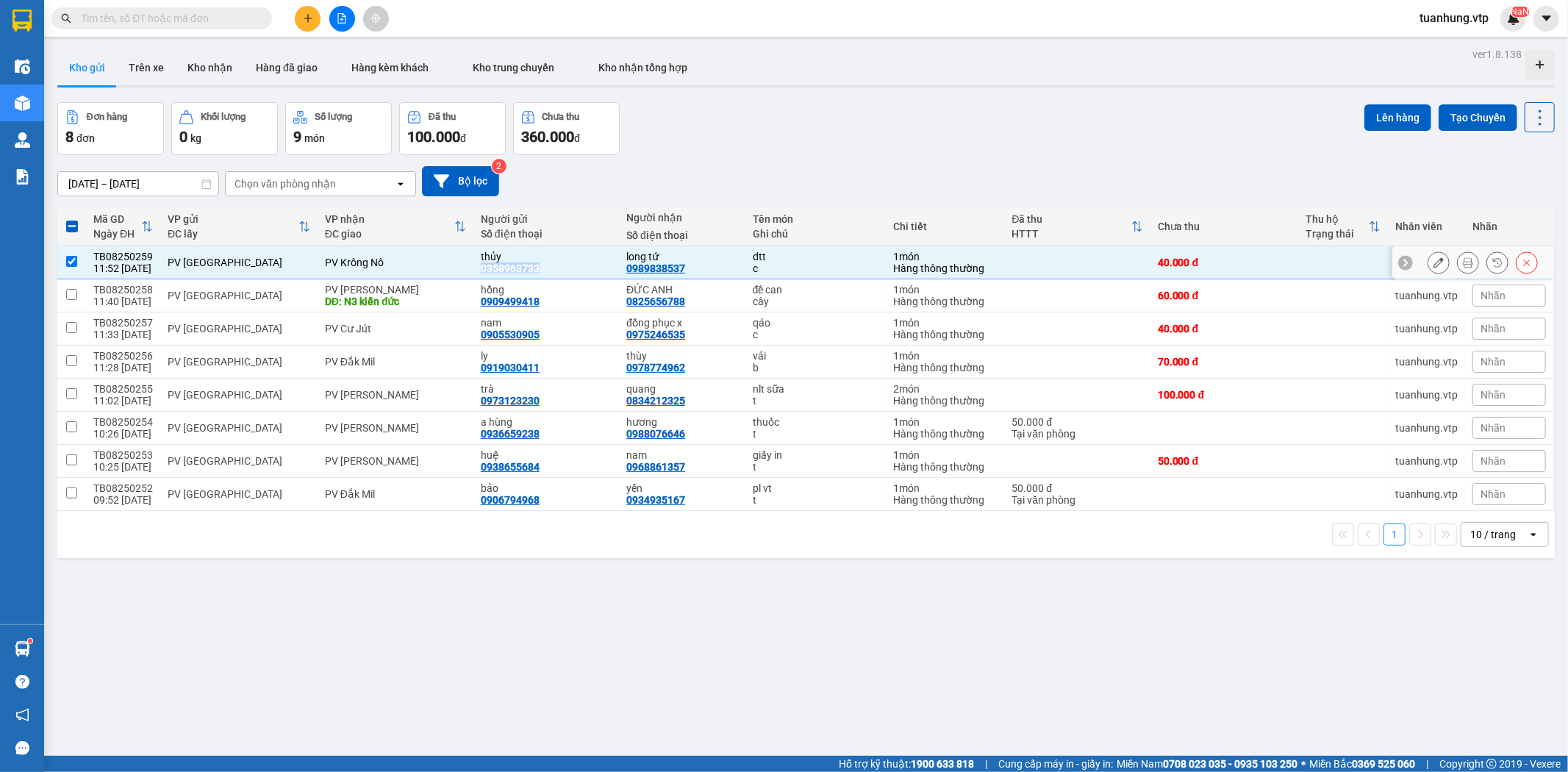
drag, startPoint x: 531, startPoint y: 268, endPoint x: 474, endPoint y: 264, distance: 57.1
click at [481, 264] on div "0358963733" at bounding box center [510, 268] width 59 height 12
copy div "0358963733"
